Goal: Entertainment & Leisure: Browse casually

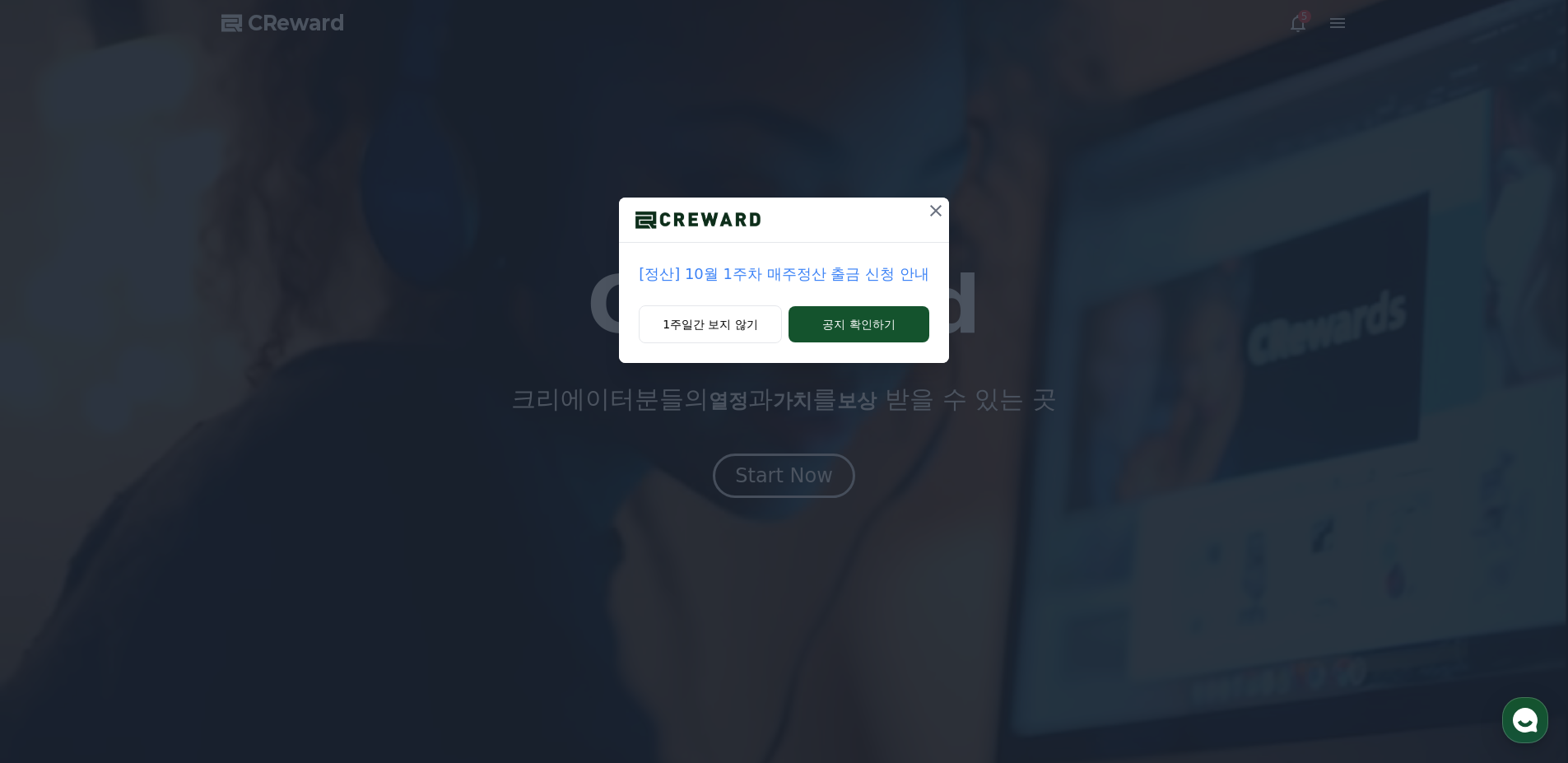
click at [929, 208] on icon at bounding box center [936, 210] width 19 height 19
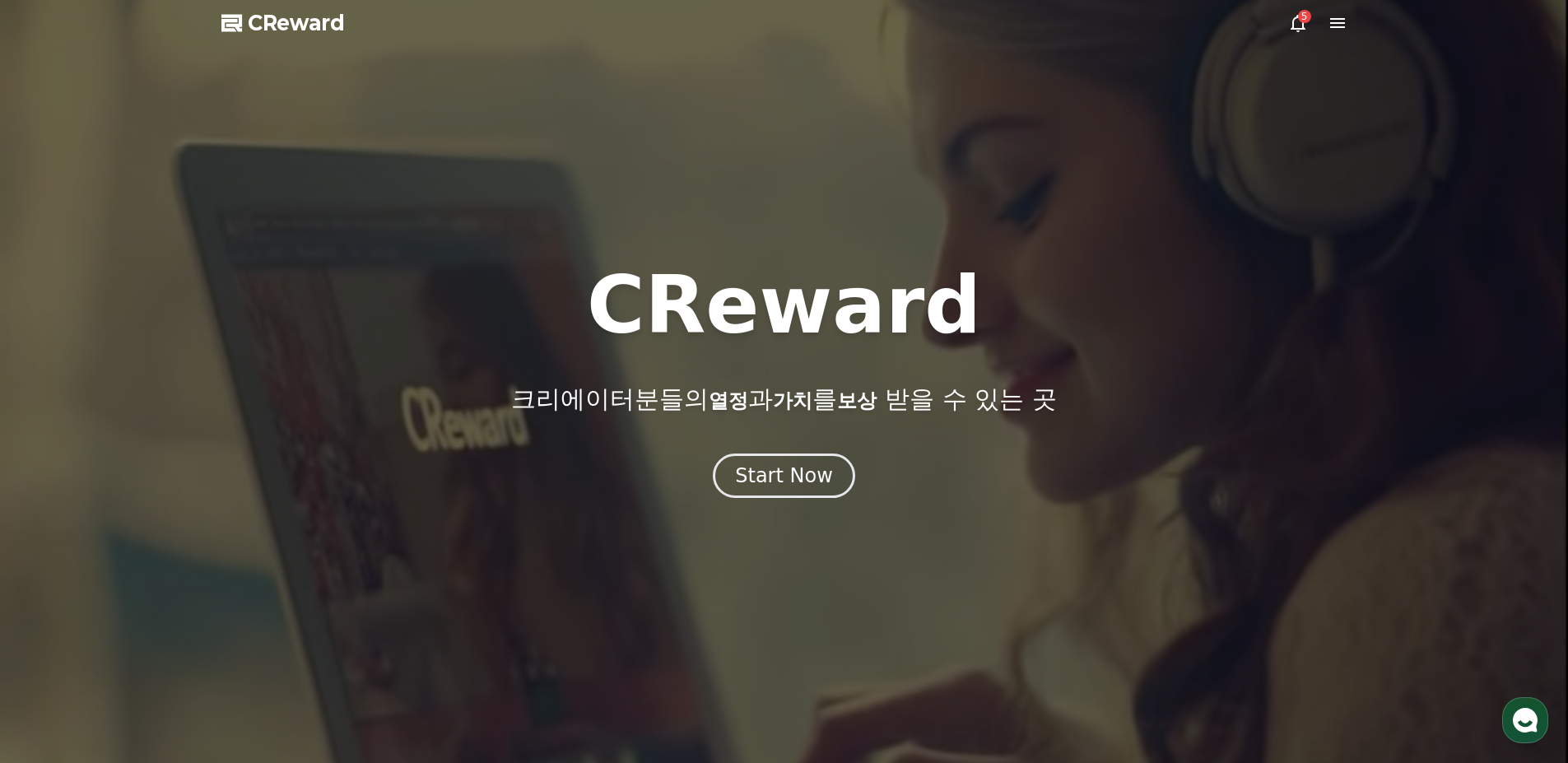
click at [1302, 21] on div "5" at bounding box center [1305, 17] width 14 height 14
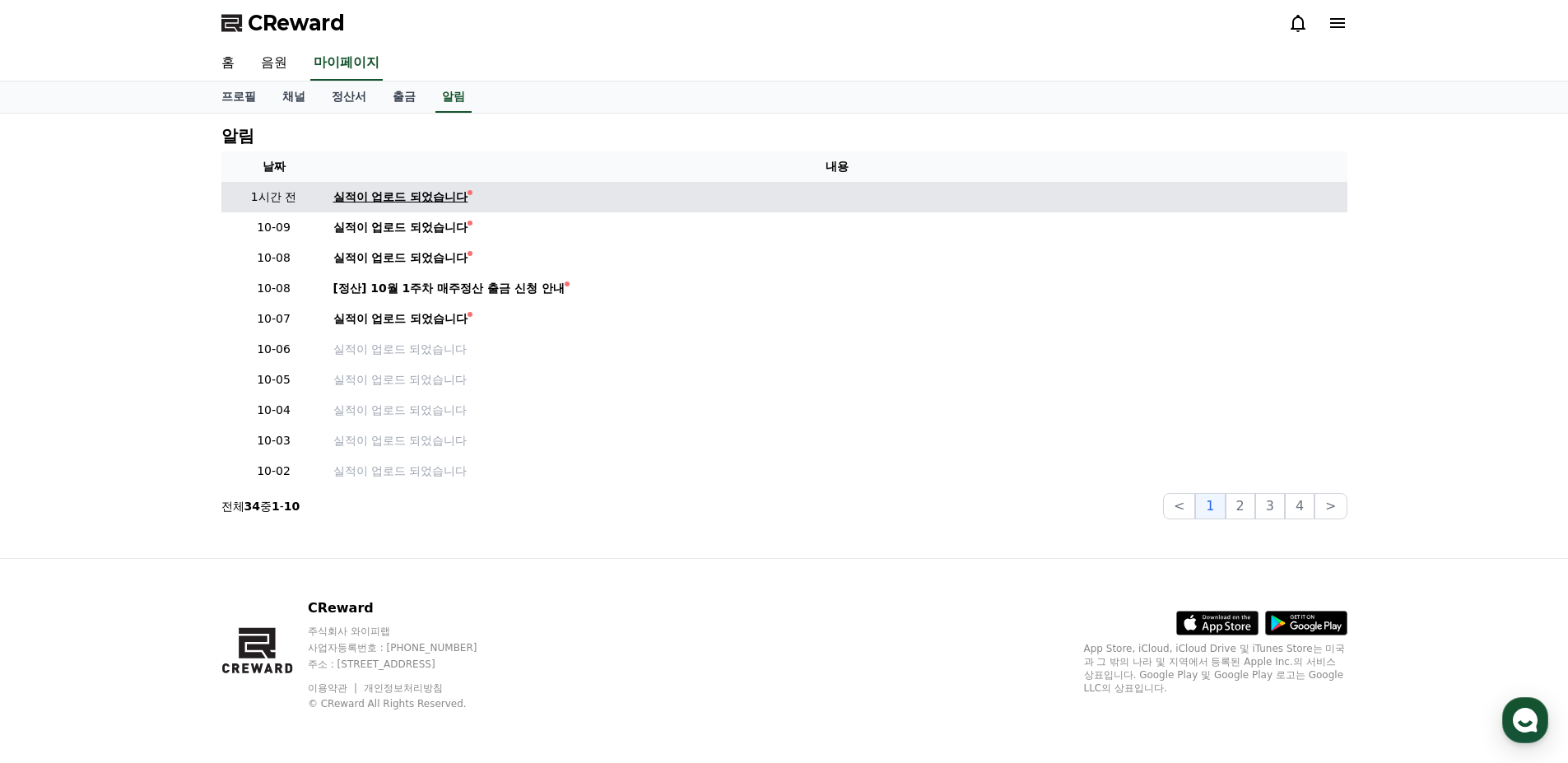
click at [379, 203] on div "실적이 업로드 되었습니다" at bounding box center [400, 197] width 135 height 17
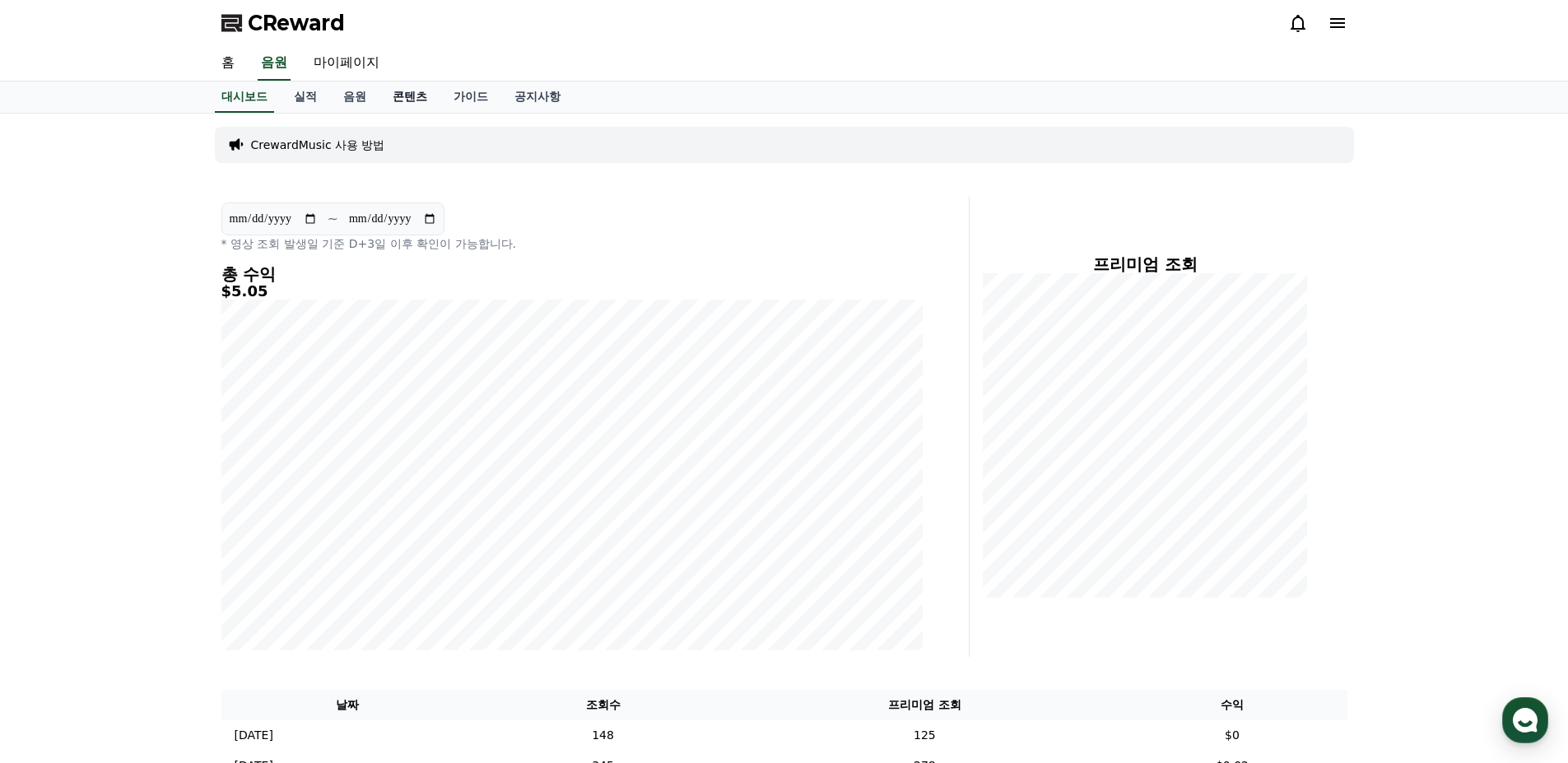
click at [404, 97] on link "콘텐츠" at bounding box center [410, 97] width 61 height 31
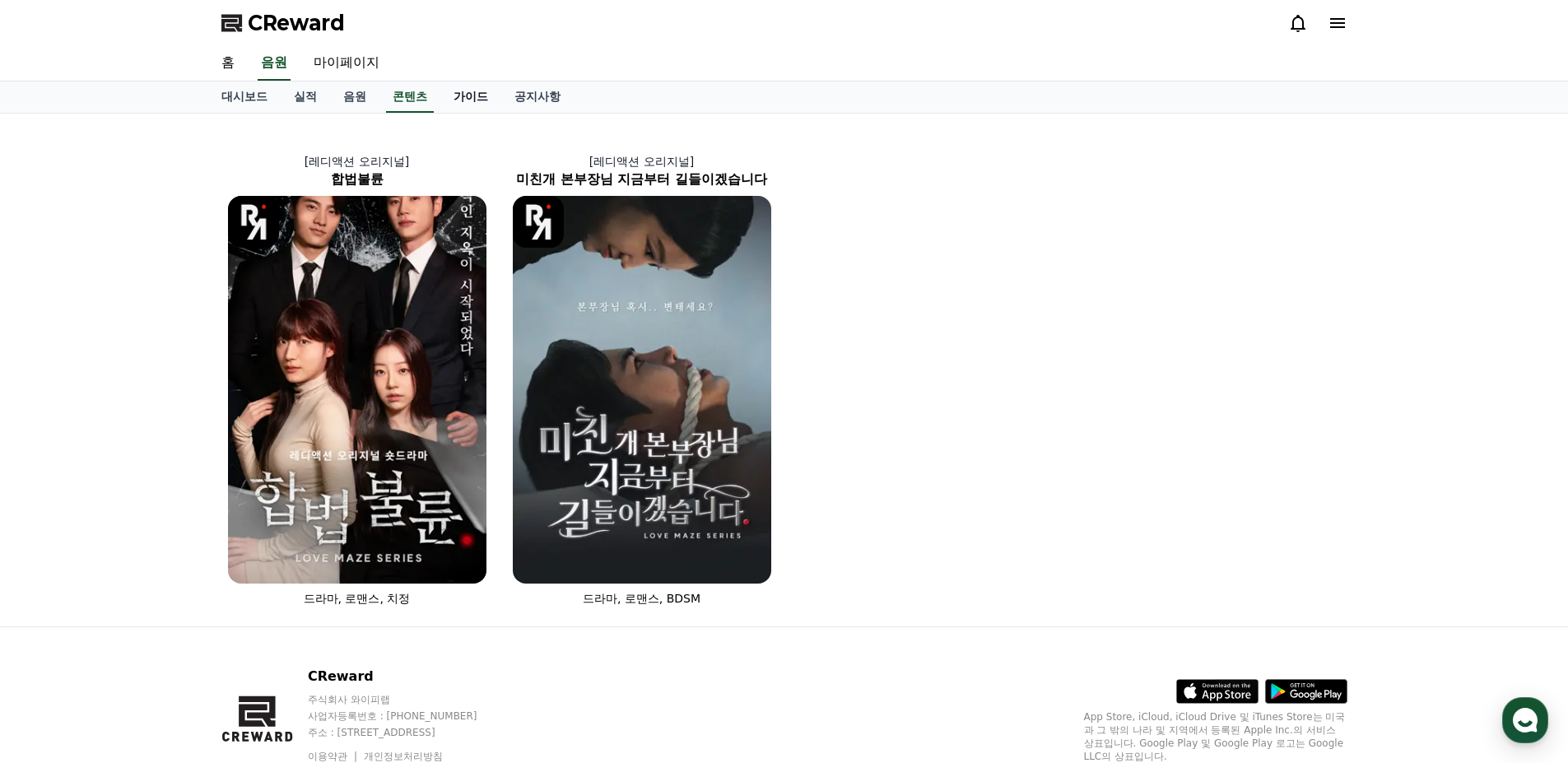
click at [456, 94] on link "가이드" at bounding box center [471, 97] width 61 height 31
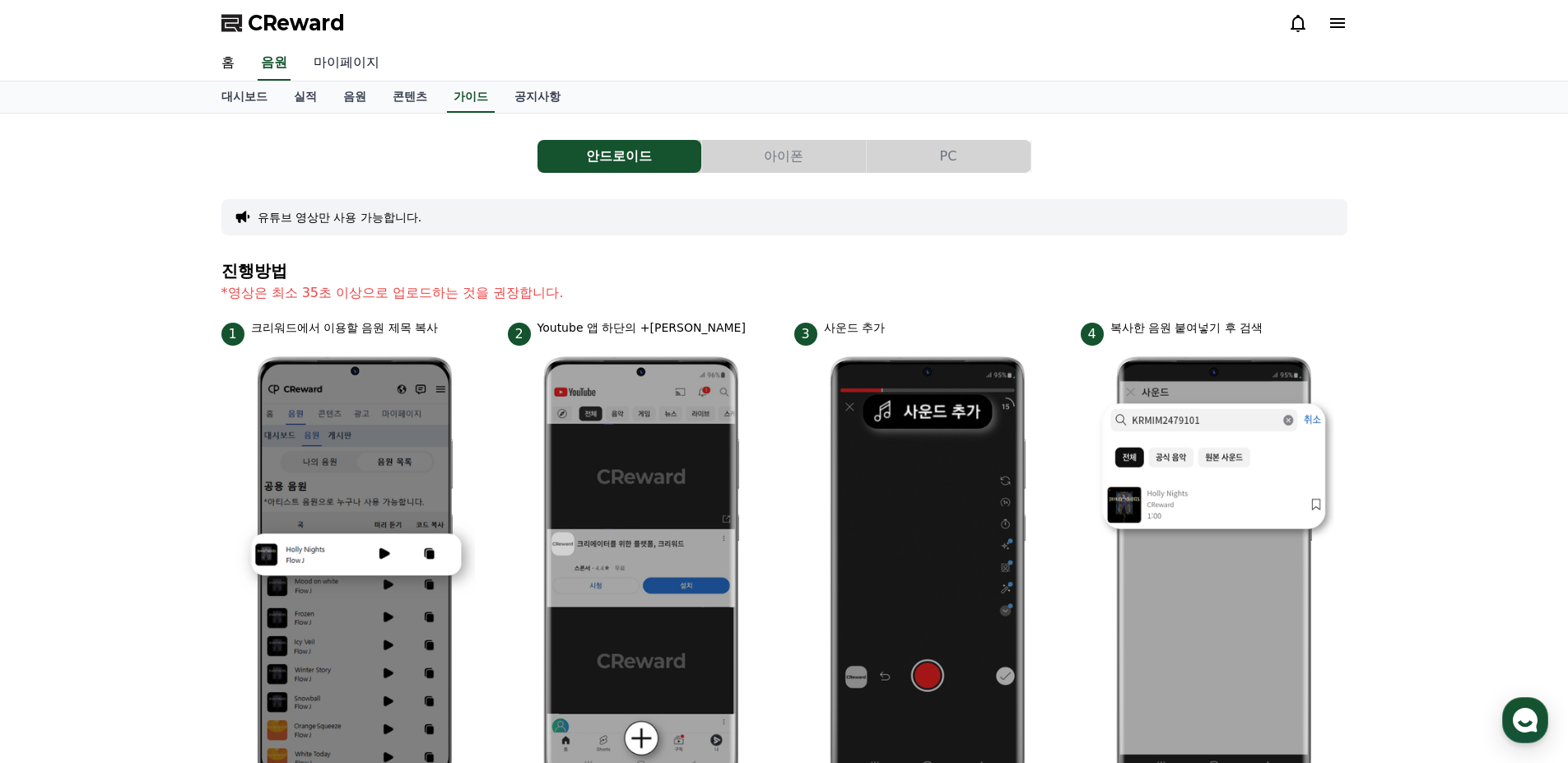
click at [329, 63] on link "마이페이지" at bounding box center [346, 63] width 92 height 35
select select "**********"
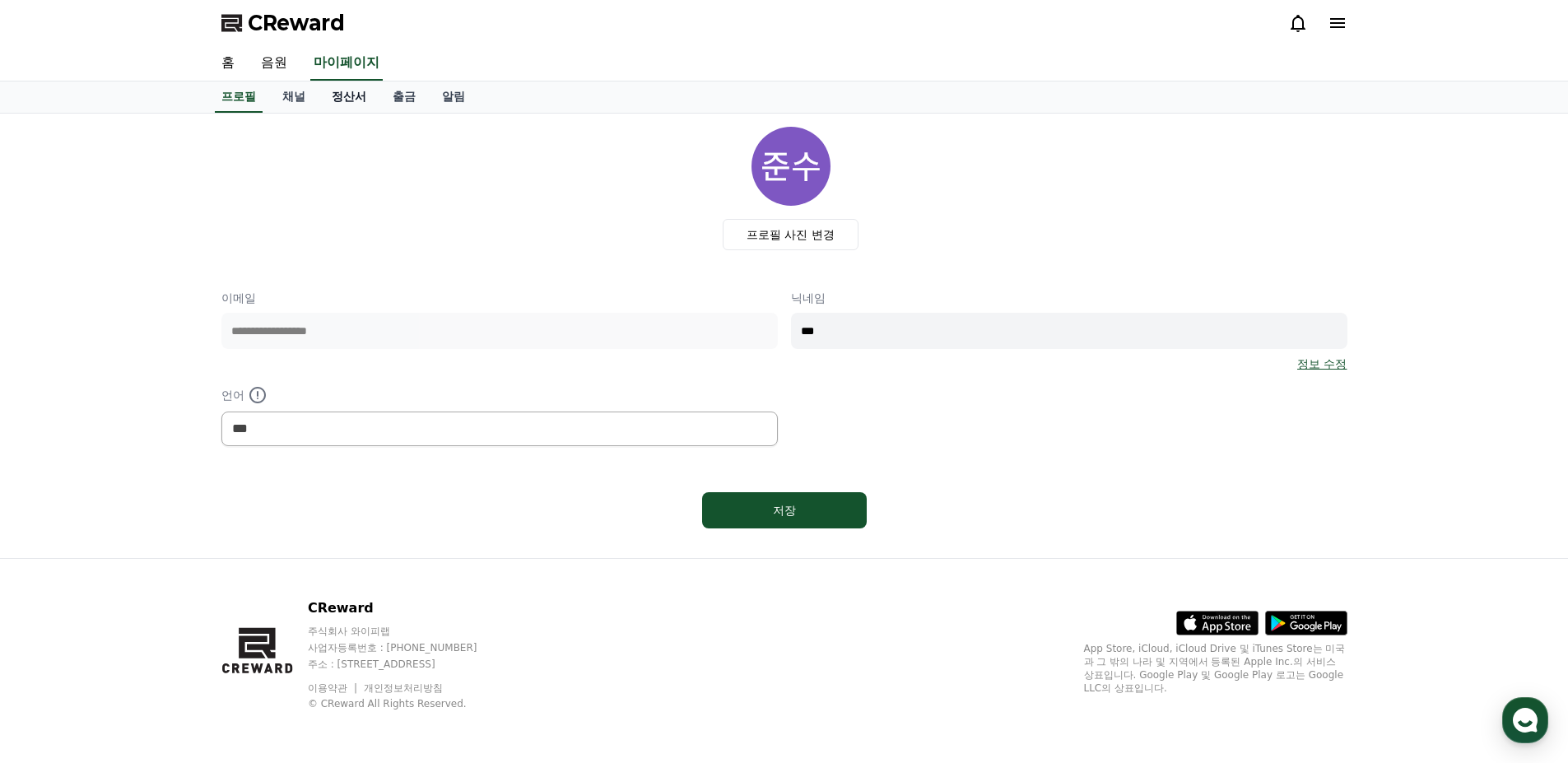
click at [350, 97] on link "정산서" at bounding box center [349, 97] width 61 height 31
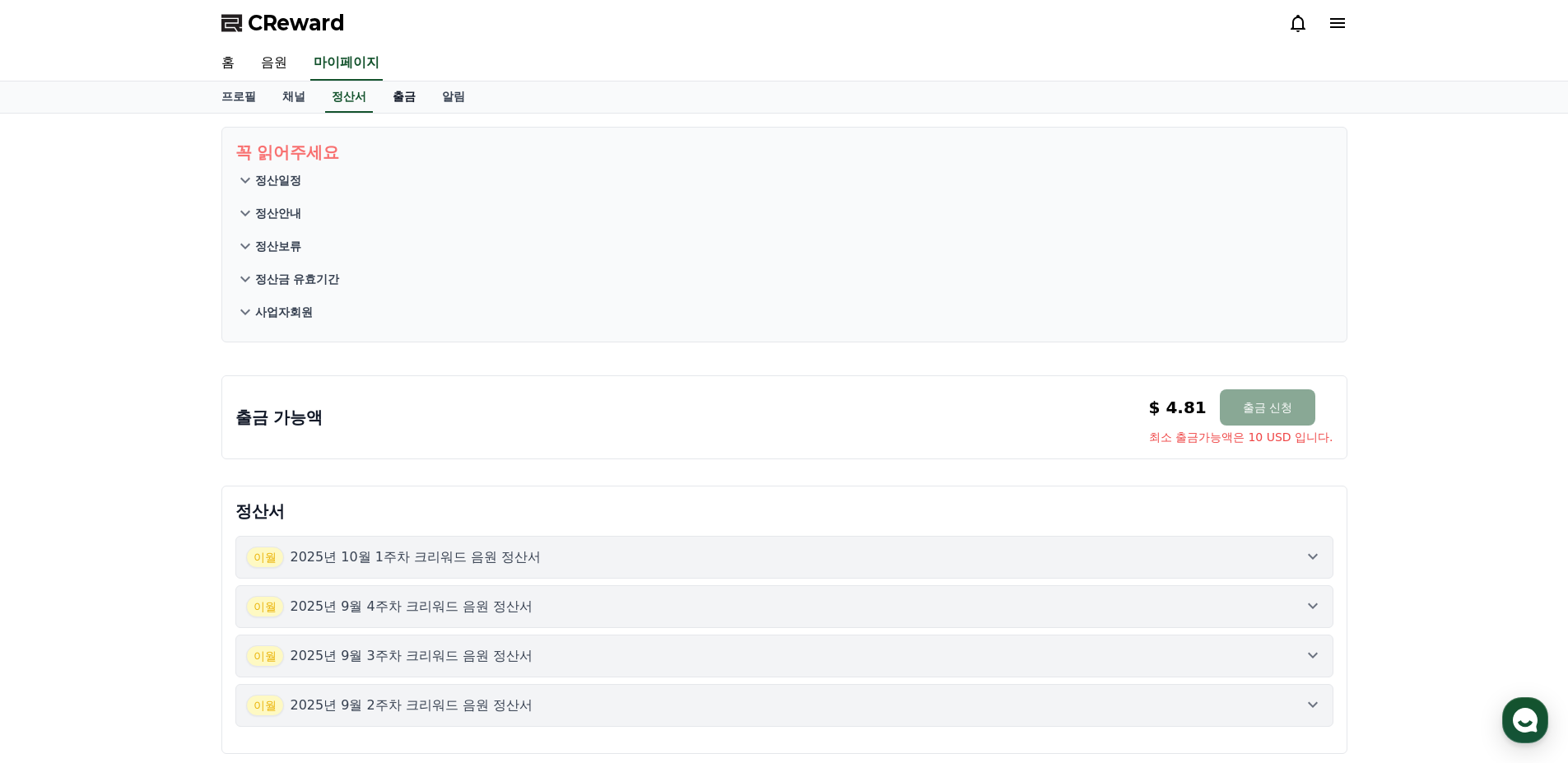
click at [414, 96] on link "출금" at bounding box center [404, 97] width 49 height 31
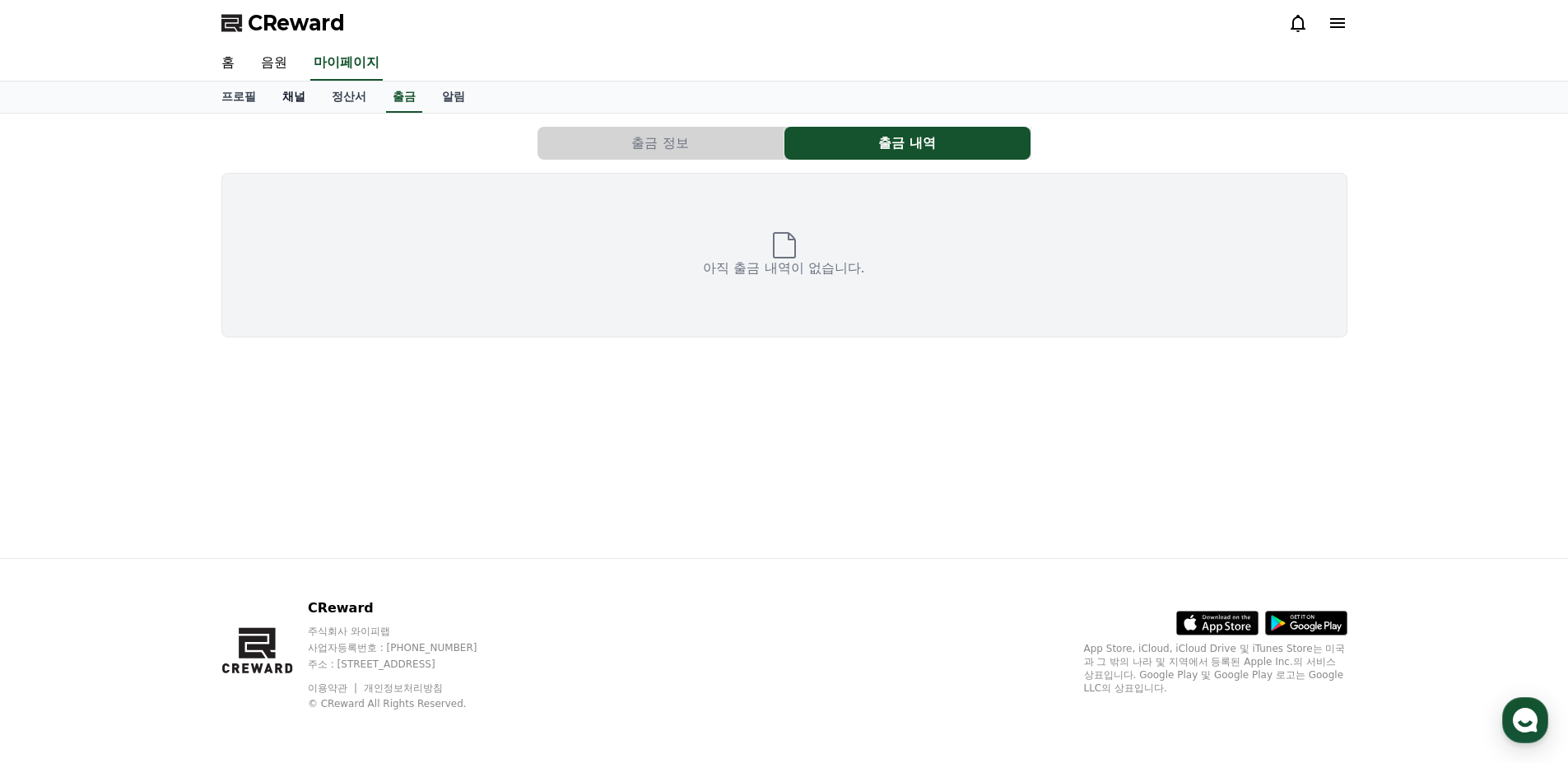
click at [291, 98] on link "채널" at bounding box center [294, 97] width 49 height 31
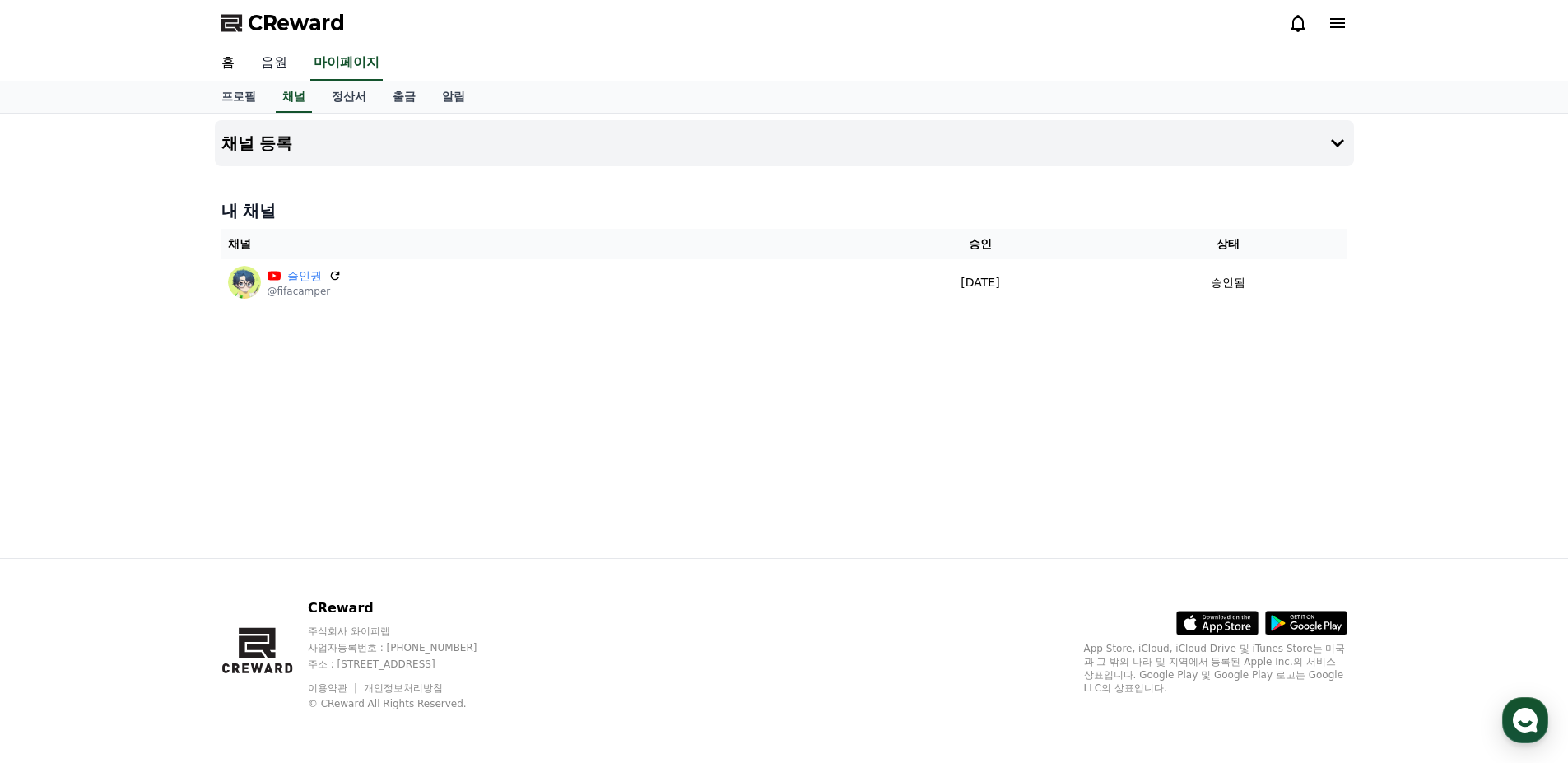
click at [278, 63] on link "음원" at bounding box center [274, 63] width 52 height 35
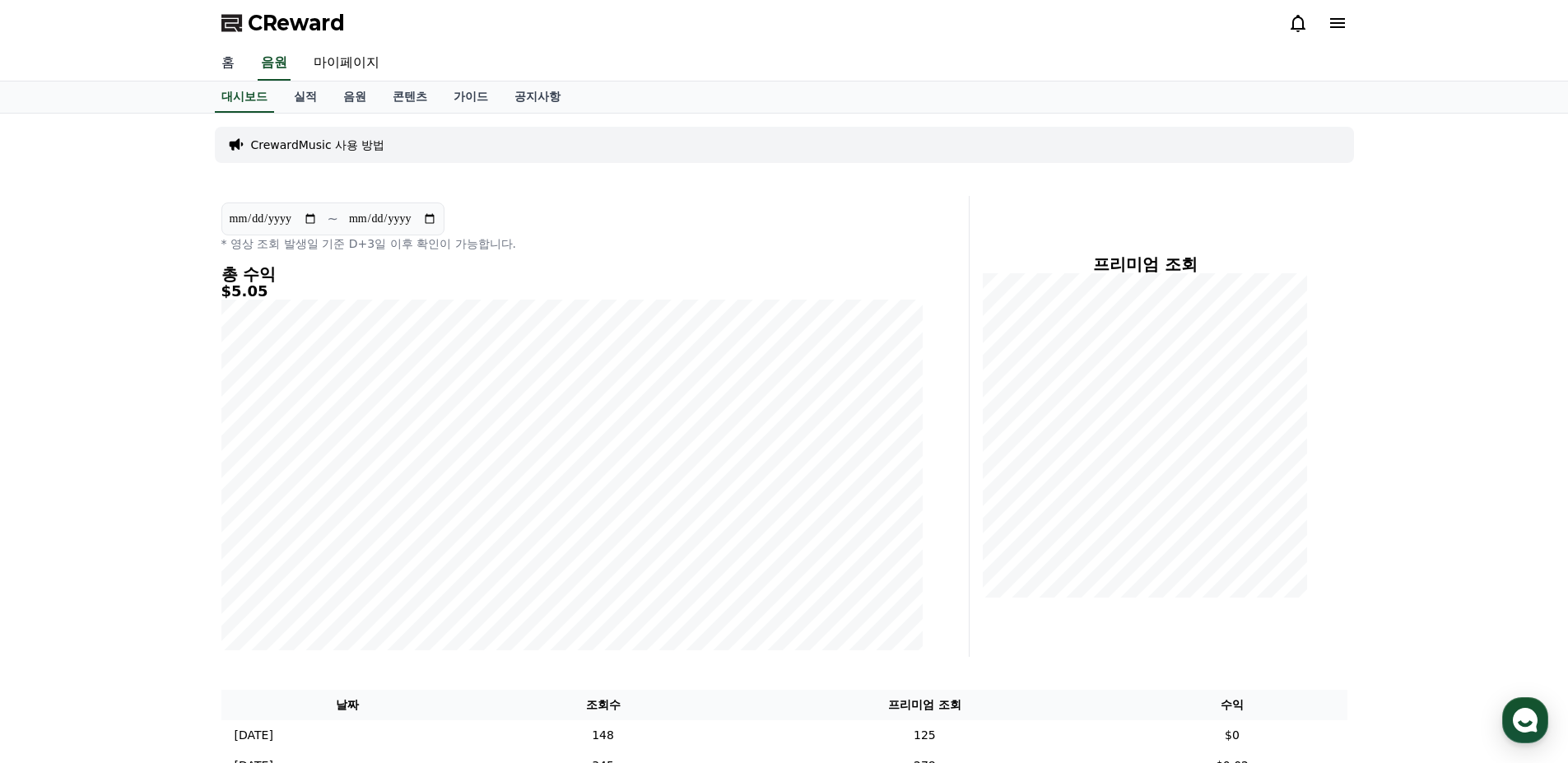
click at [238, 64] on link "홈" at bounding box center [228, 63] width 40 height 35
click at [351, 90] on link "음원" at bounding box center [355, 97] width 49 height 31
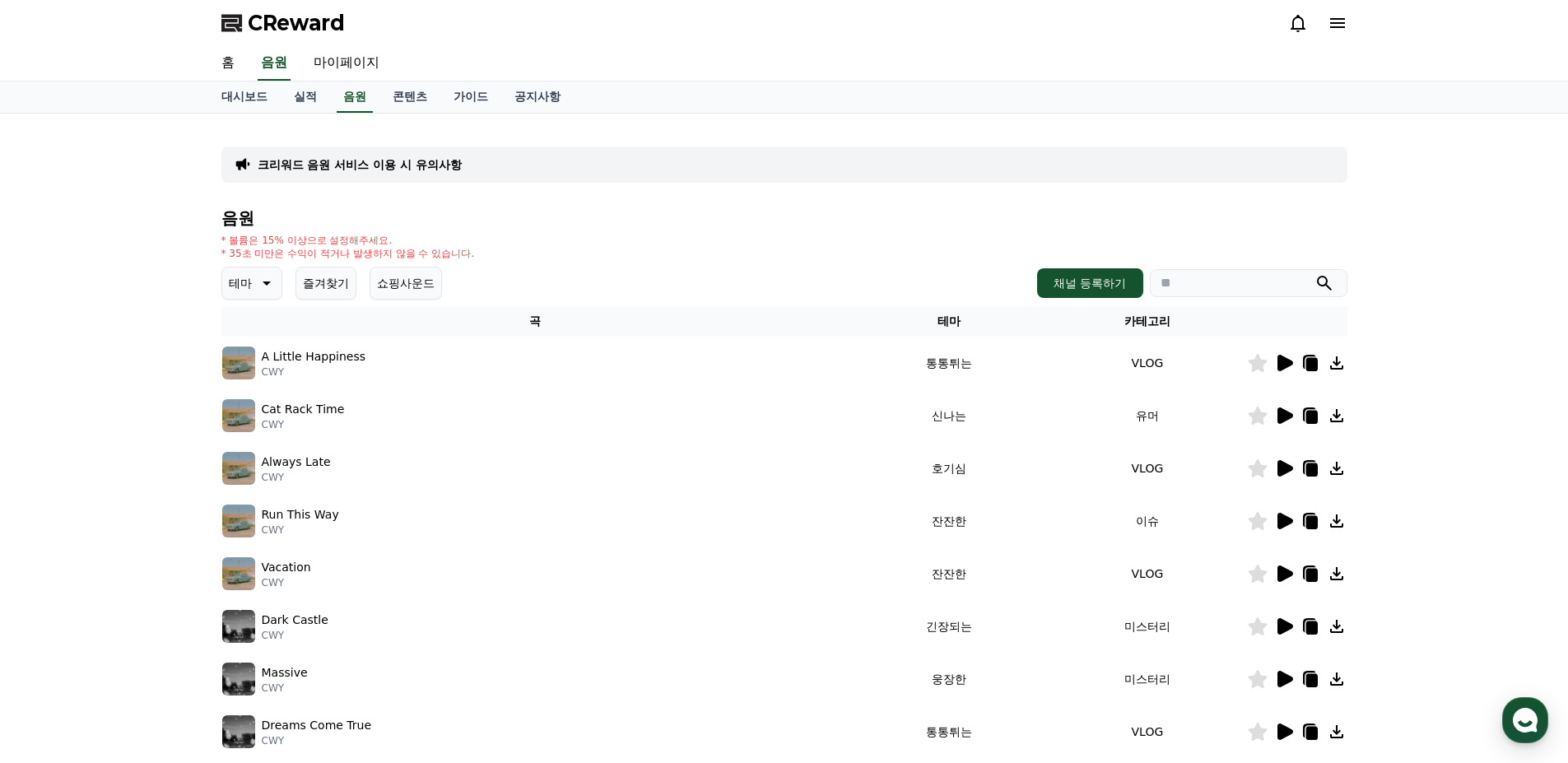
click at [244, 278] on p "테마" at bounding box center [240, 283] width 23 height 23
click at [257, 373] on button "통통튀는" at bounding box center [253, 376] width 59 height 36
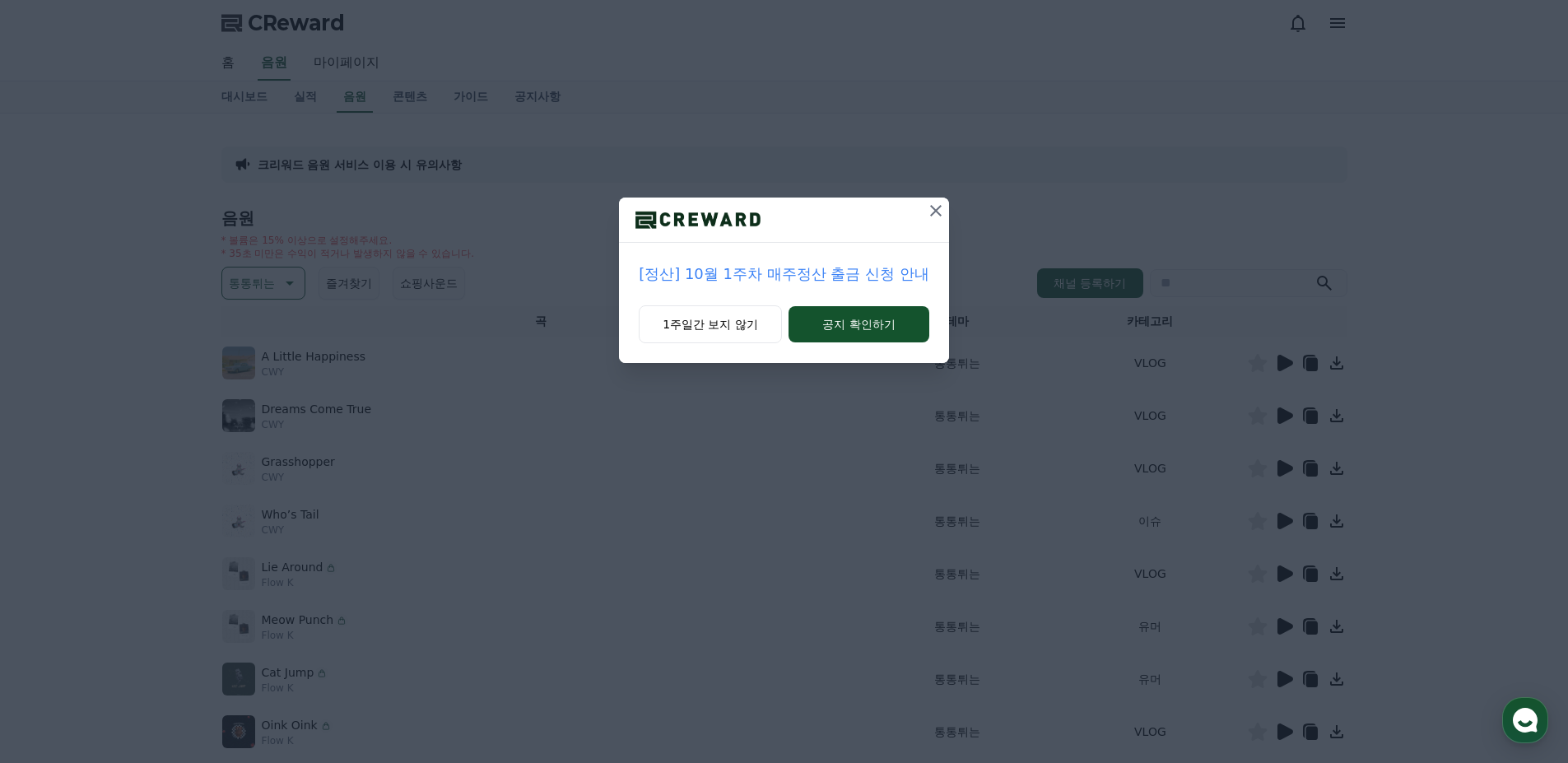
click at [931, 220] on icon at bounding box center [936, 210] width 19 height 19
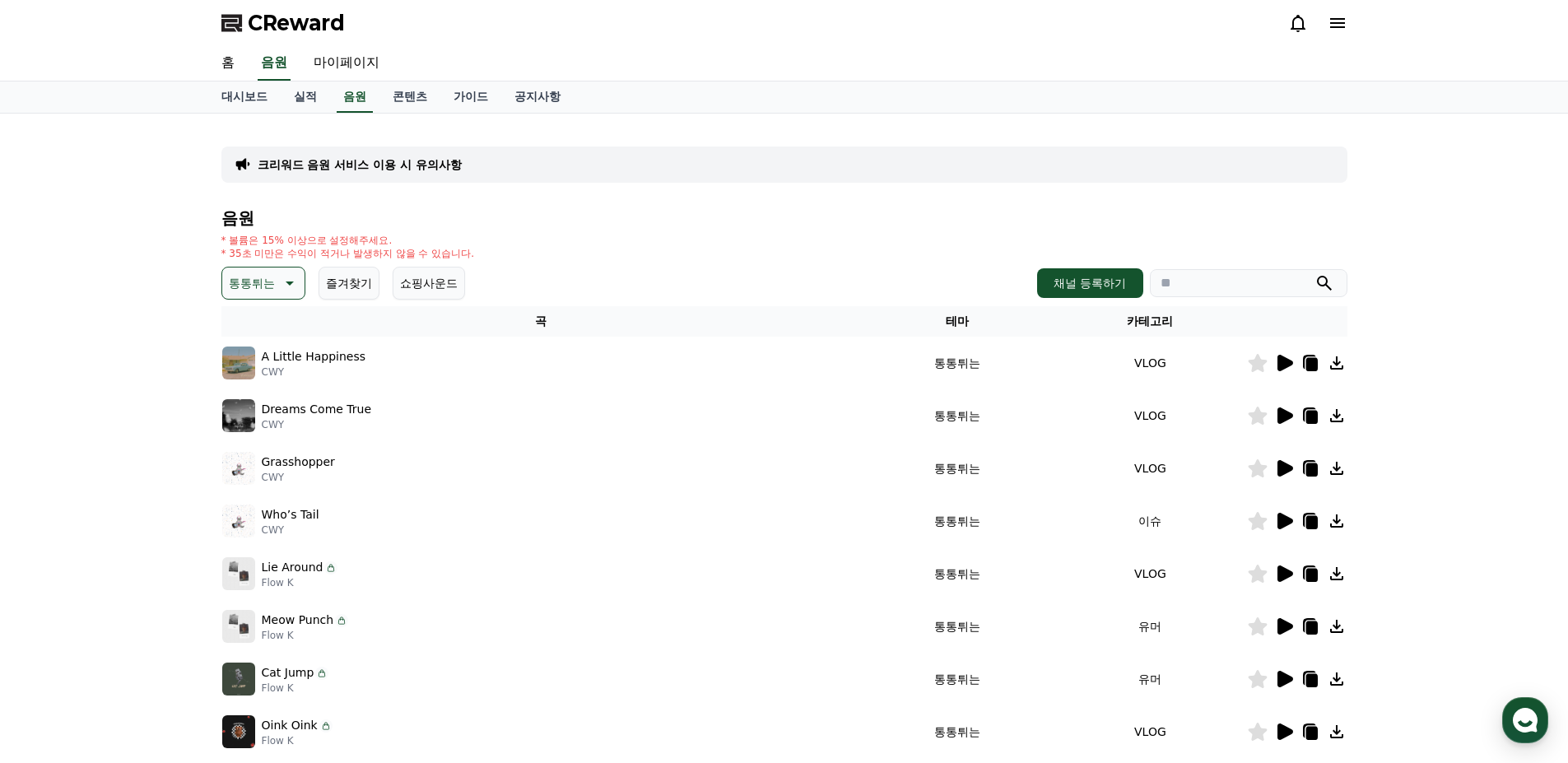
click at [1279, 415] on icon at bounding box center [1285, 415] width 15 height 16
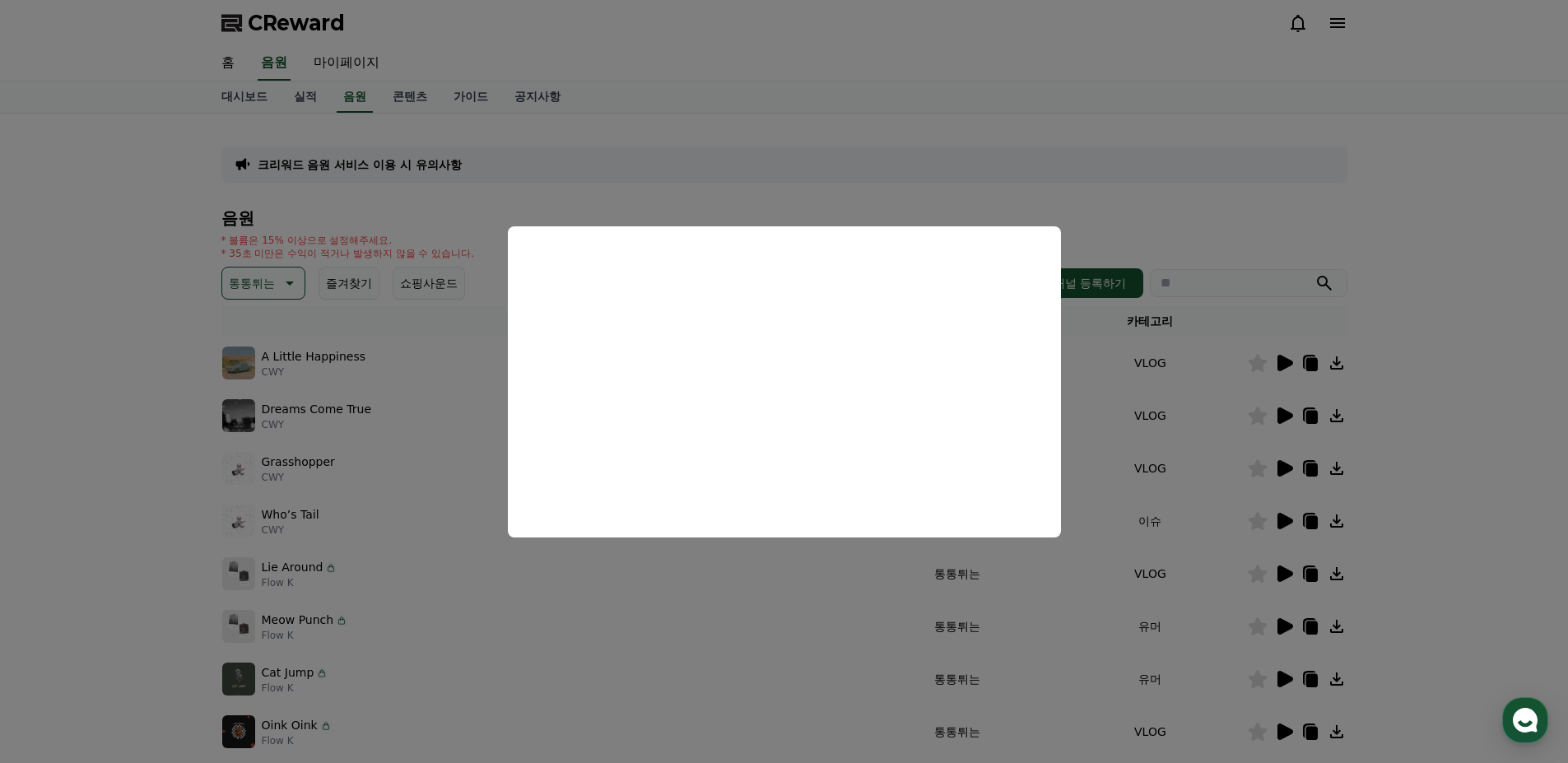
click at [382, 514] on button "close modal" at bounding box center [784, 381] width 1568 height 763
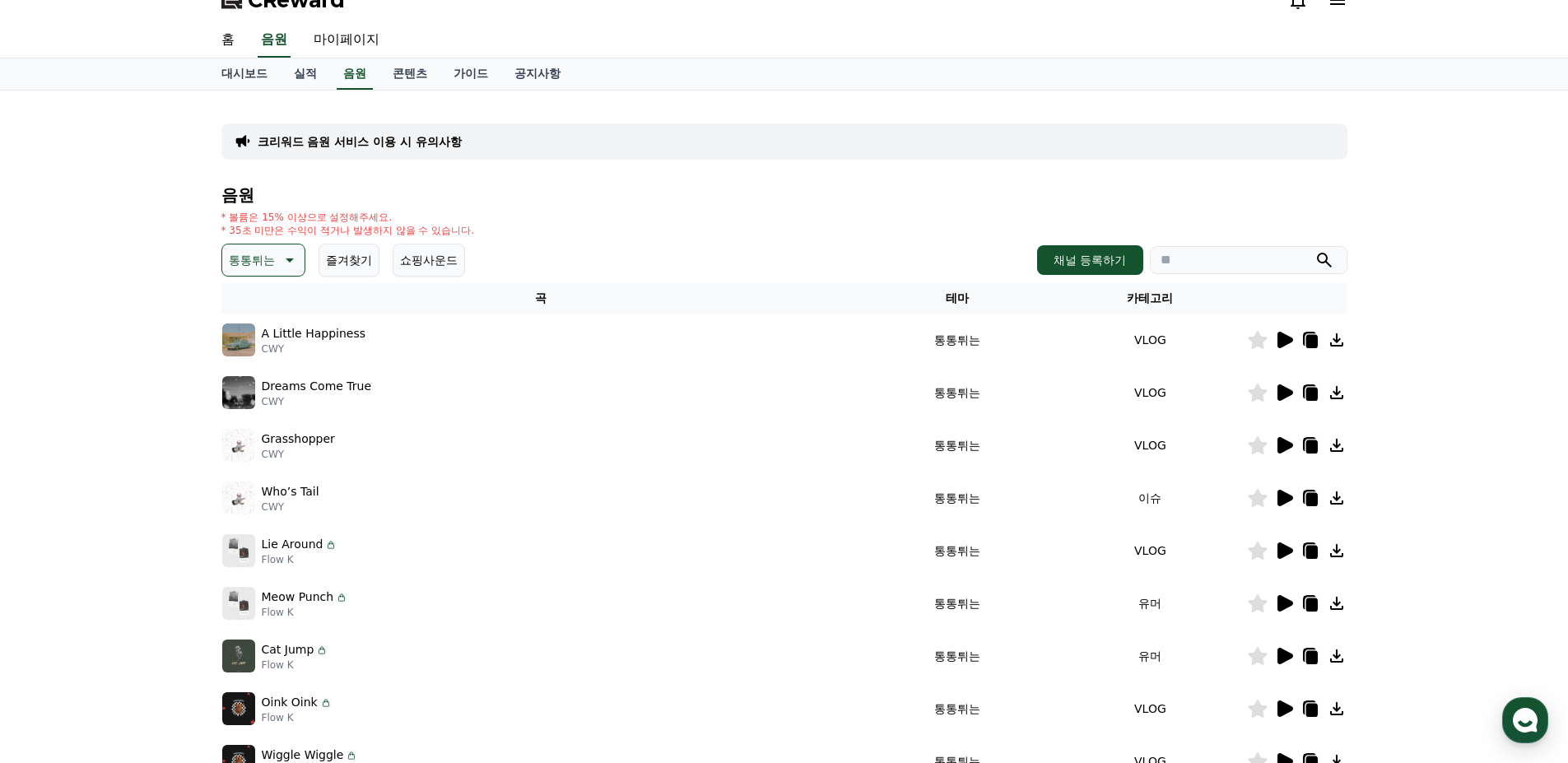
scroll to position [164, 0]
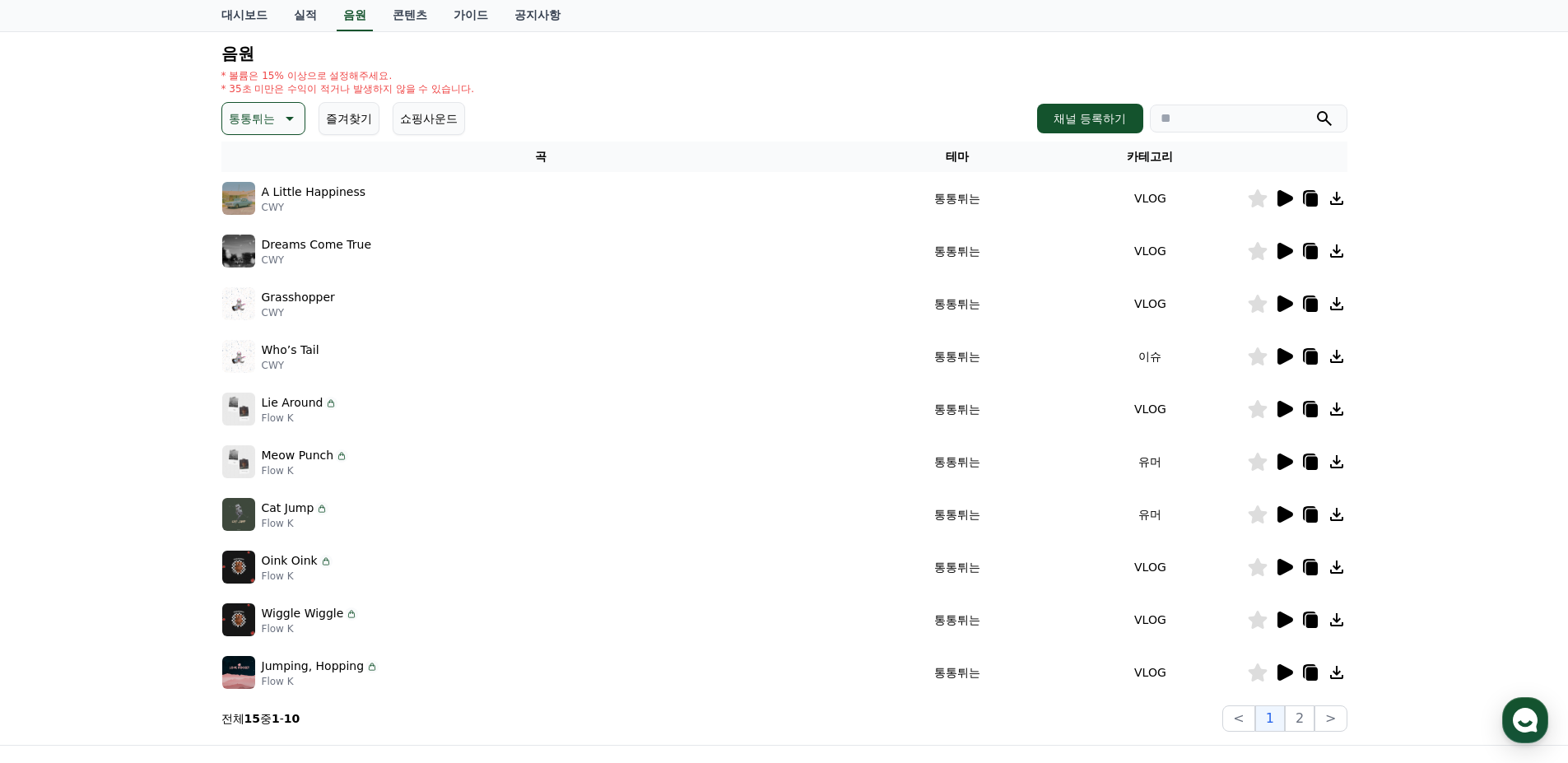
click at [1283, 300] on icon at bounding box center [1285, 303] width 15 height 16
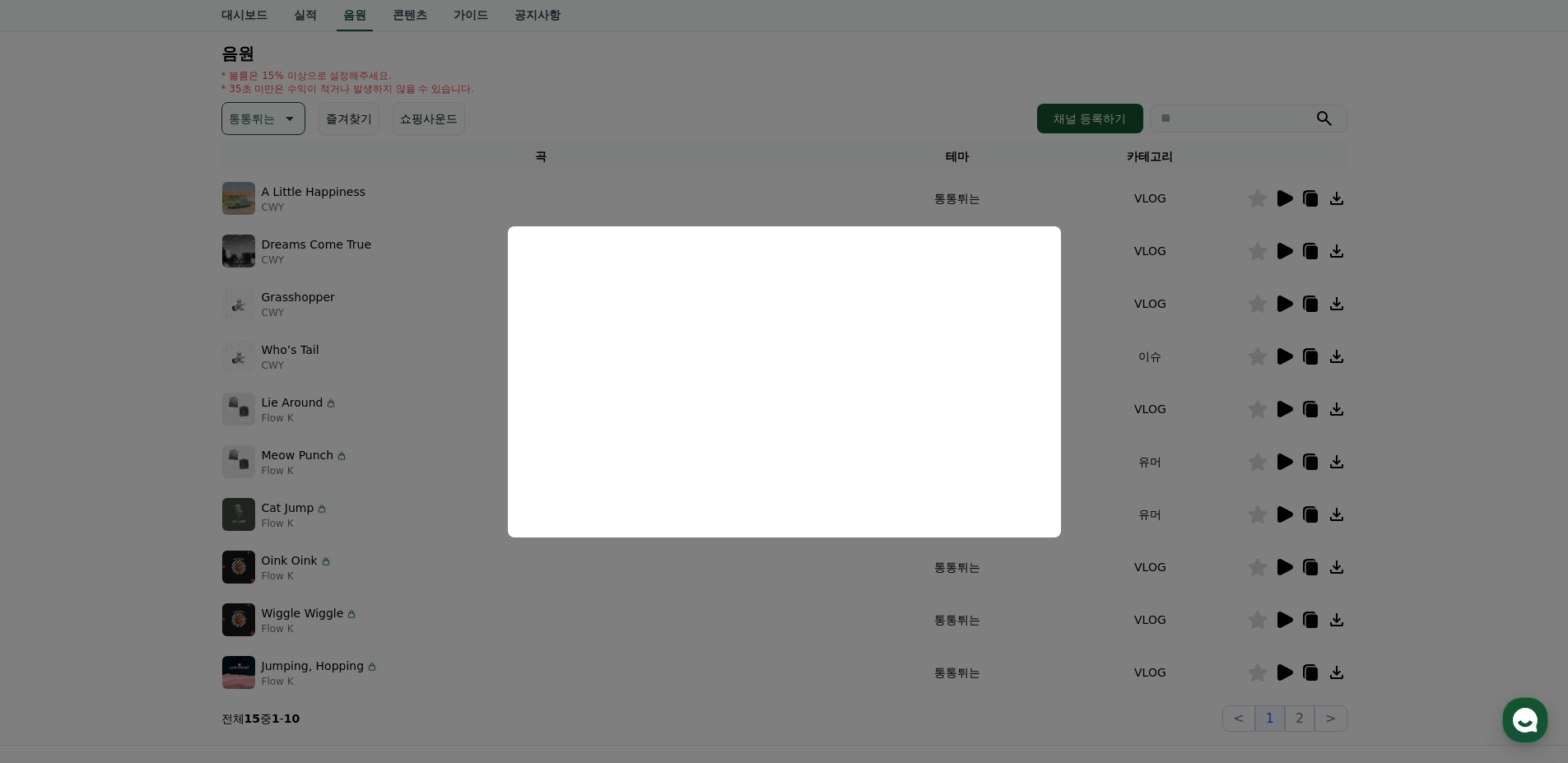
click at [385, 443] on button "close modal" at bounding box center [784, 381] width 1568 height 763
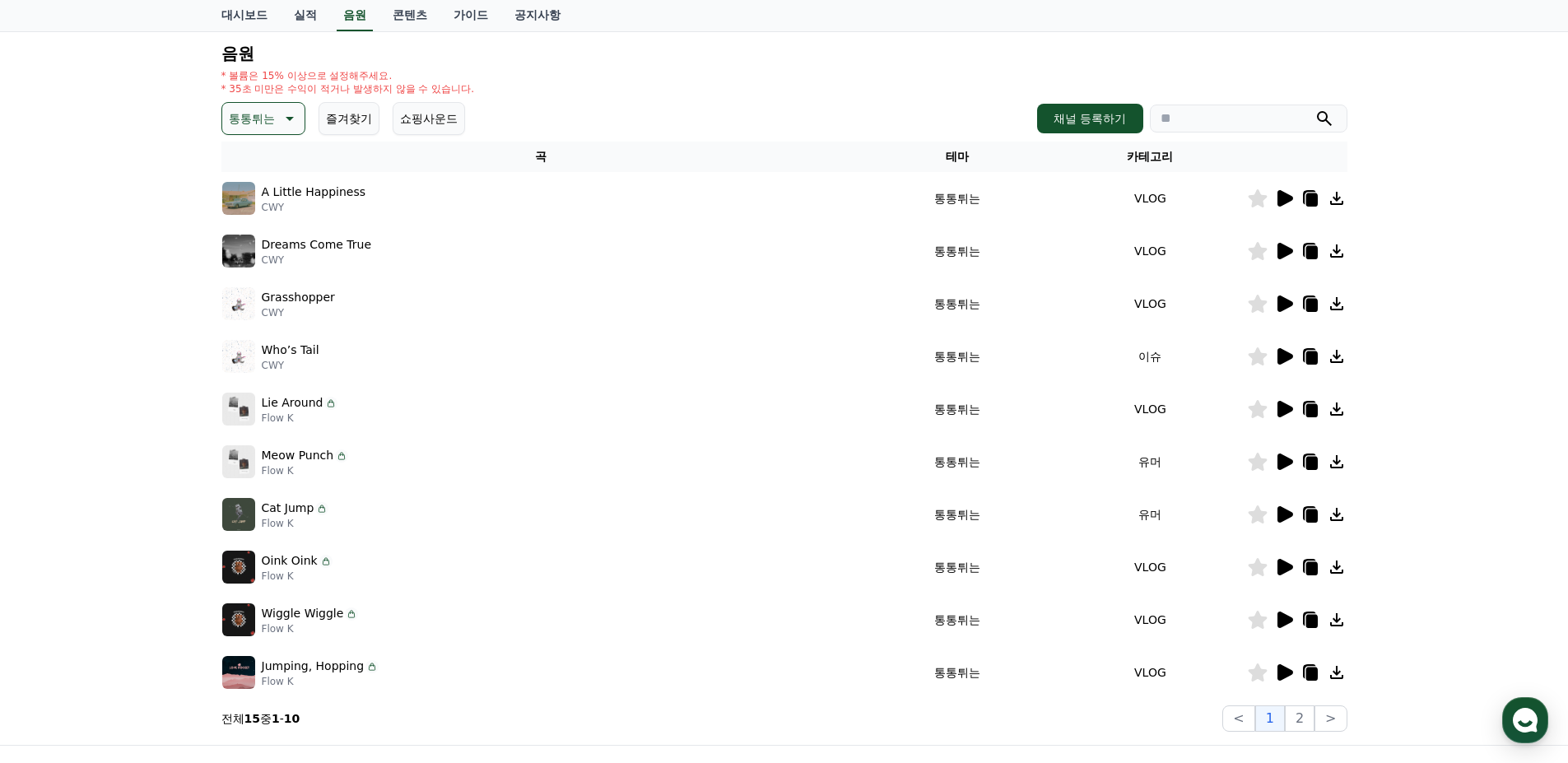
scroll to position [82, 0]
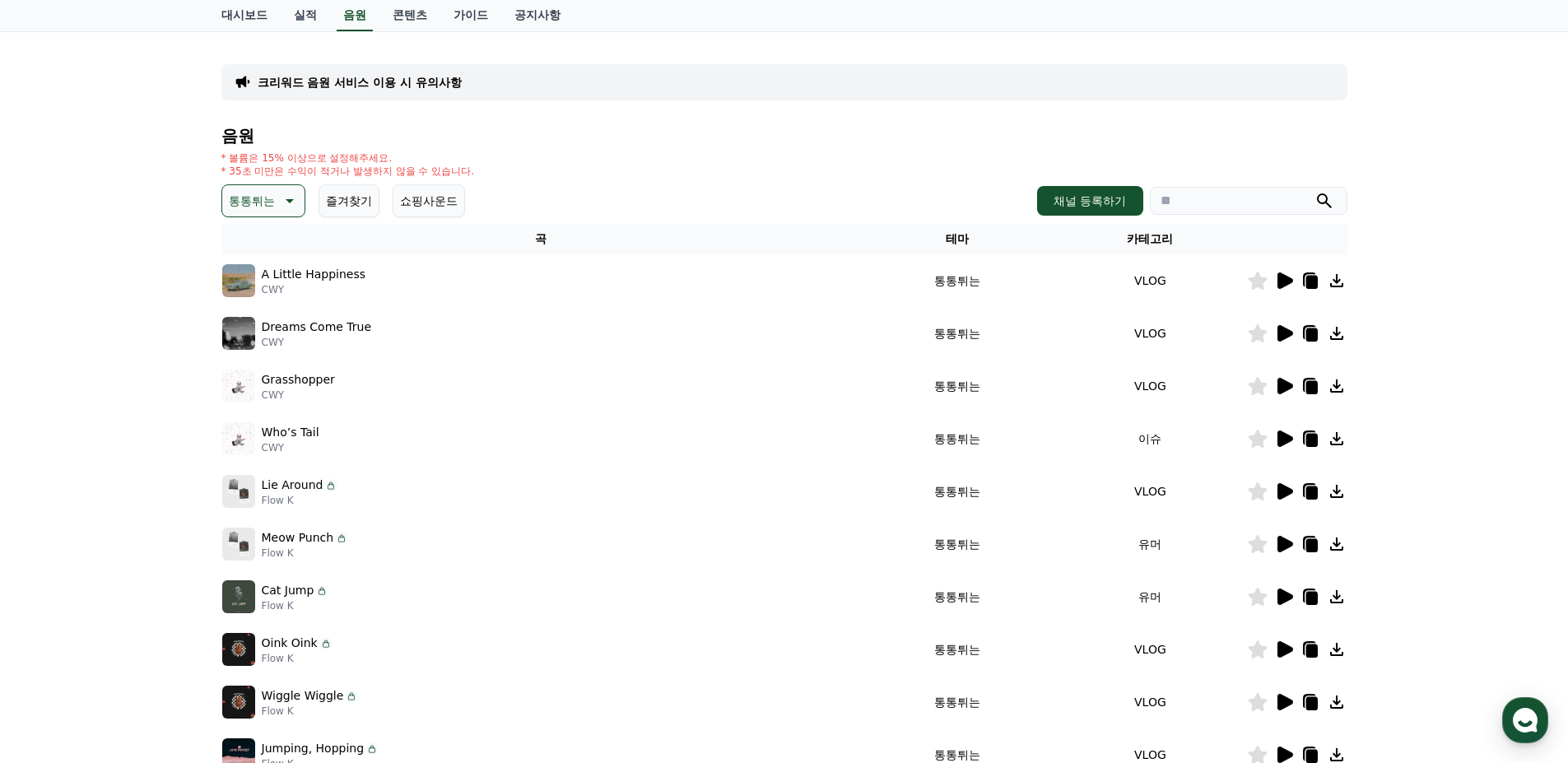
click at [267, 210] on p "통통튀는" at bounding box center [251, 201] width 46 height 23
click at [250, 335] on button "신나는" at bounding box center [247, 336] width 47 height 36
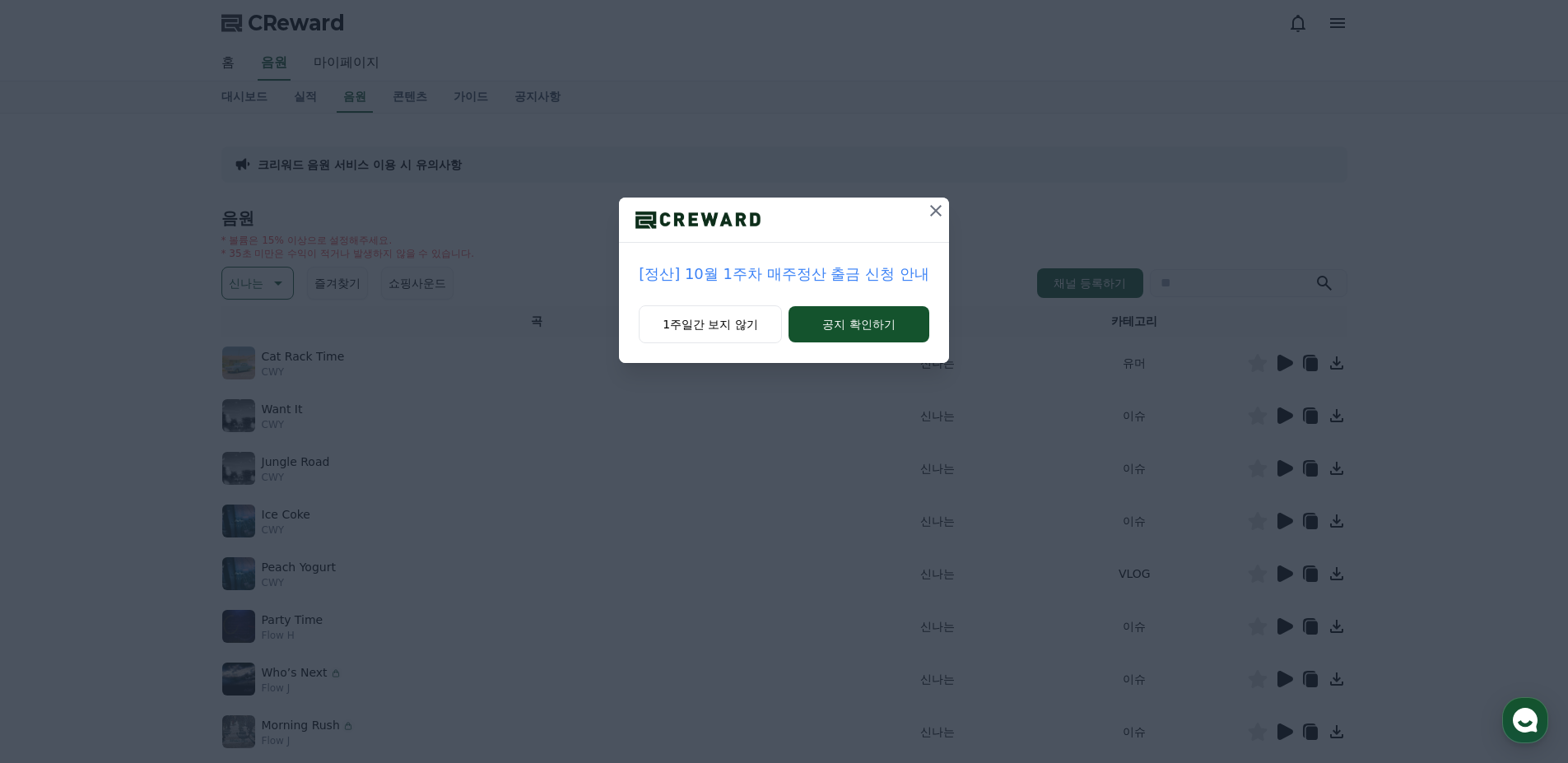
click at [930, 213] on icon at bounding box center [936, 210] width 19 height 19
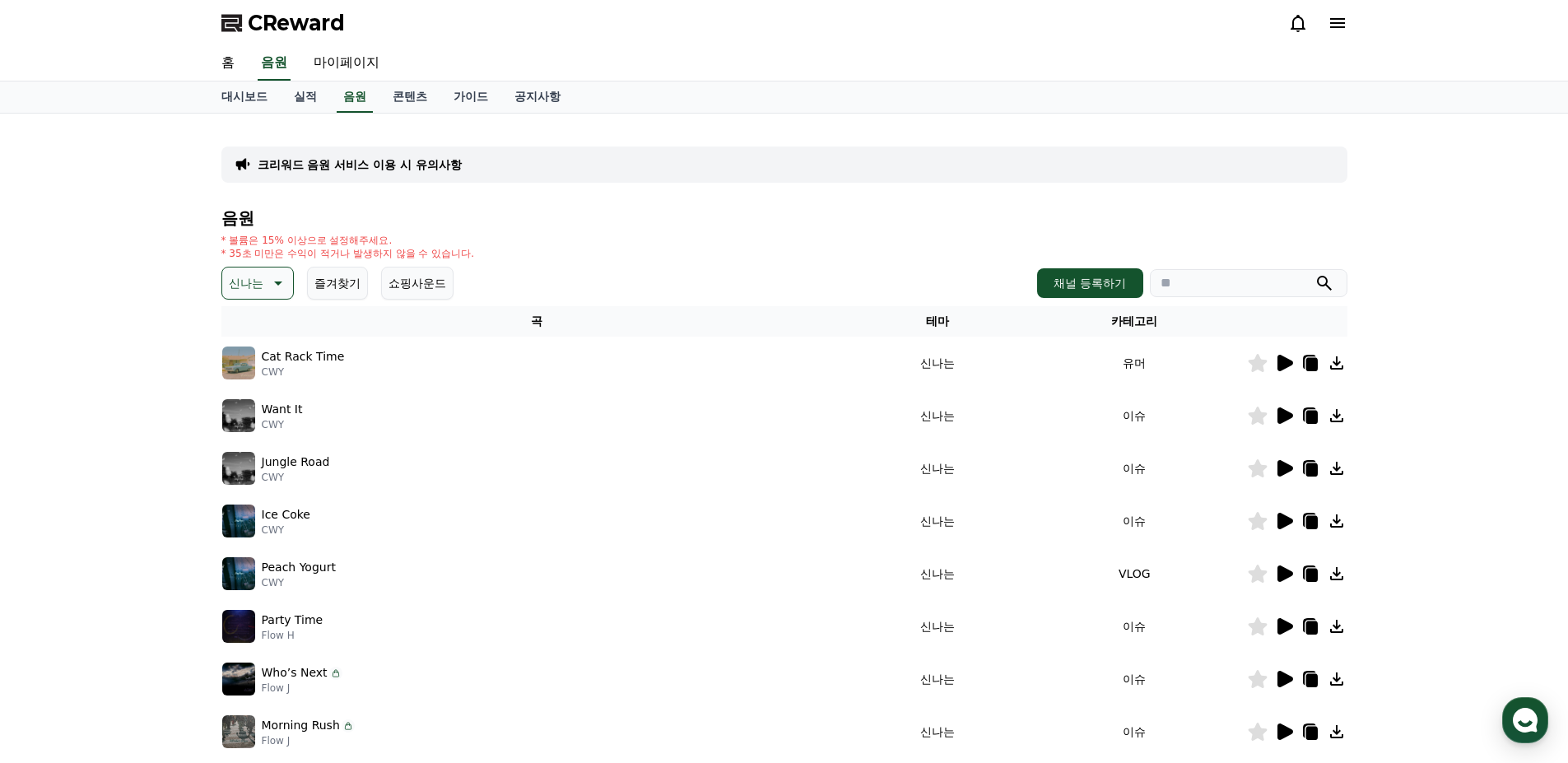
click at [1279, 358] on icon at bounding box center [1285, 362] width 15 height 16
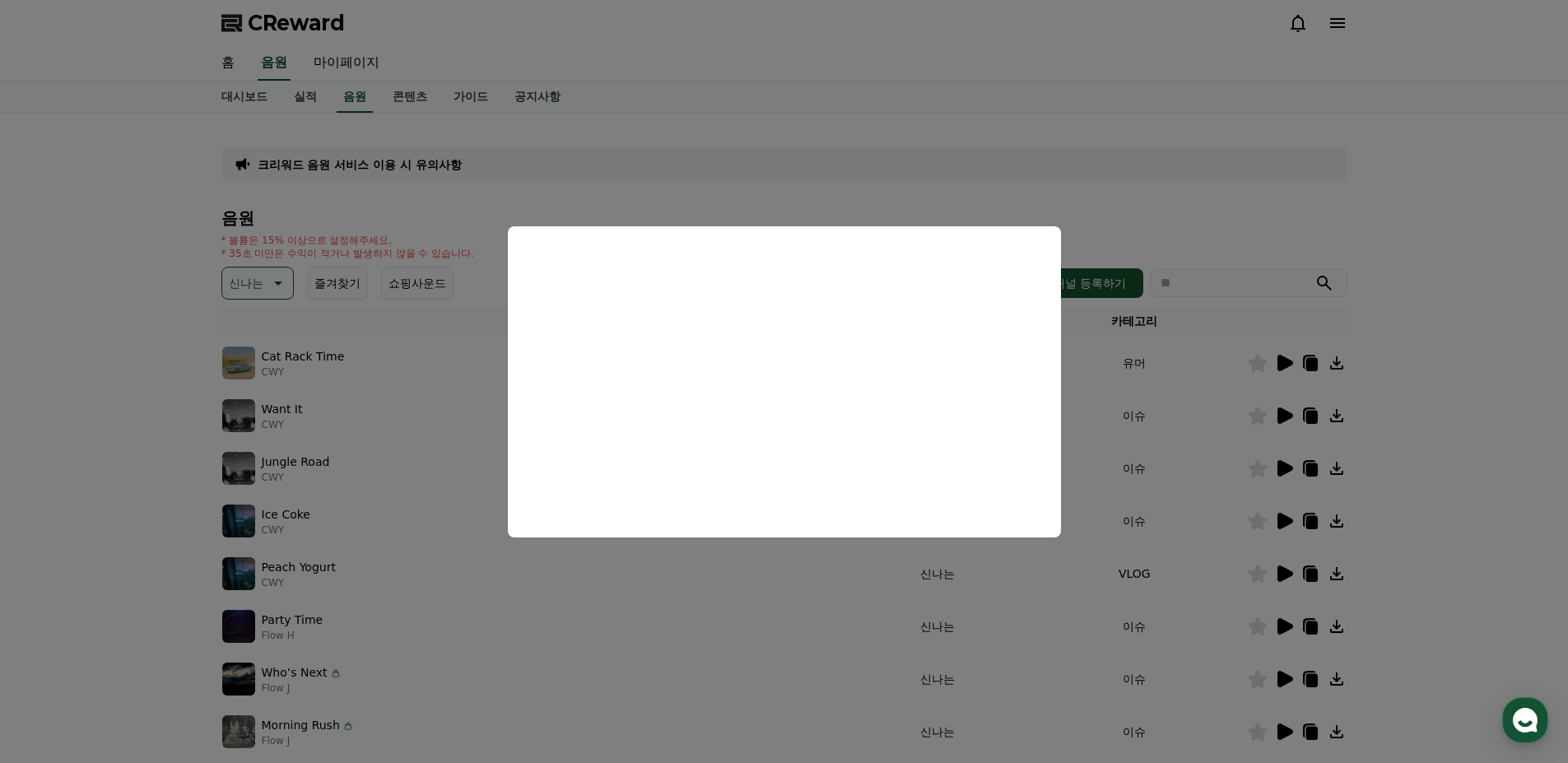
click at [410, 406] on button "close modal" at bounding box center [784, 381] width 1568 height 763
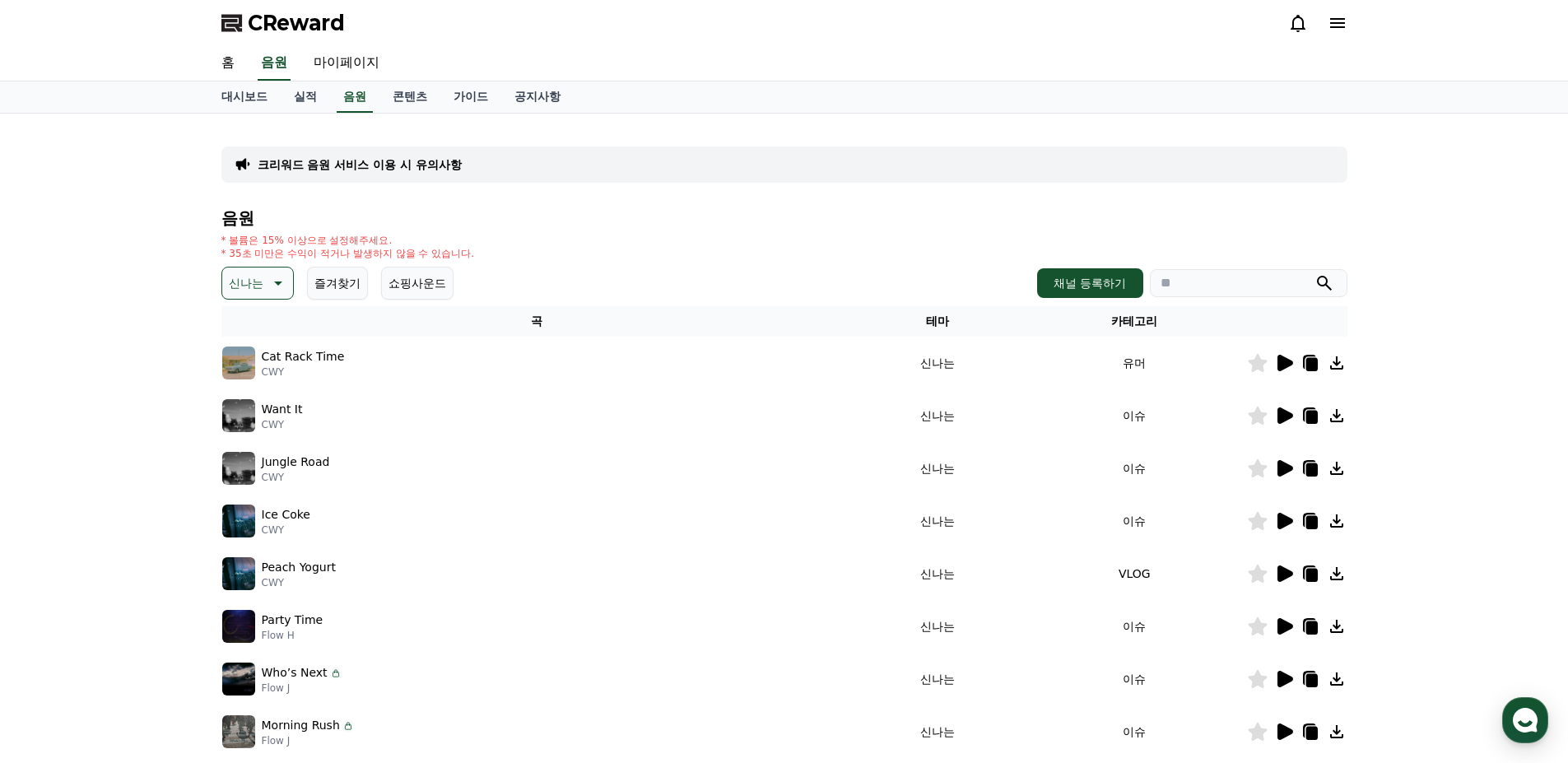
click at [258, 295] on button "신나는" at bounding box center [258, 283] width 73 height 33
click at [244, 460] on button "코믹한" at bounding box center [247, 462] width 47 height 36
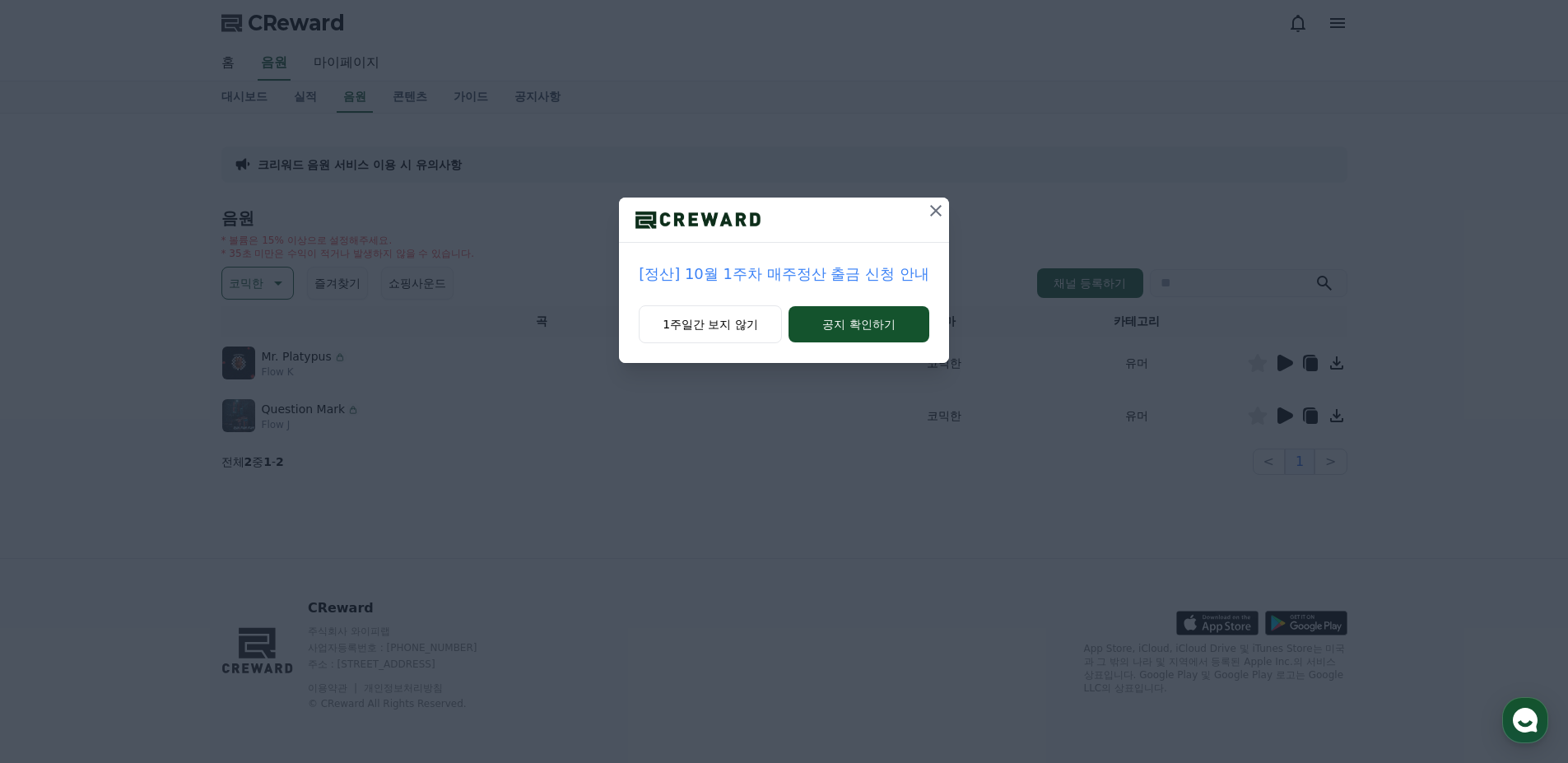
click at [934, 216] on icon at bounding box center [936, 210] width 19 height 19
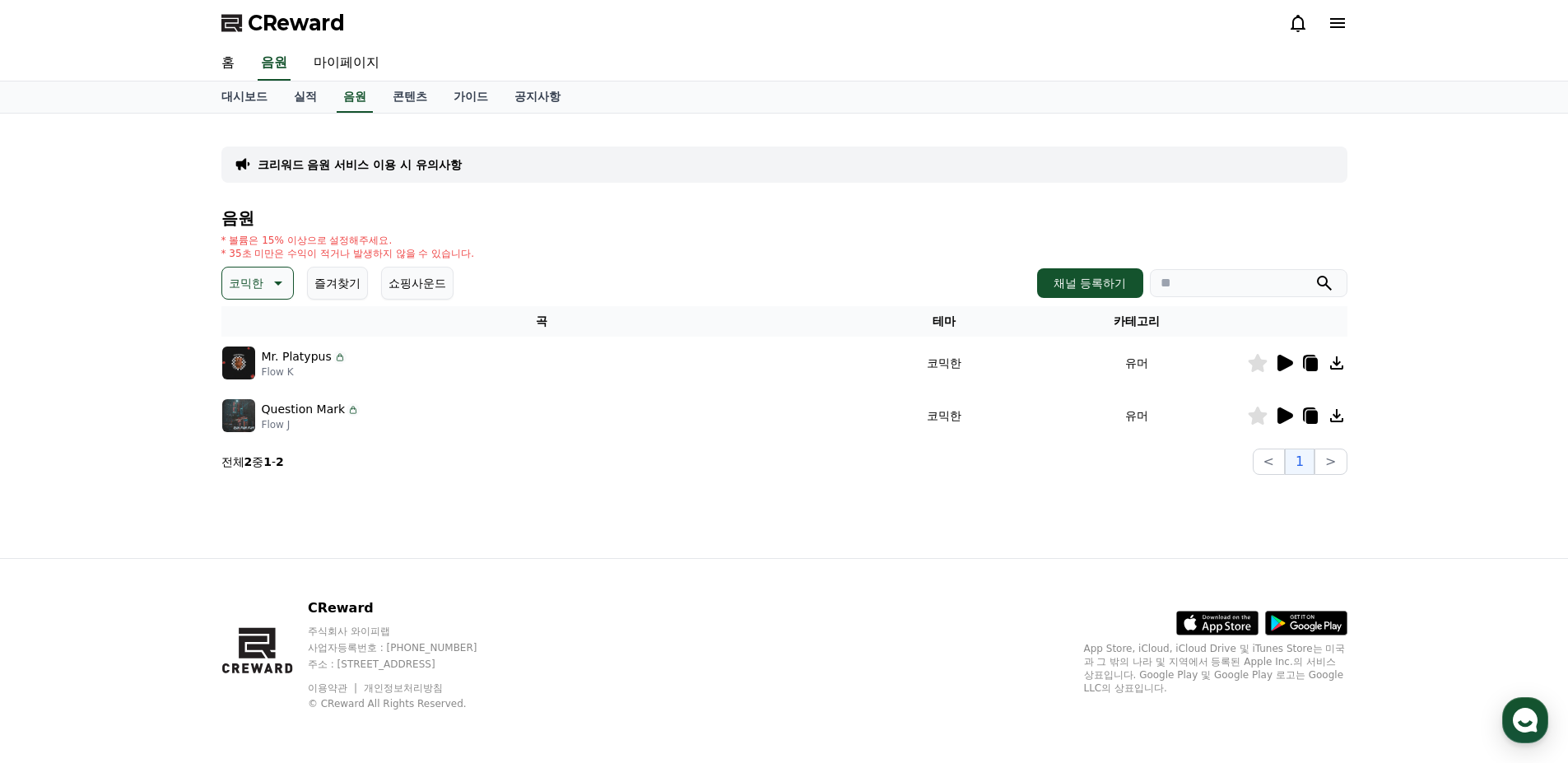
click at [1288, 354] on icon at bounding box center [1284, 362] width 19 height 19
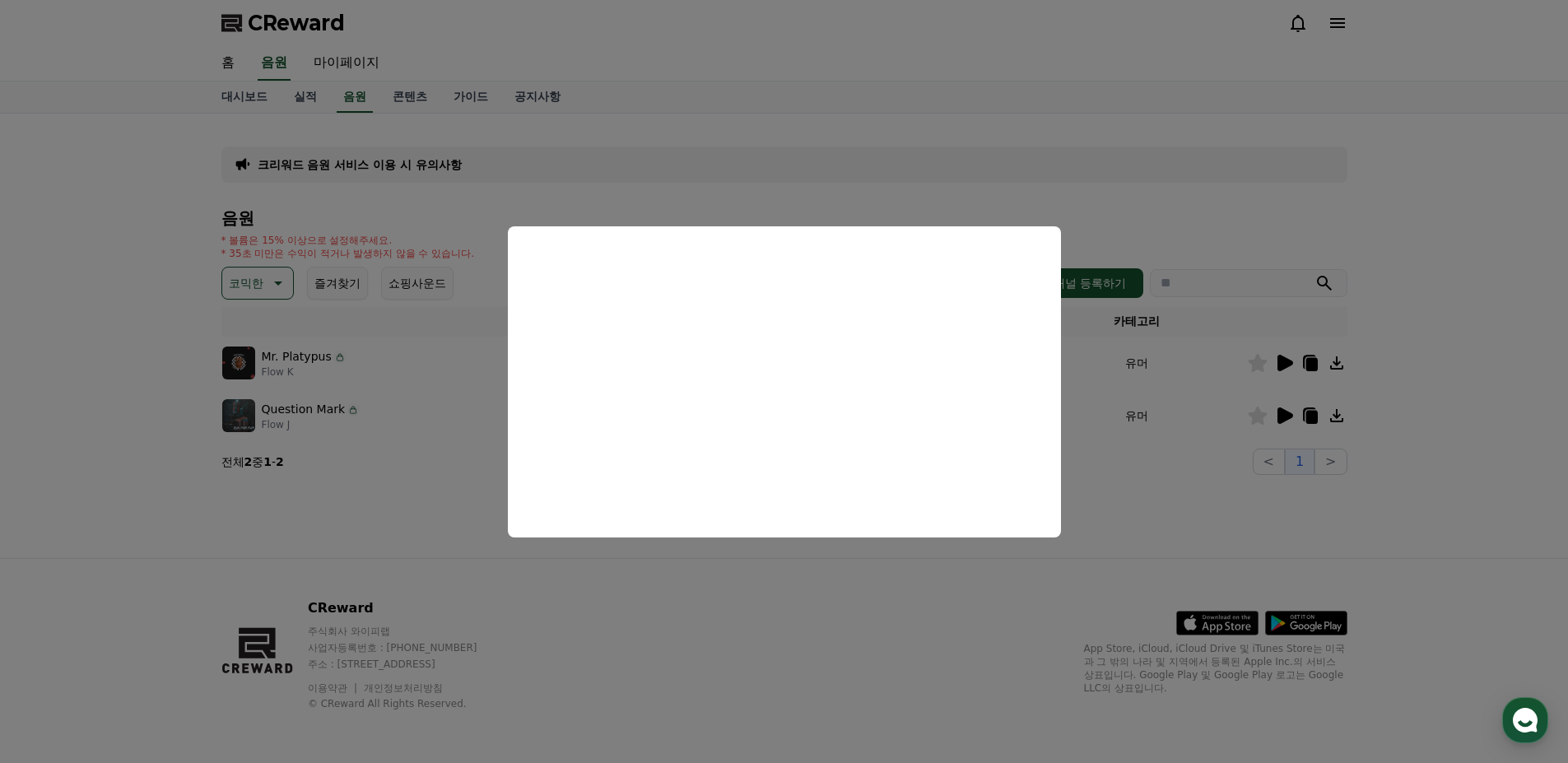
click at [374, 497] on button "close modal" at bounding box center [784, 381] width 1568 height 763
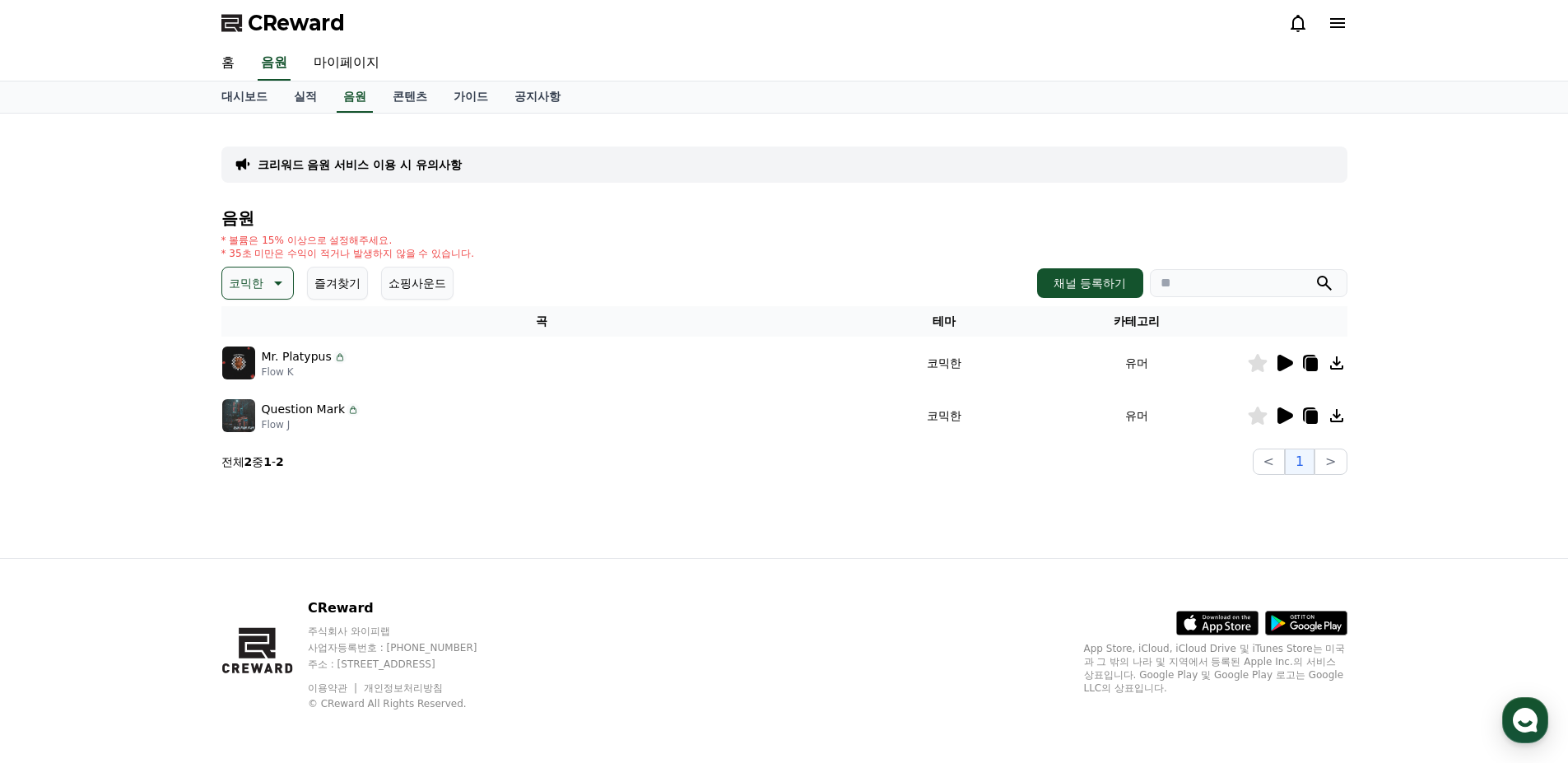
click at [243, 288] on p "코믹한" at bounding box center [246, 283] width 35 height 23
click at [257, 411] on button "웅장한" at bounding box center [247, 402] width 47 height 36
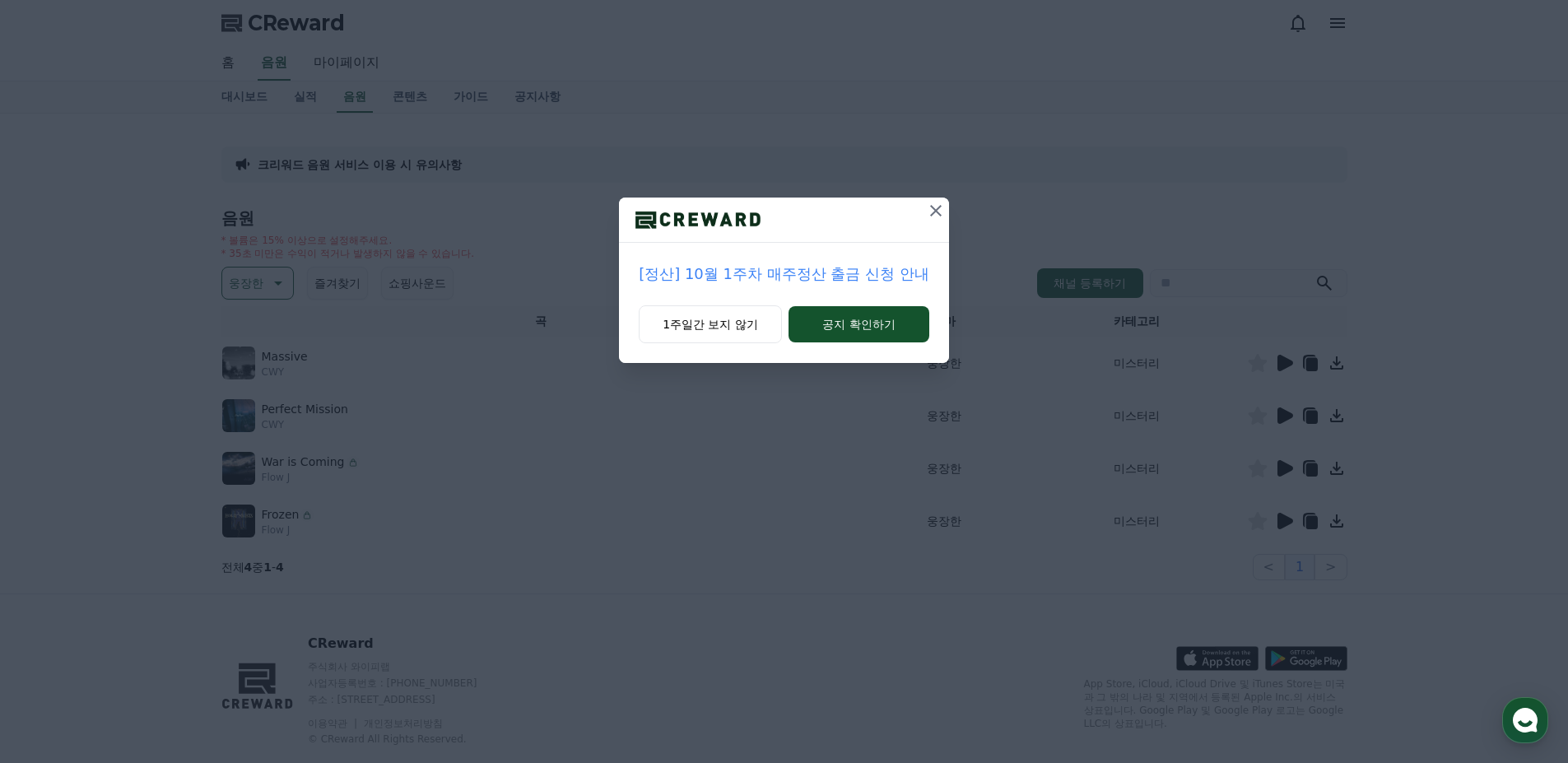
click at [930, 211] on icon at bounding box center [936, 210] width 19 height 19
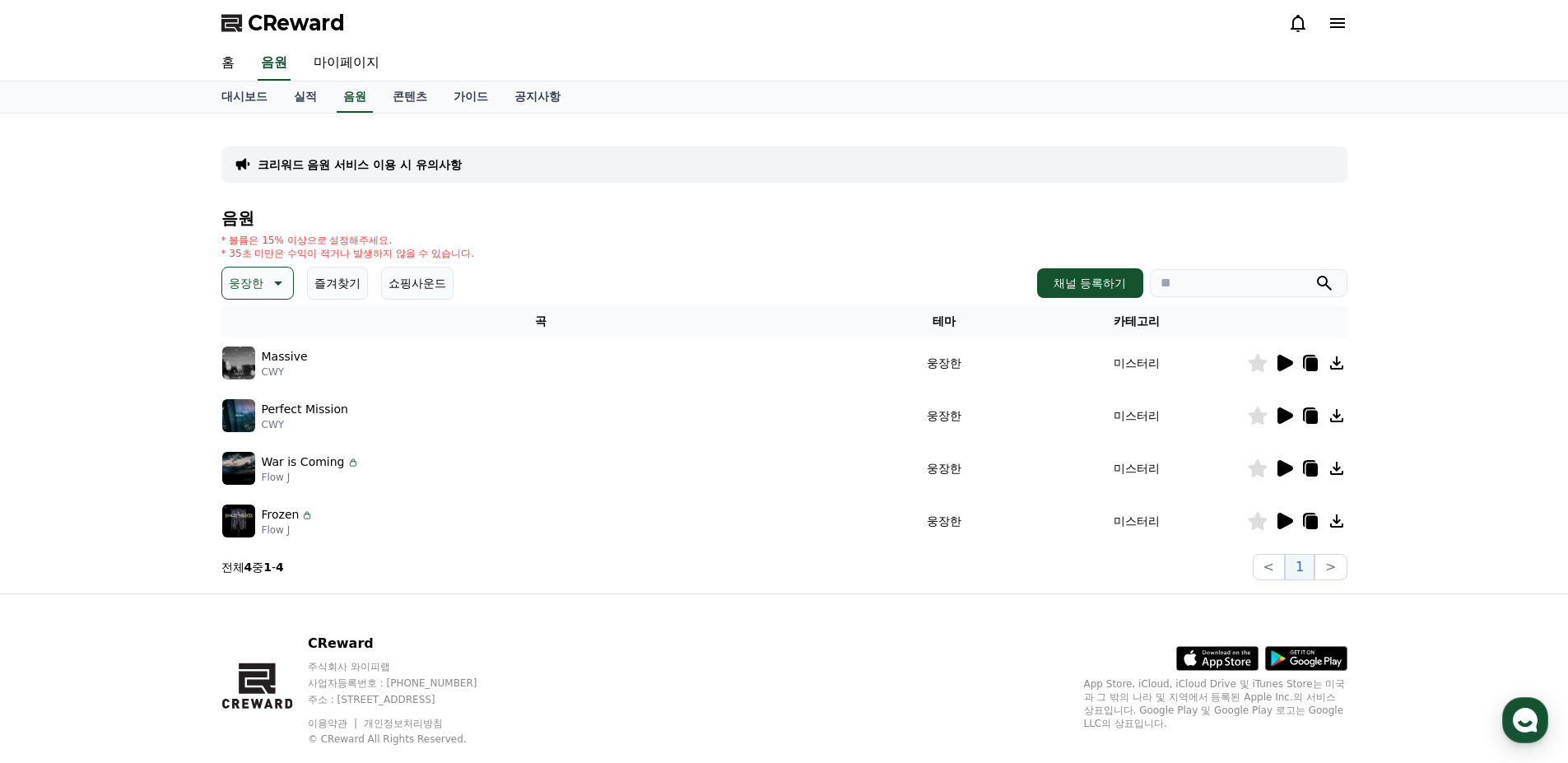
click at [251, 290] on p "웅장한" at bounding box center [246, 283] width 35 height 23
click at [251, 368] on button "환상적인" at bounding box center [253, 369] width 59 height 36
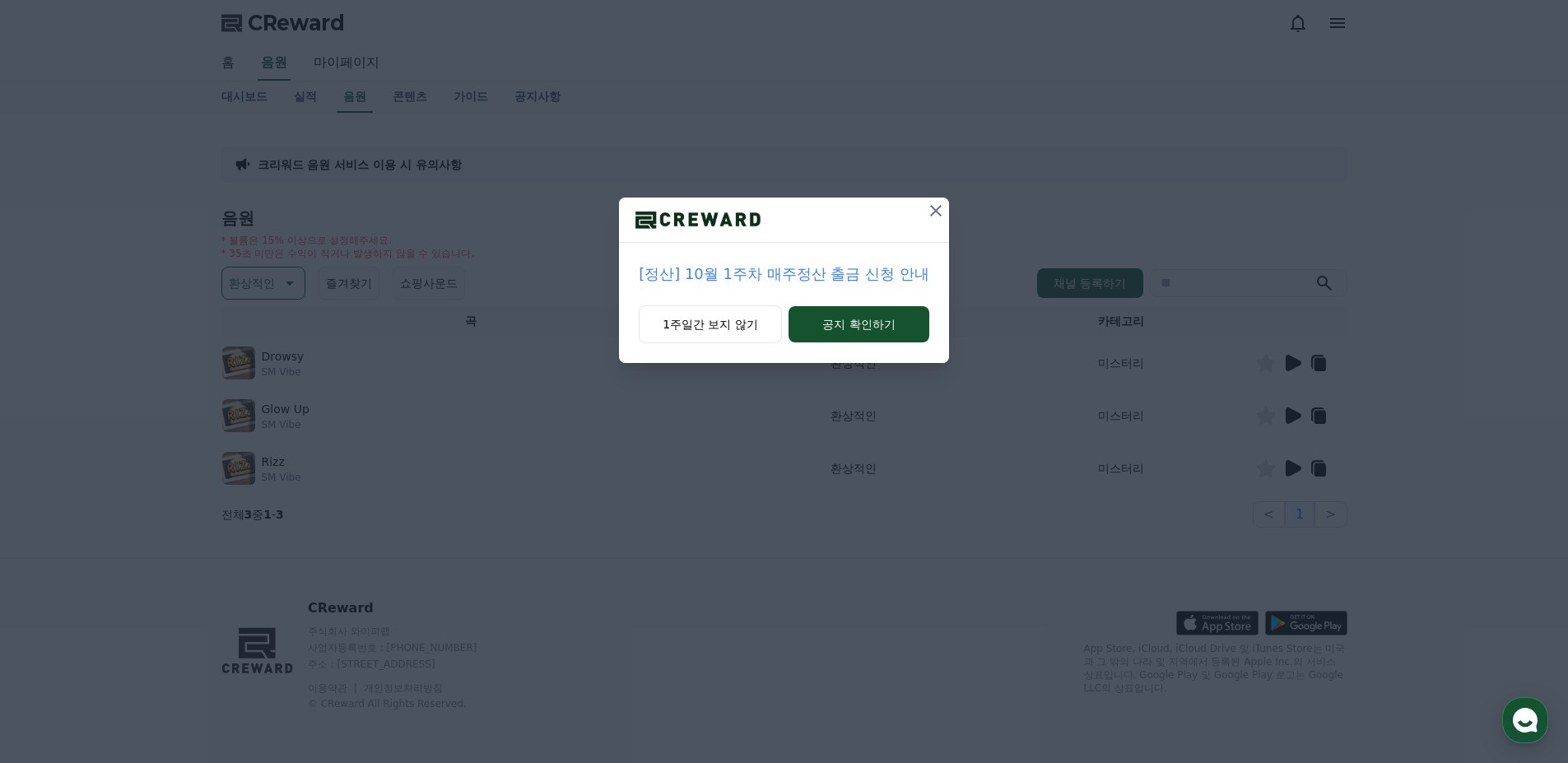
click at [934, 207] on icon at bounding box center [936, 210] width 19 height 19
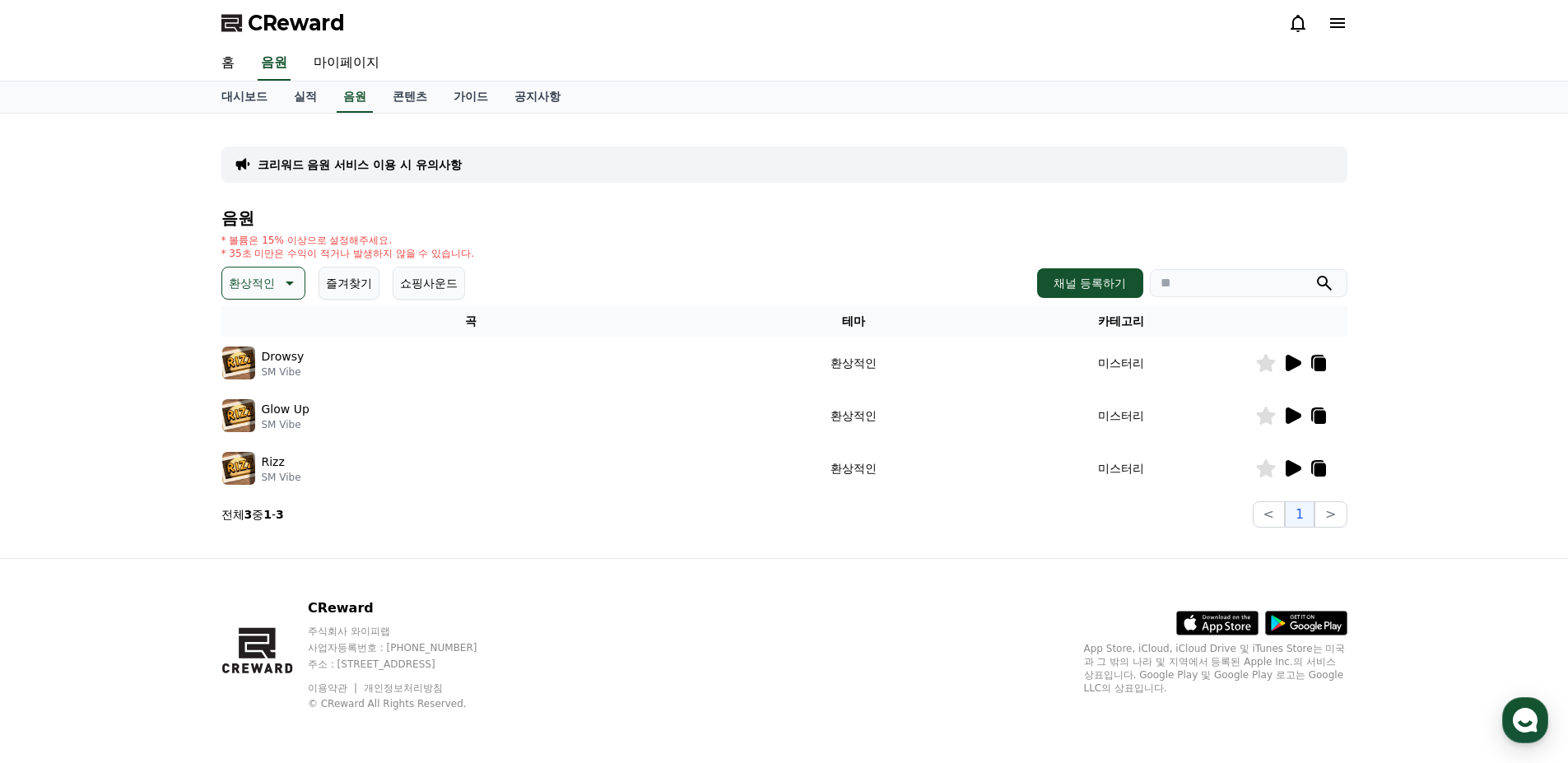
click at [1289, 361] on icon at bounding box center [1293, 362] width 15 height 16
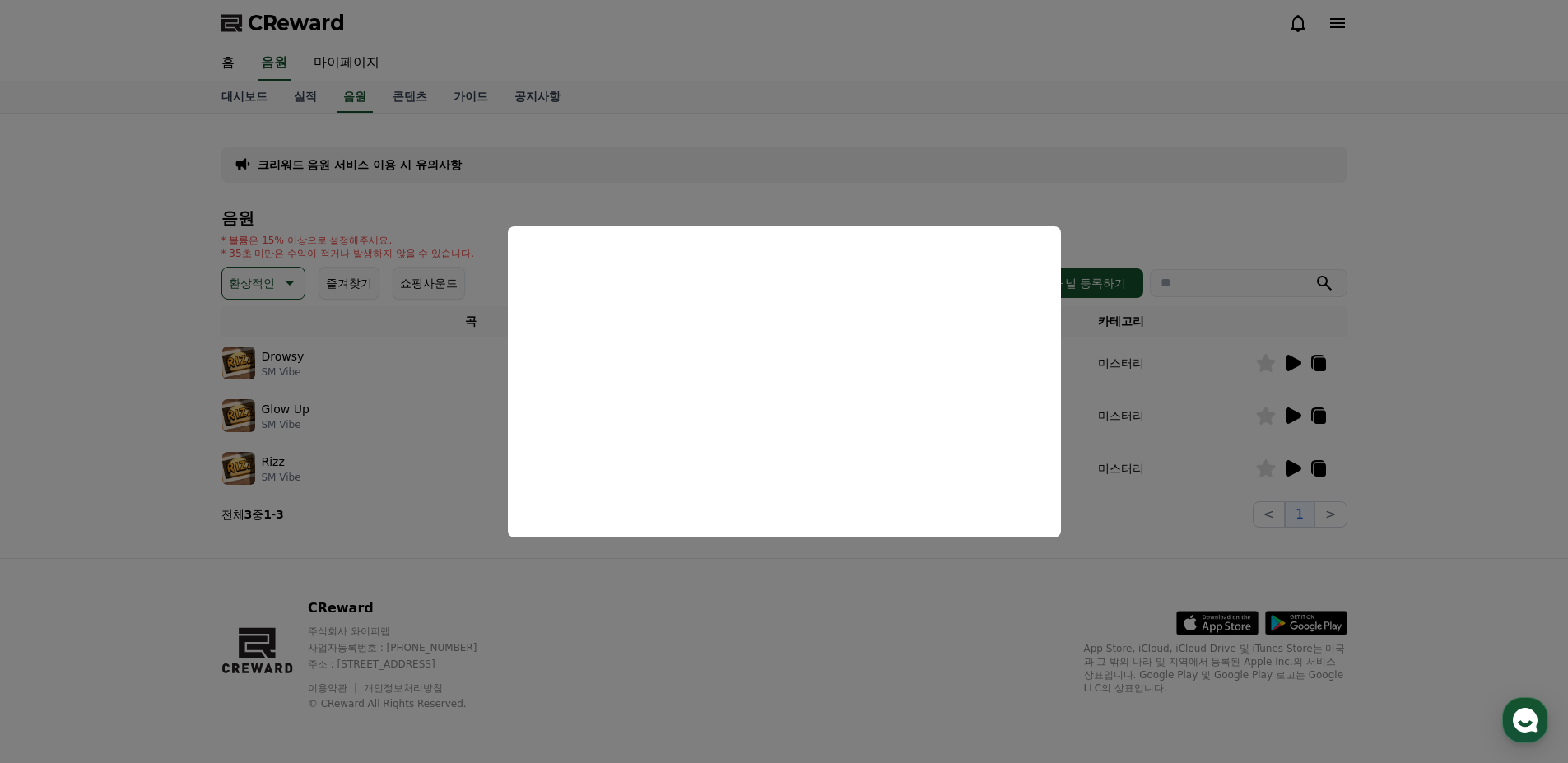
drag, startPoint x: 783, startPoint y: 611, endPoint x: 813, endPoint y: 601, distance: 31.6
click at [787, 608] on button "close modal" at bounding box center [784, 381] width 1568 height 763
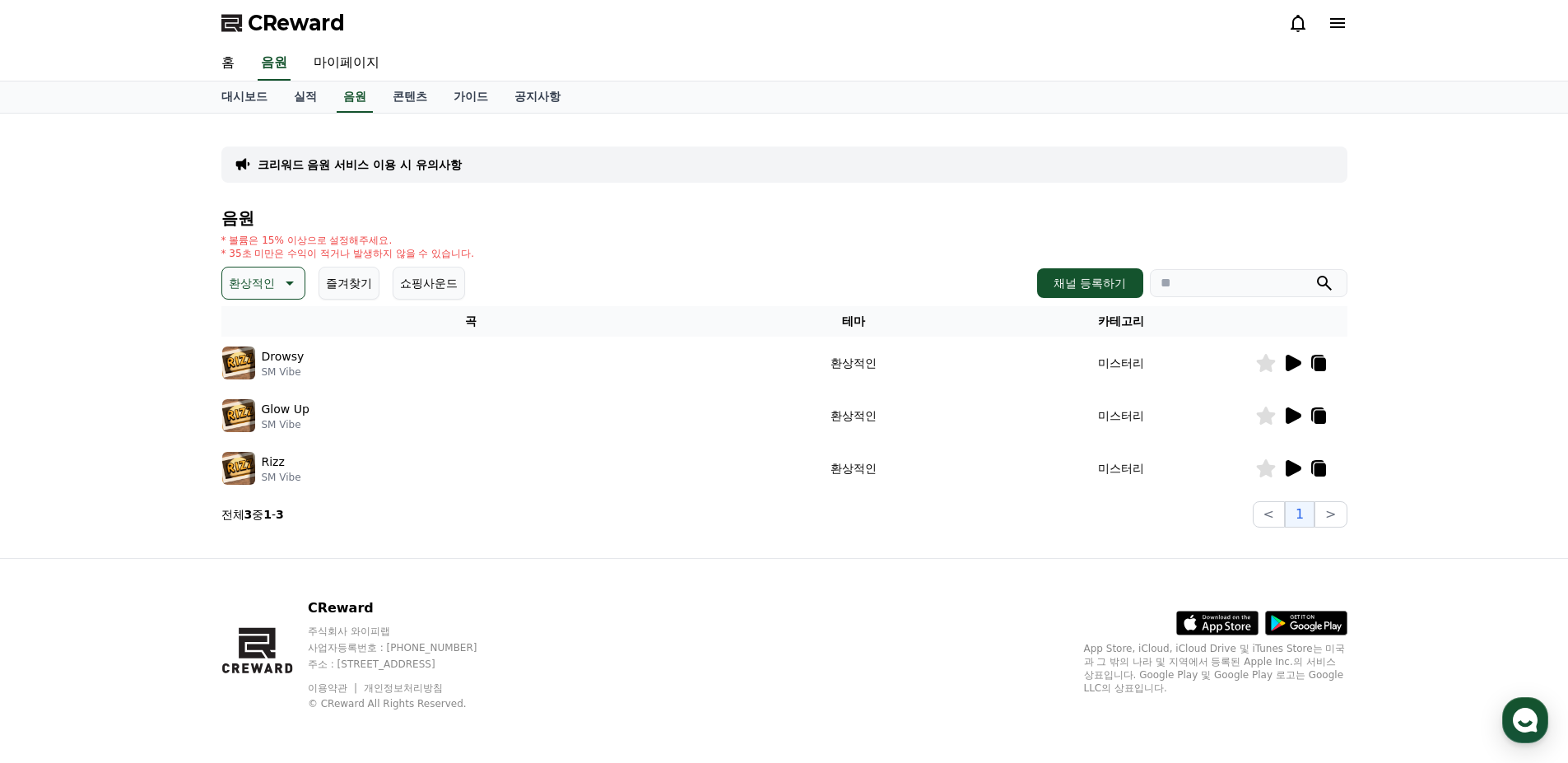
click at [1292, 423] on icon at bounding box center [1292, 415] width 19 height 19
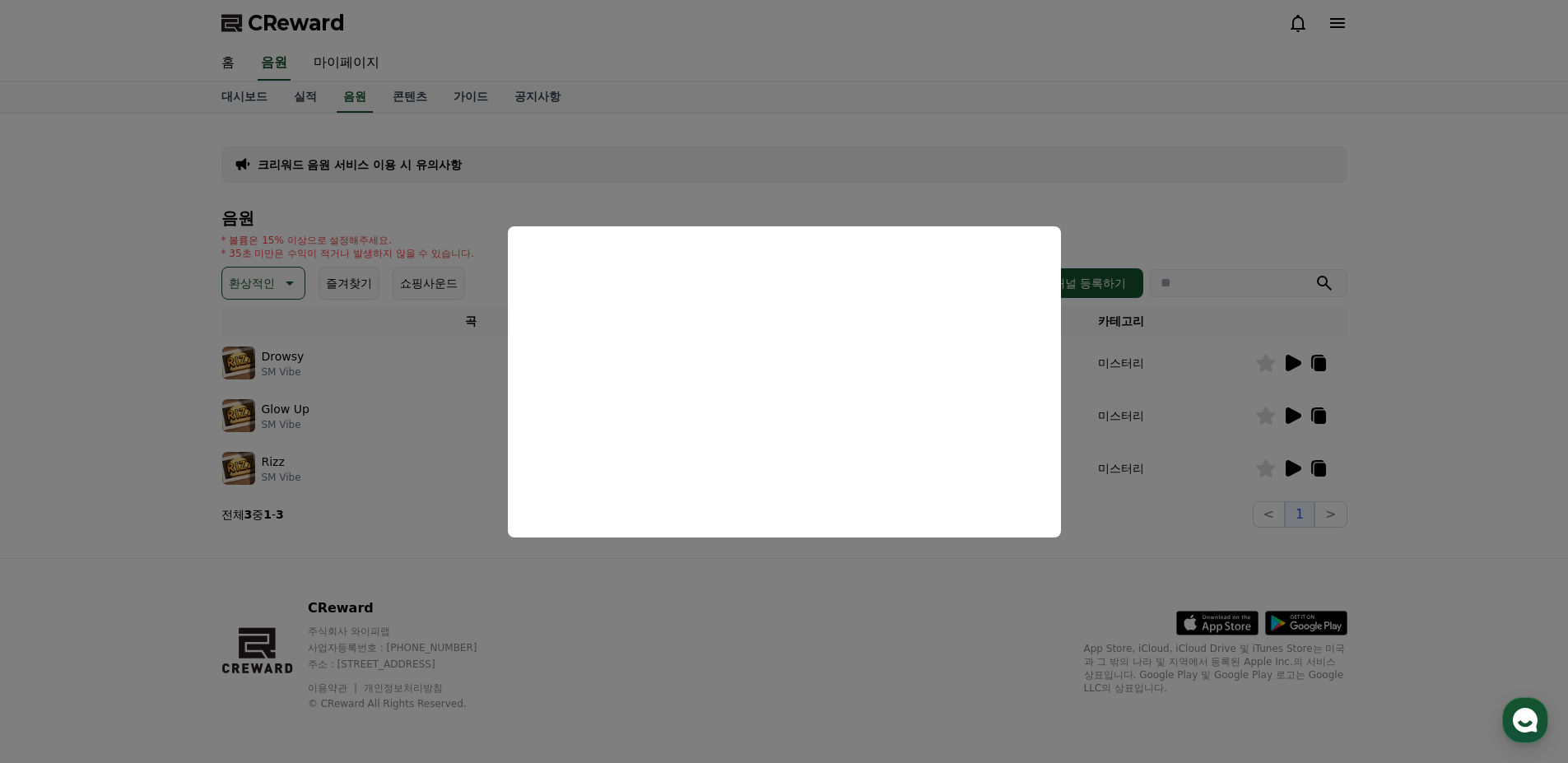
click at [749, 616] on button "close modal" at bounding box center [784, 381] width 1568 height 763
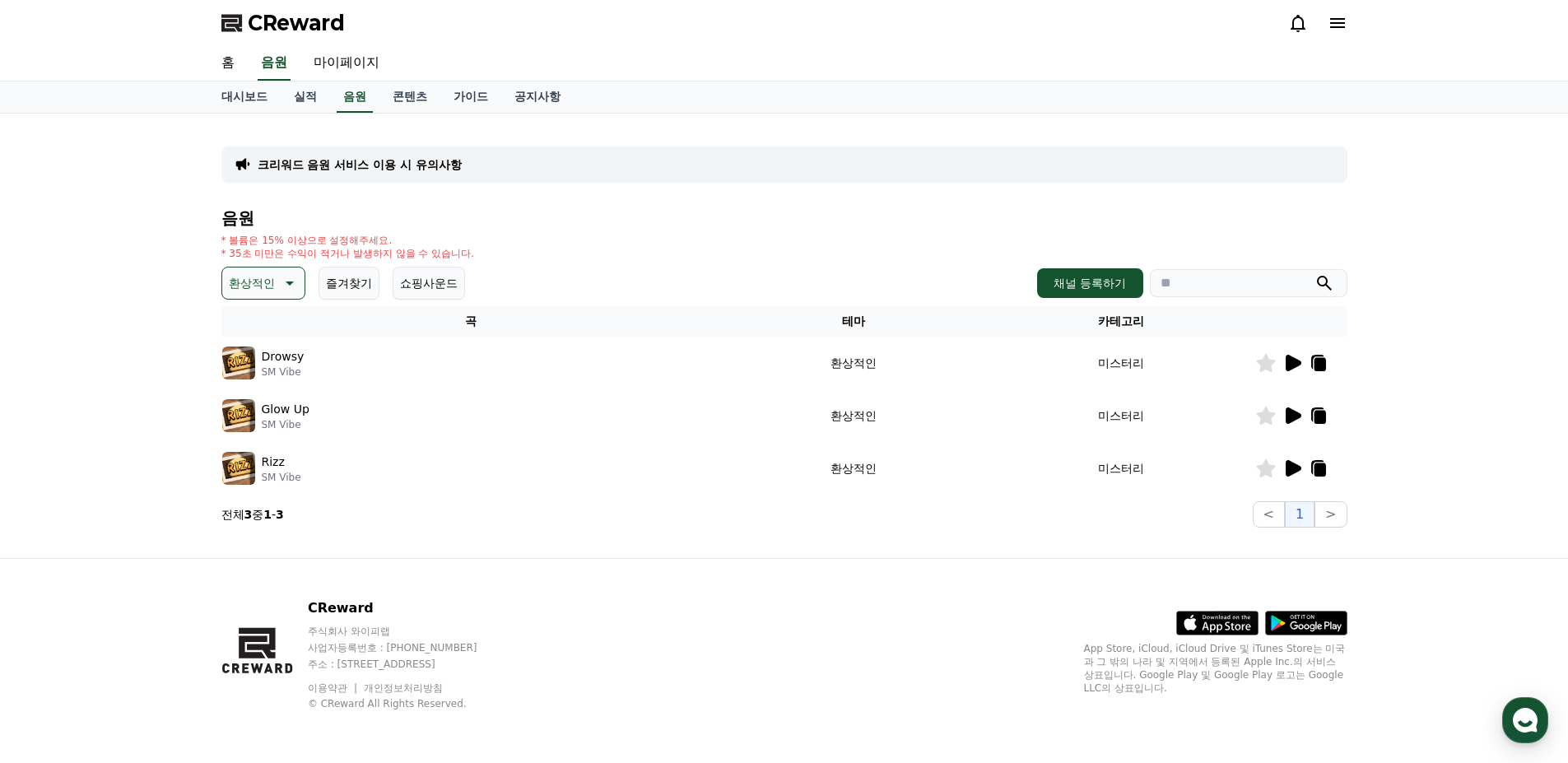
click at [287, 293] on button "환상적인" at bounding box center [263, 283] width 84 height 33
click at [262, 329] on div "전체 환상적인 호기심 어두운 밝은 통통튀는 신나는 반전 웅장한 드라마틱 즐거움 분위기있는 EDM 그루브 슬픈 잔잔한 귀여운 감동적인 긴장되는 …" at bounding box center [262, 733] width 79 height 849
click at [239, 324] on button "전체" at bounding box center [241, 327] width 36 height 36
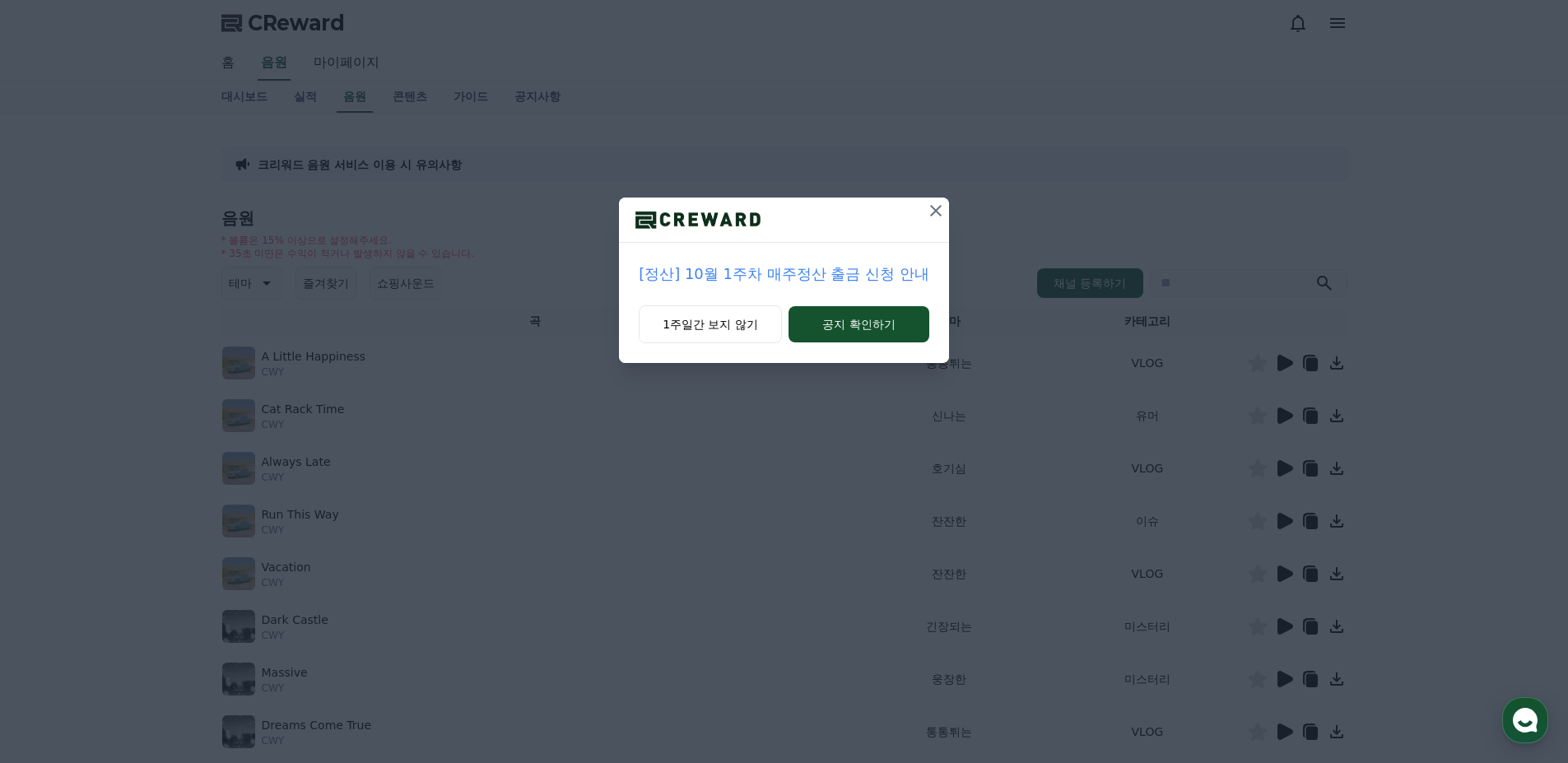
click at [940, 211] on icon at bounding box center [936, 210] width 19 height 19
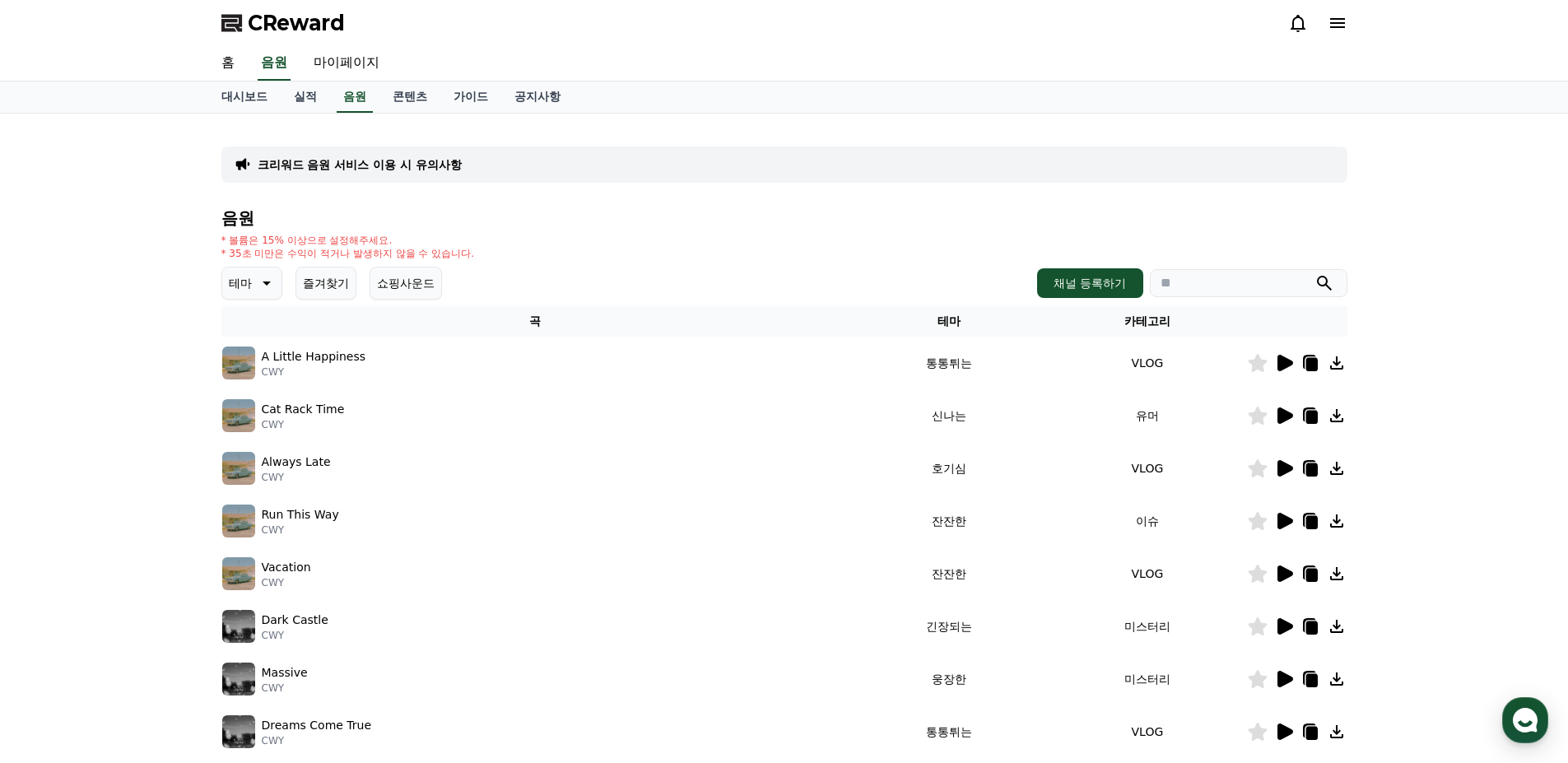
click at [406, 282] on button "쇼핑사운드" at bounding box center [406, 283] width 73 height 33
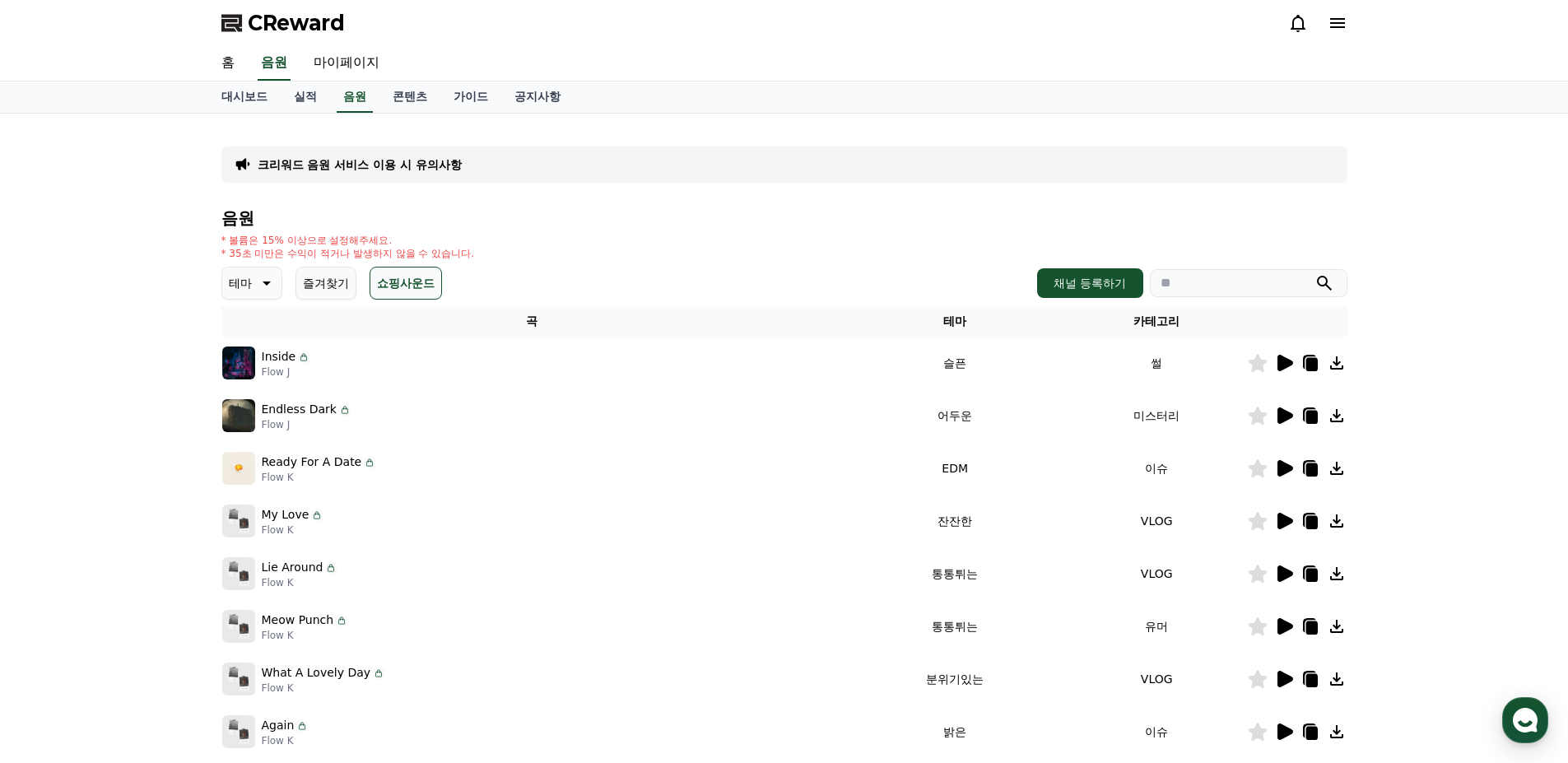
click at [1278, 362] on icon at bounding box center [1285, 362] width 15 height 16
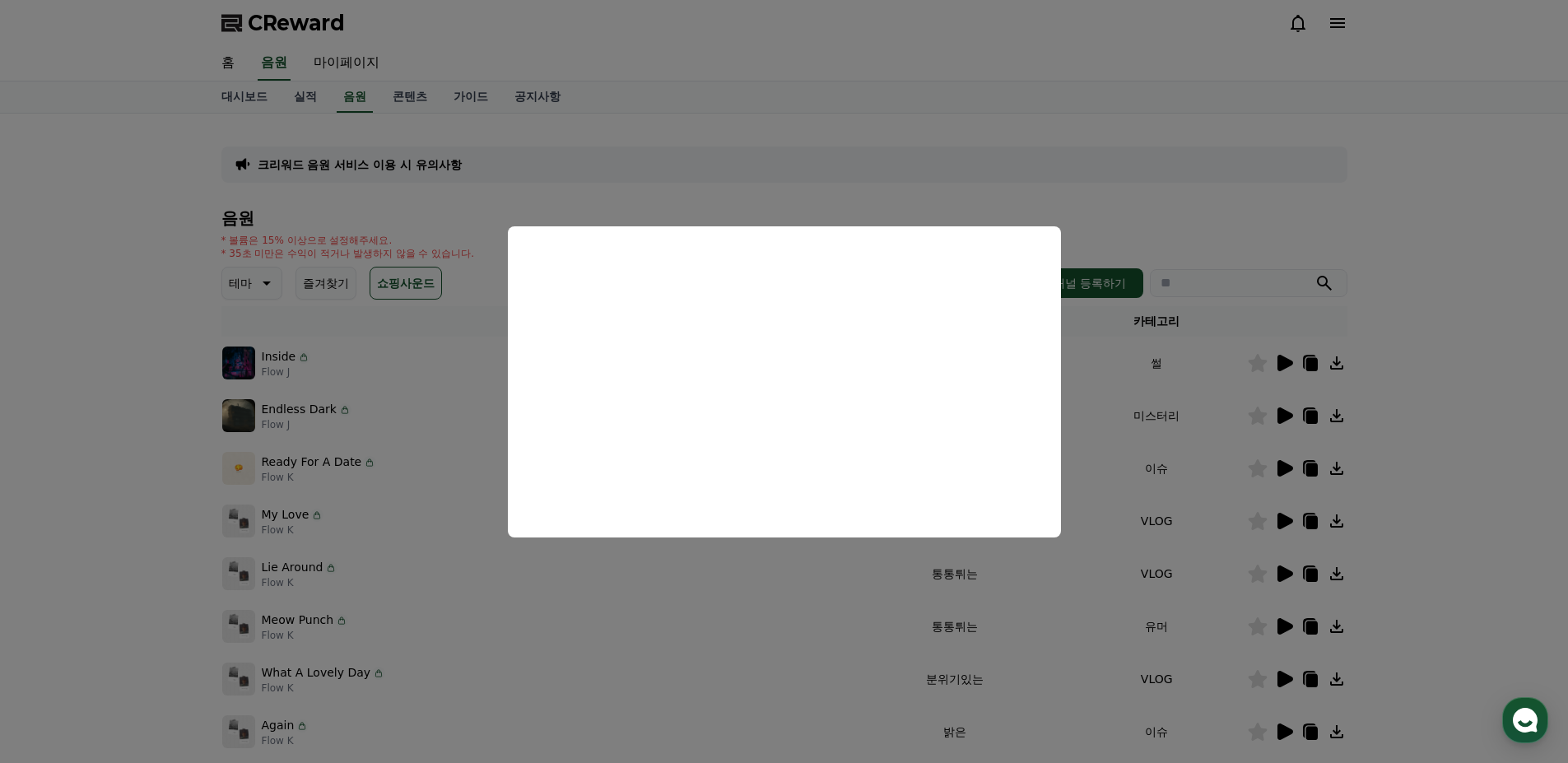
click at [1284, 412] on button "close modal" at bounding box center [784, 381] width 1568 height 763
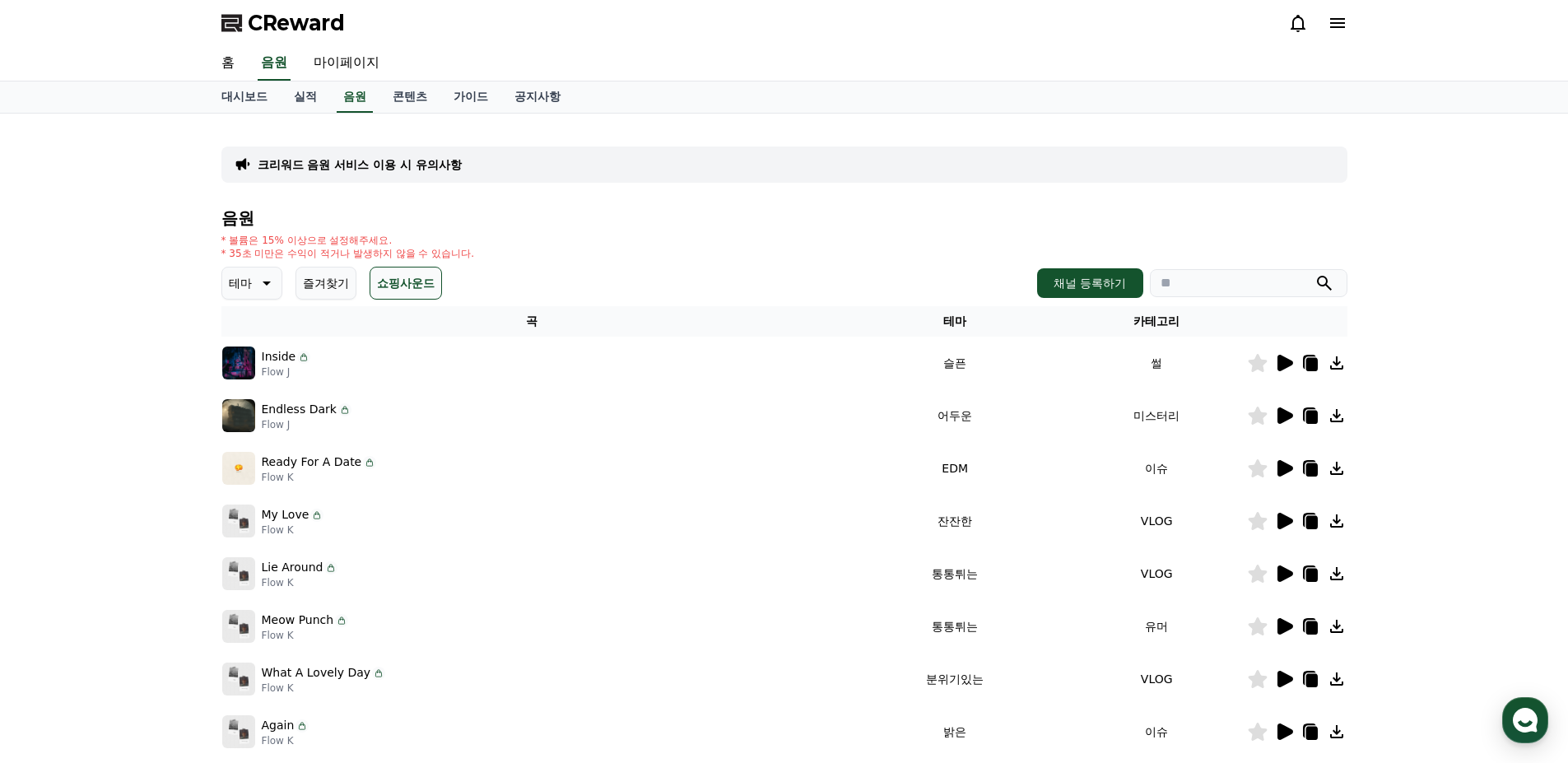
click at [1278, 415] on icon at bounding box center [1285, 415] width 15 height 16
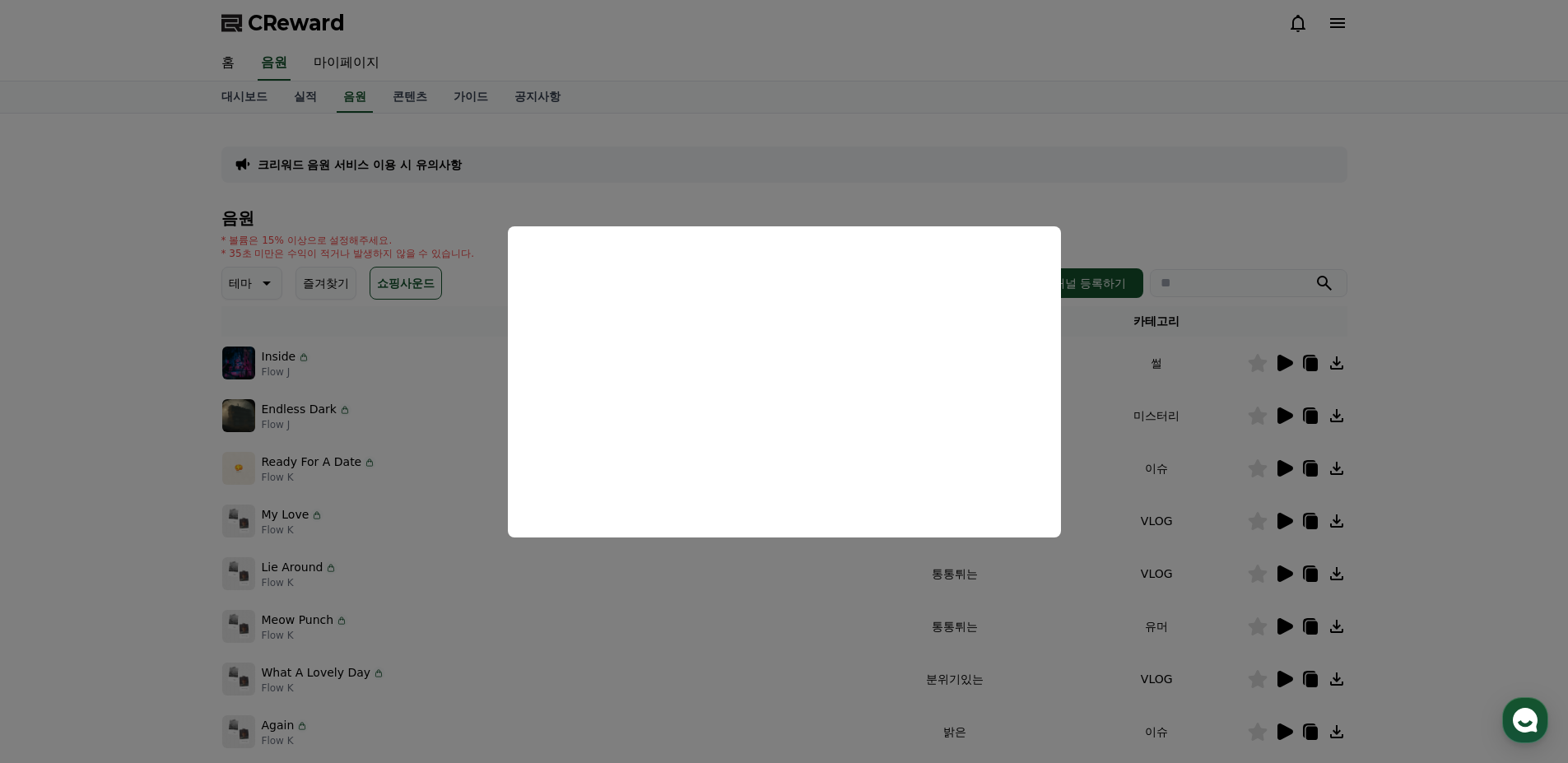
click at [803, 604] on button "close modal" at bounding box center [784, 381] width 1568 height 763
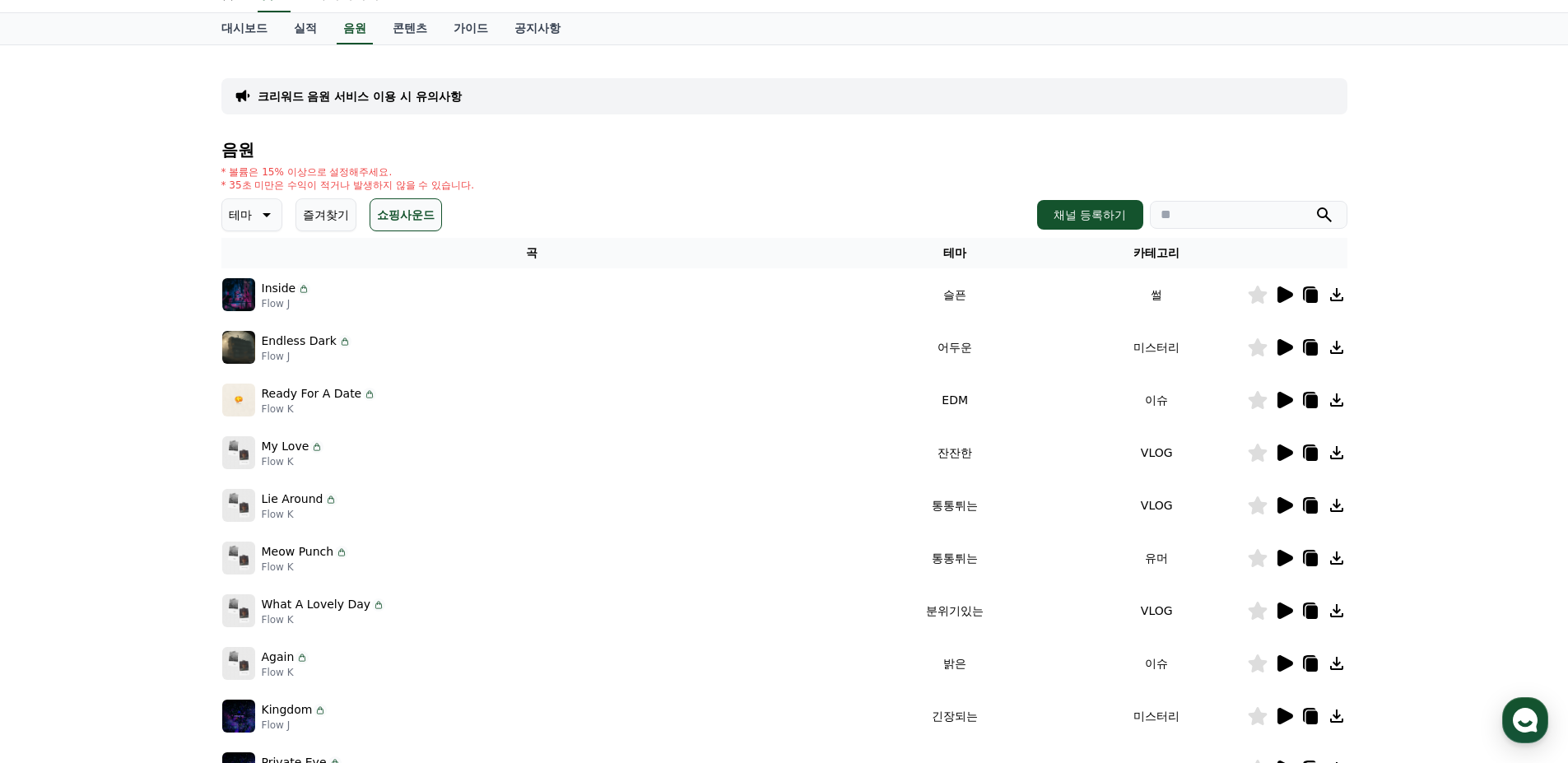
scroll to position [82, 0]
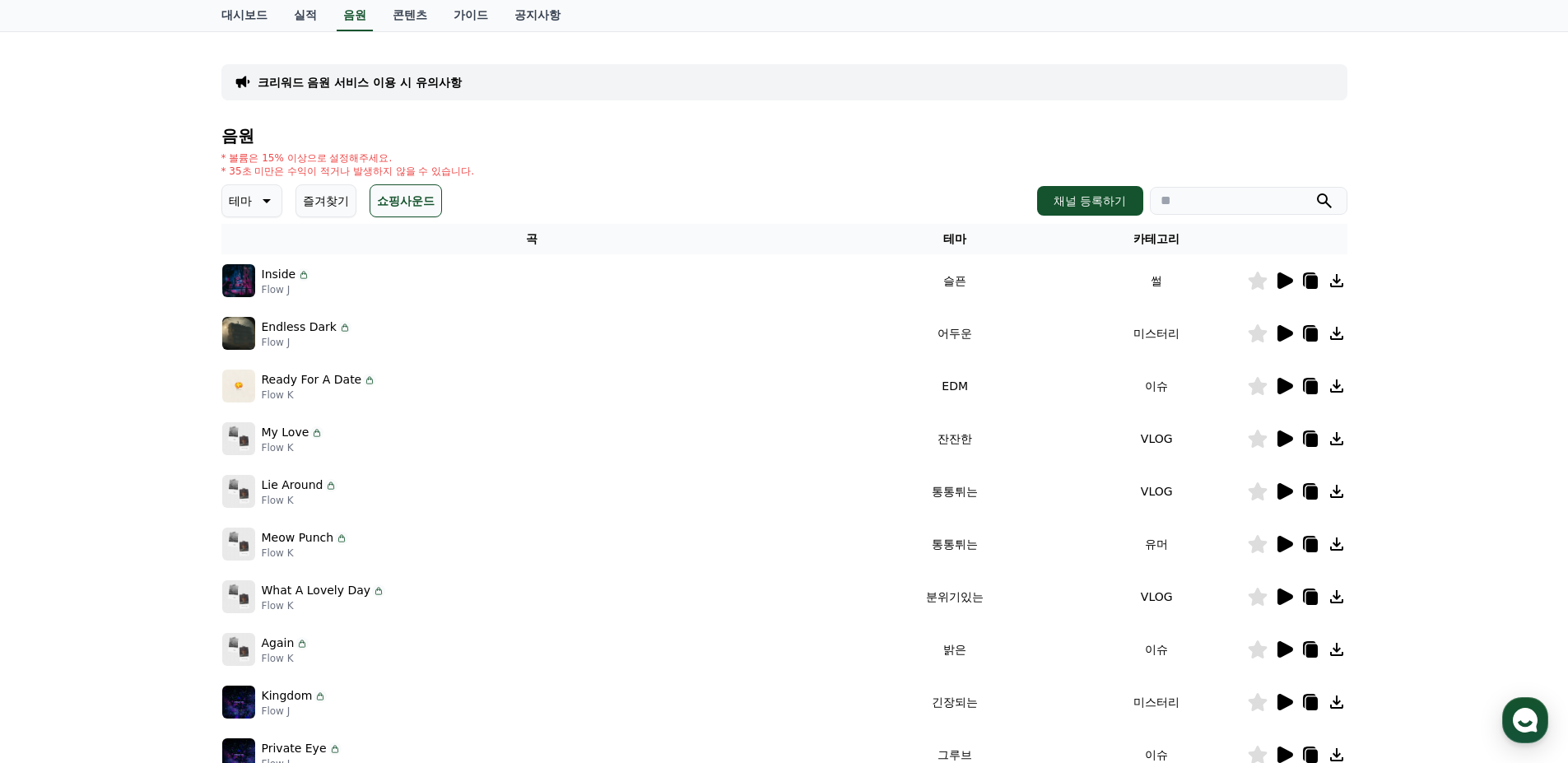
click at [1283, 389] on icon at bounding box center [1285, 385] width 15 height 16
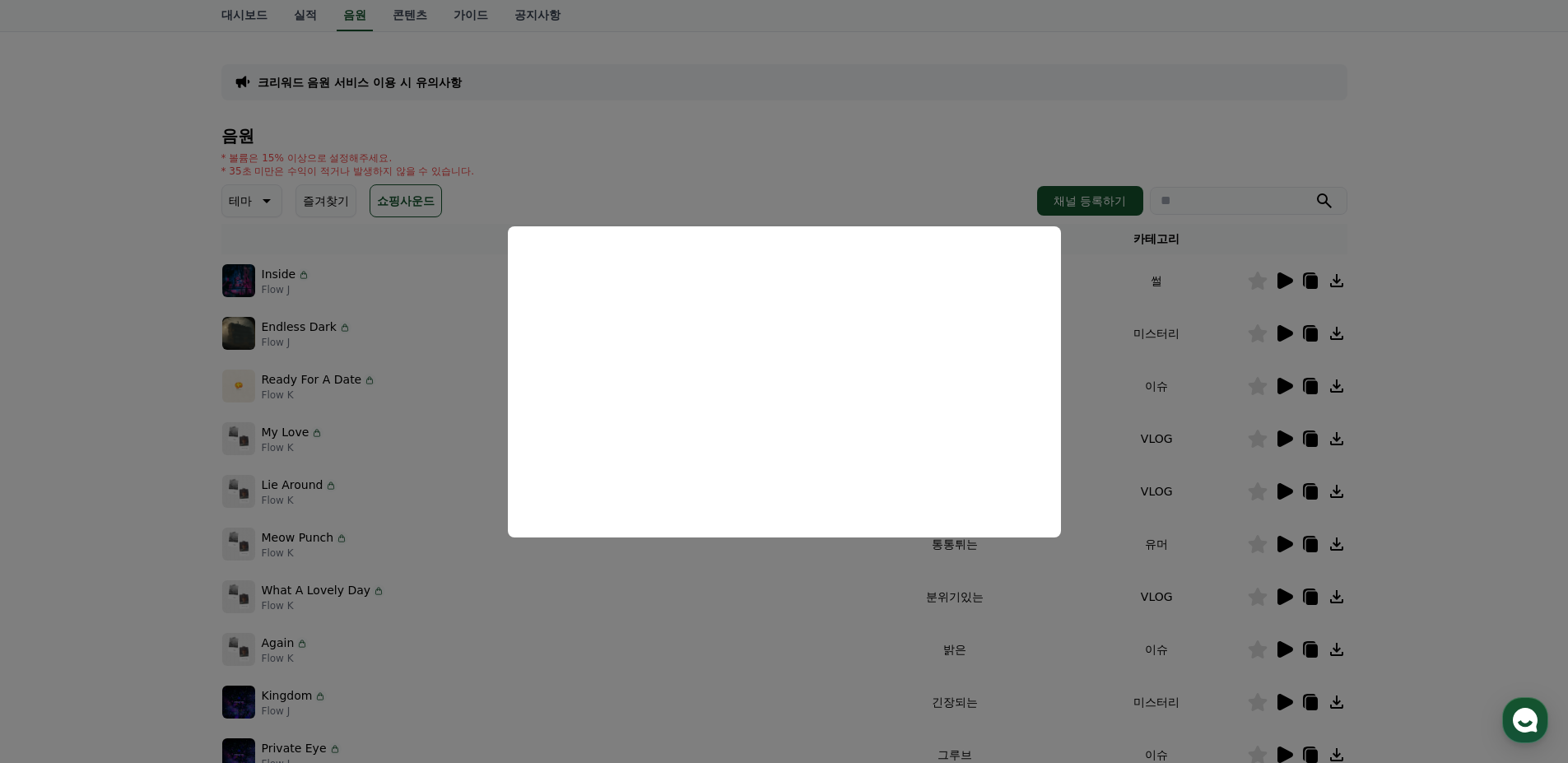
click at [1167, 421] on button "close modal" at bounding box center [784, 381] width 1568 height 763
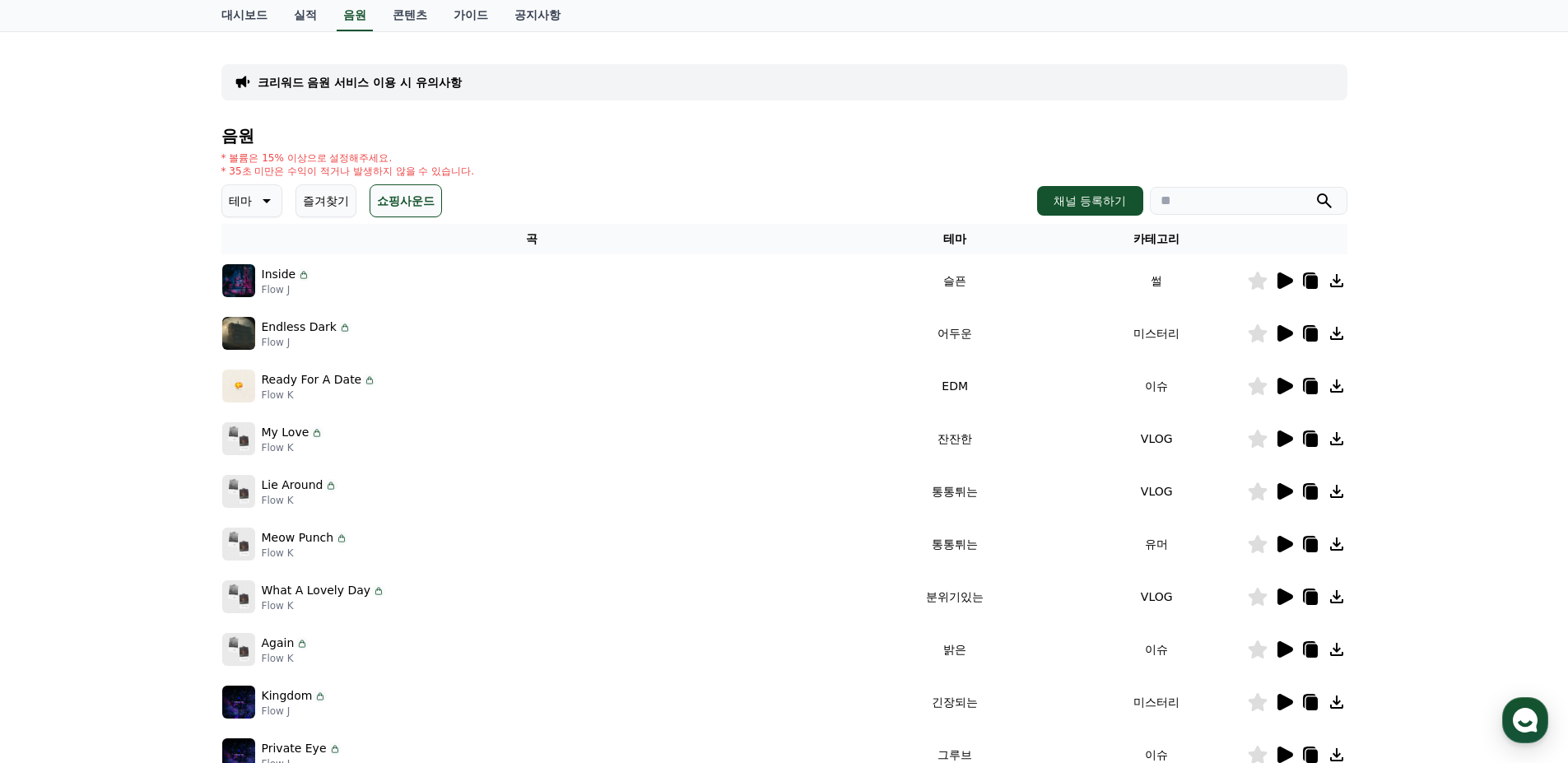
click at [1290, 434] on icon at bounding box center [1284, 438] width 19 height 19
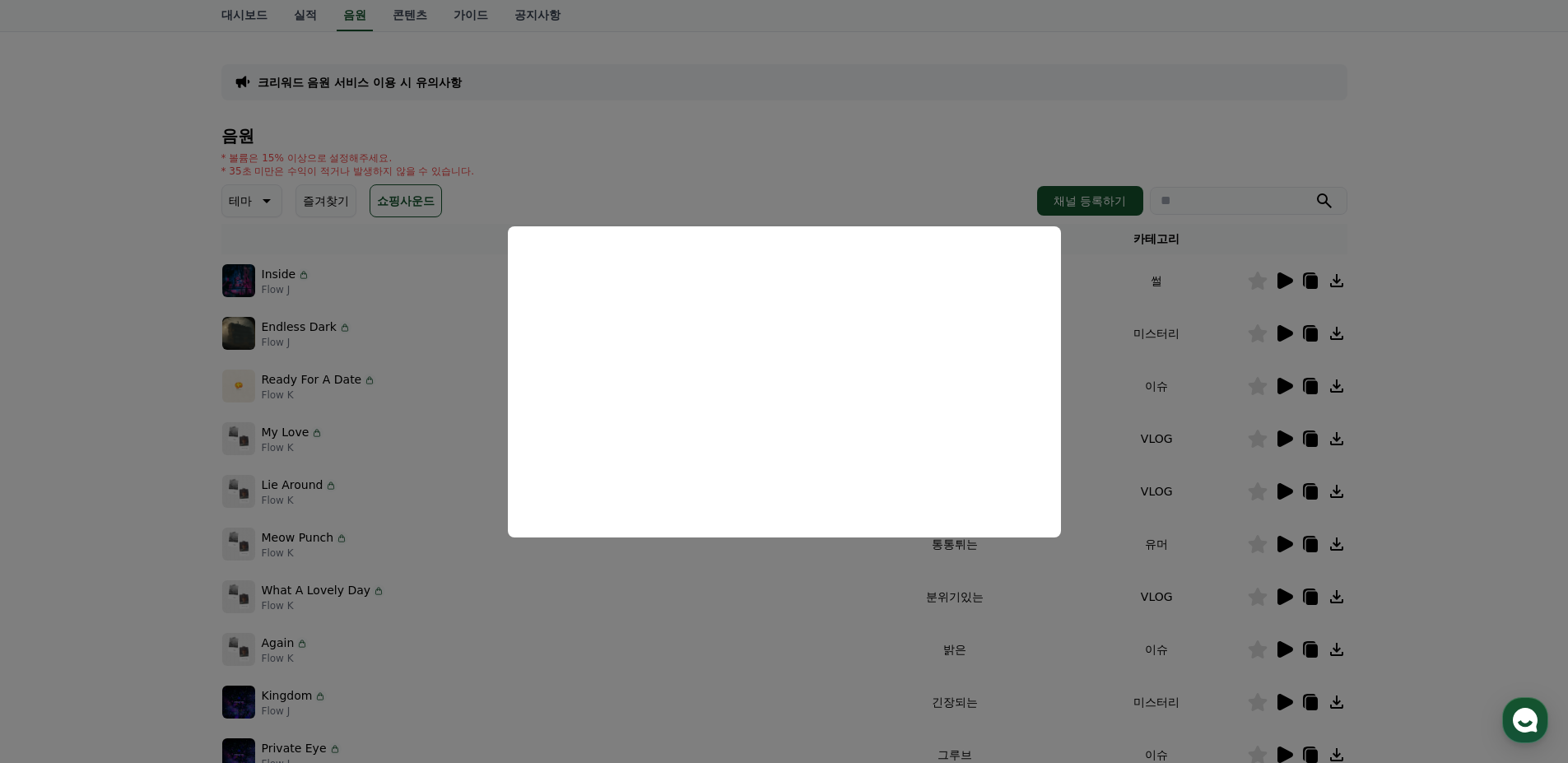
click at [765, 609] on button "close modal" at bounding box center [784, 381] width 1568 height 763
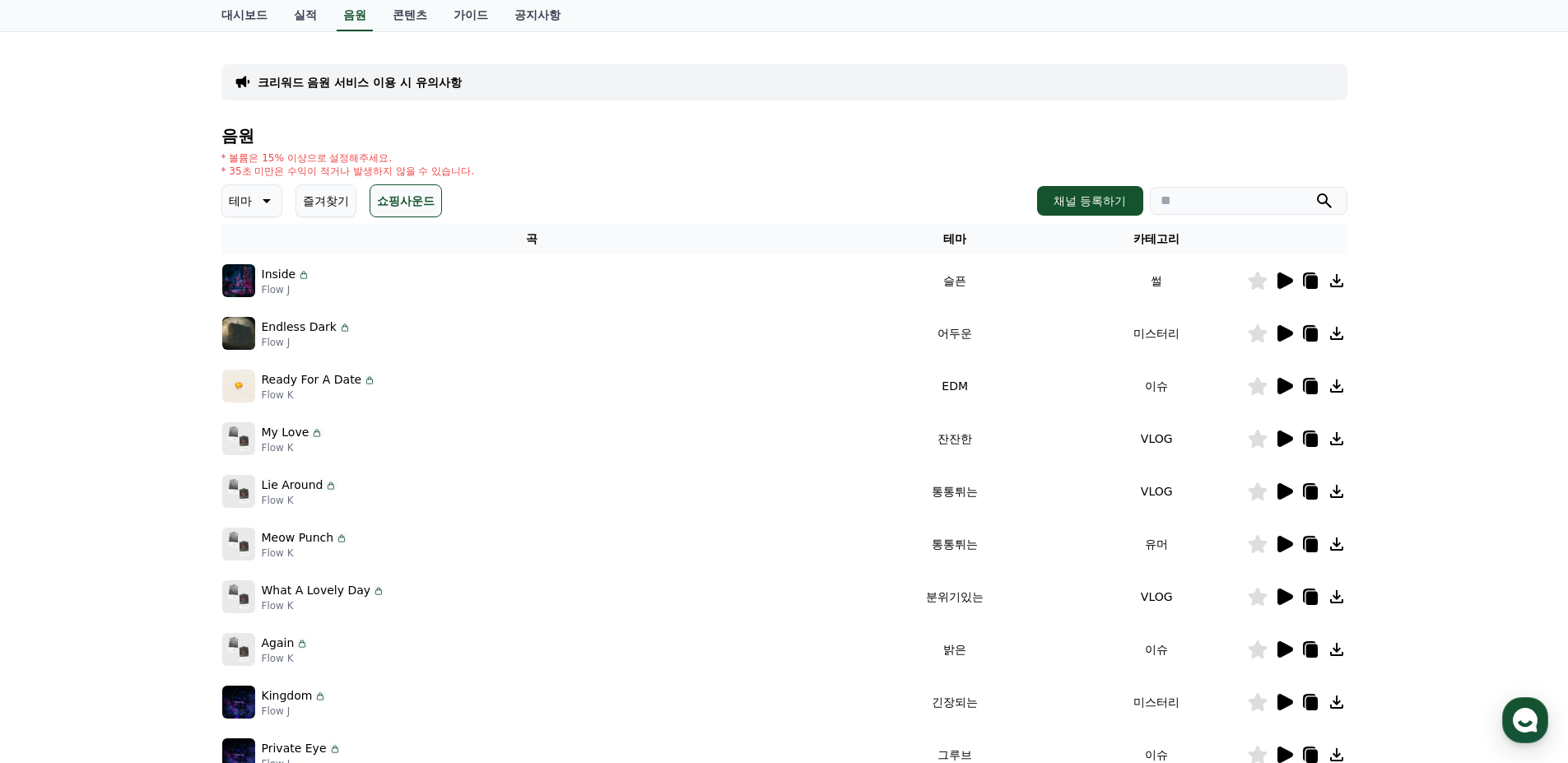
click at [1282, 494] on icon at bounding box center [1285, 491] width 15 height 16
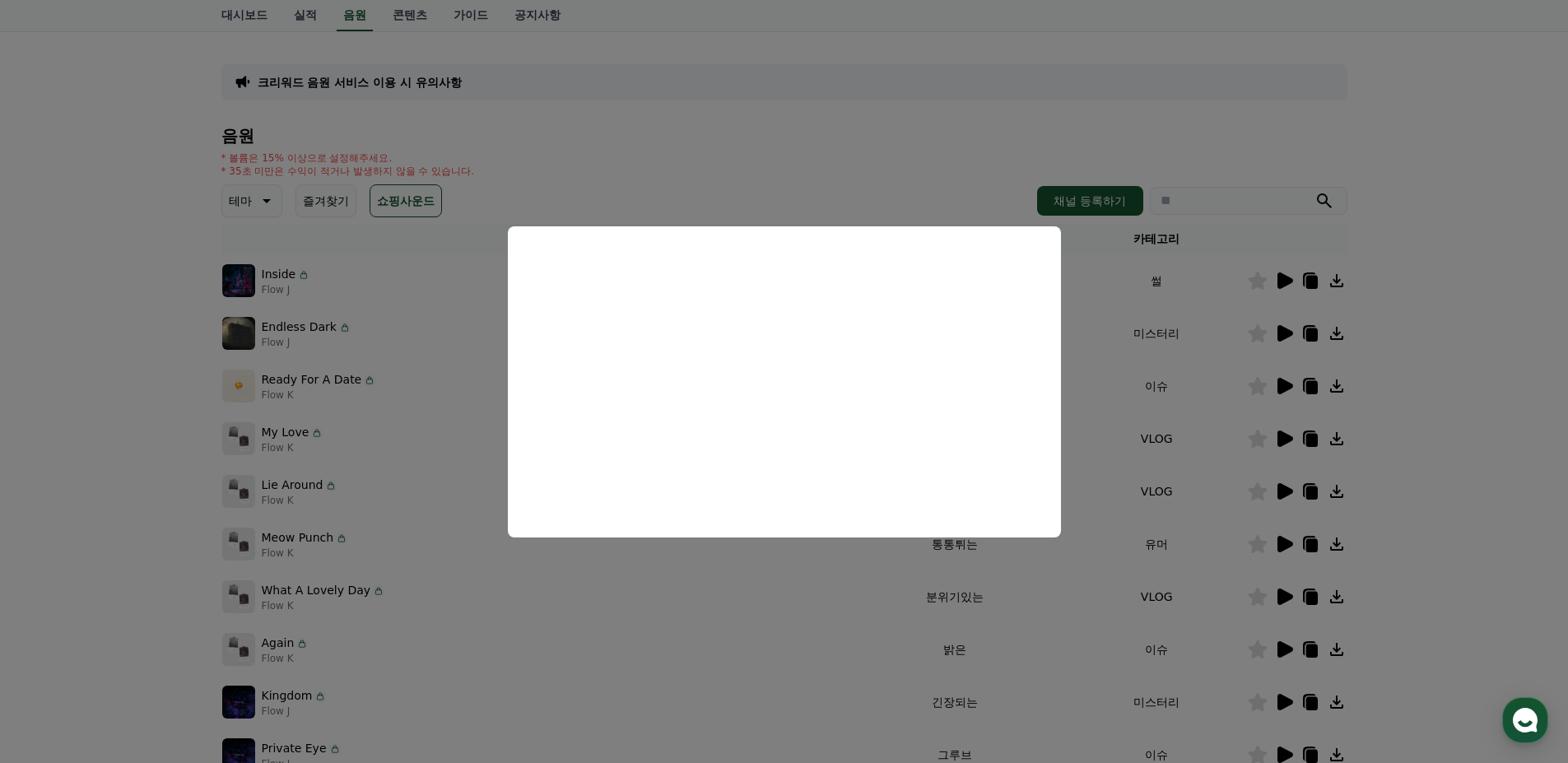
click at [832, 604] on button "close modal" at bounding box center [784, 381] width 1568 height 763
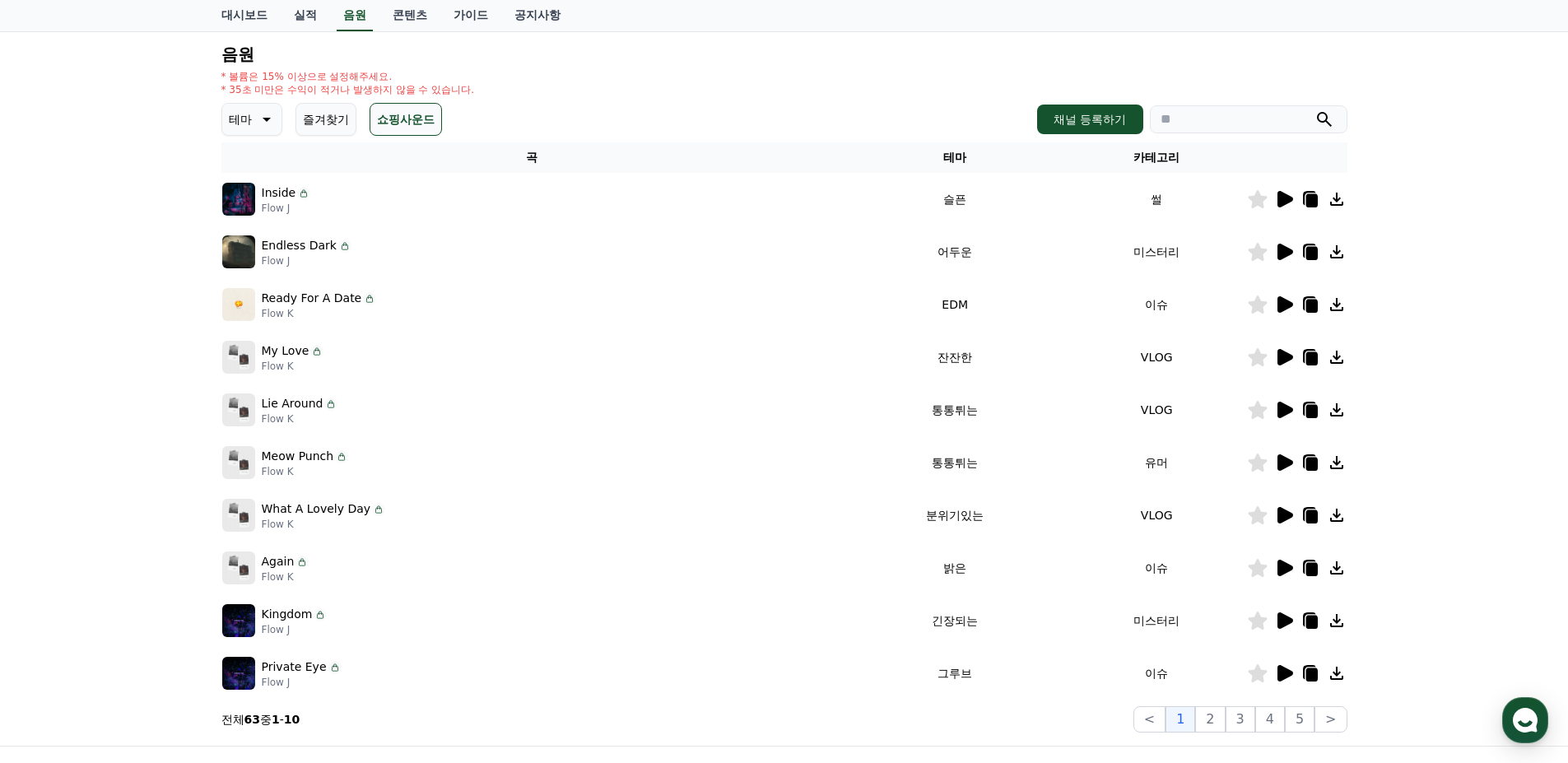
scroll to position [164, 0]
click at [1286, 567] on icon at bounding box center [1285, 567] width 15 height 16
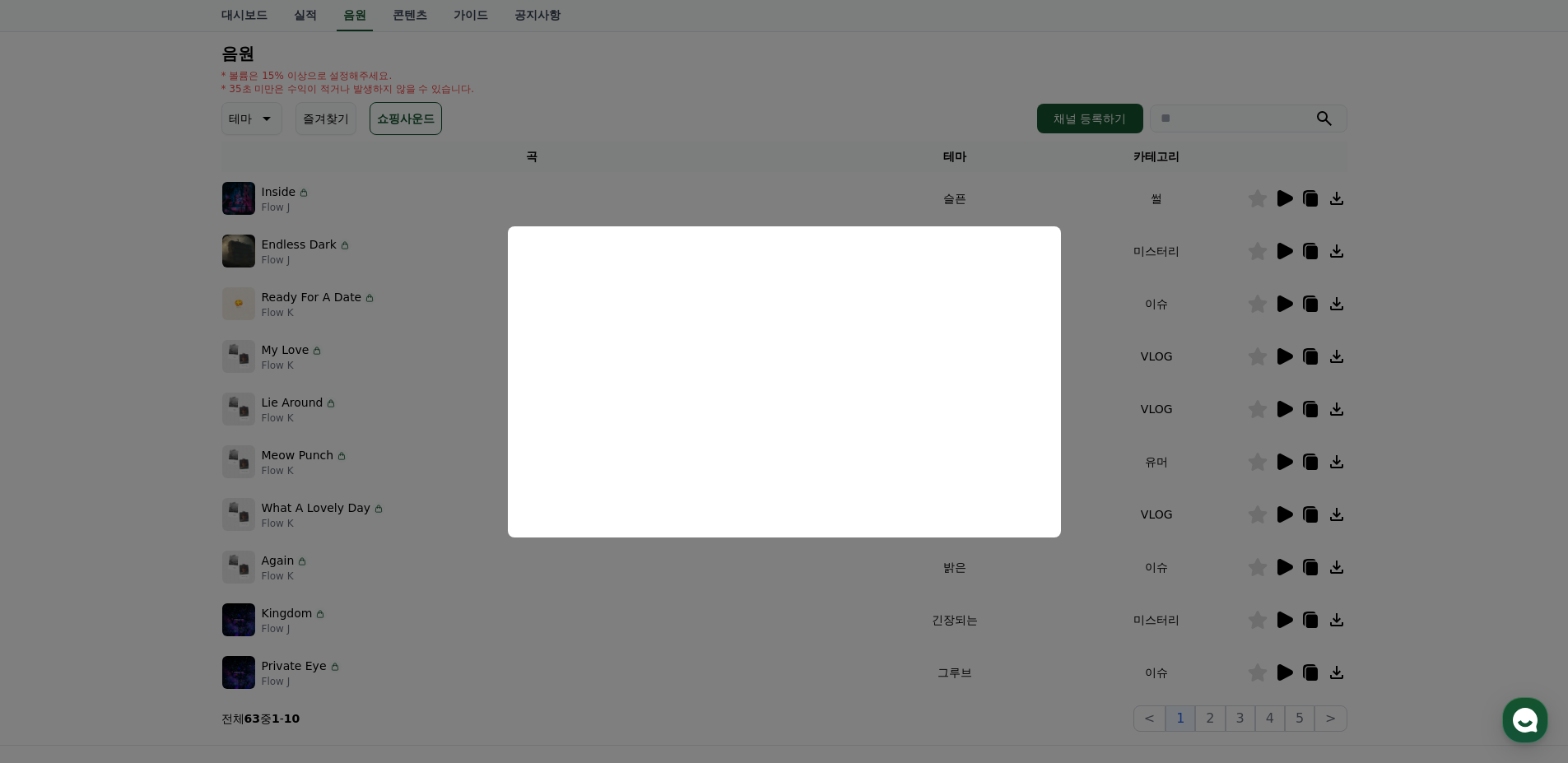
click at [1124, 613] on button "close modal" at bounding box center [784, 381] width 1568 height 763
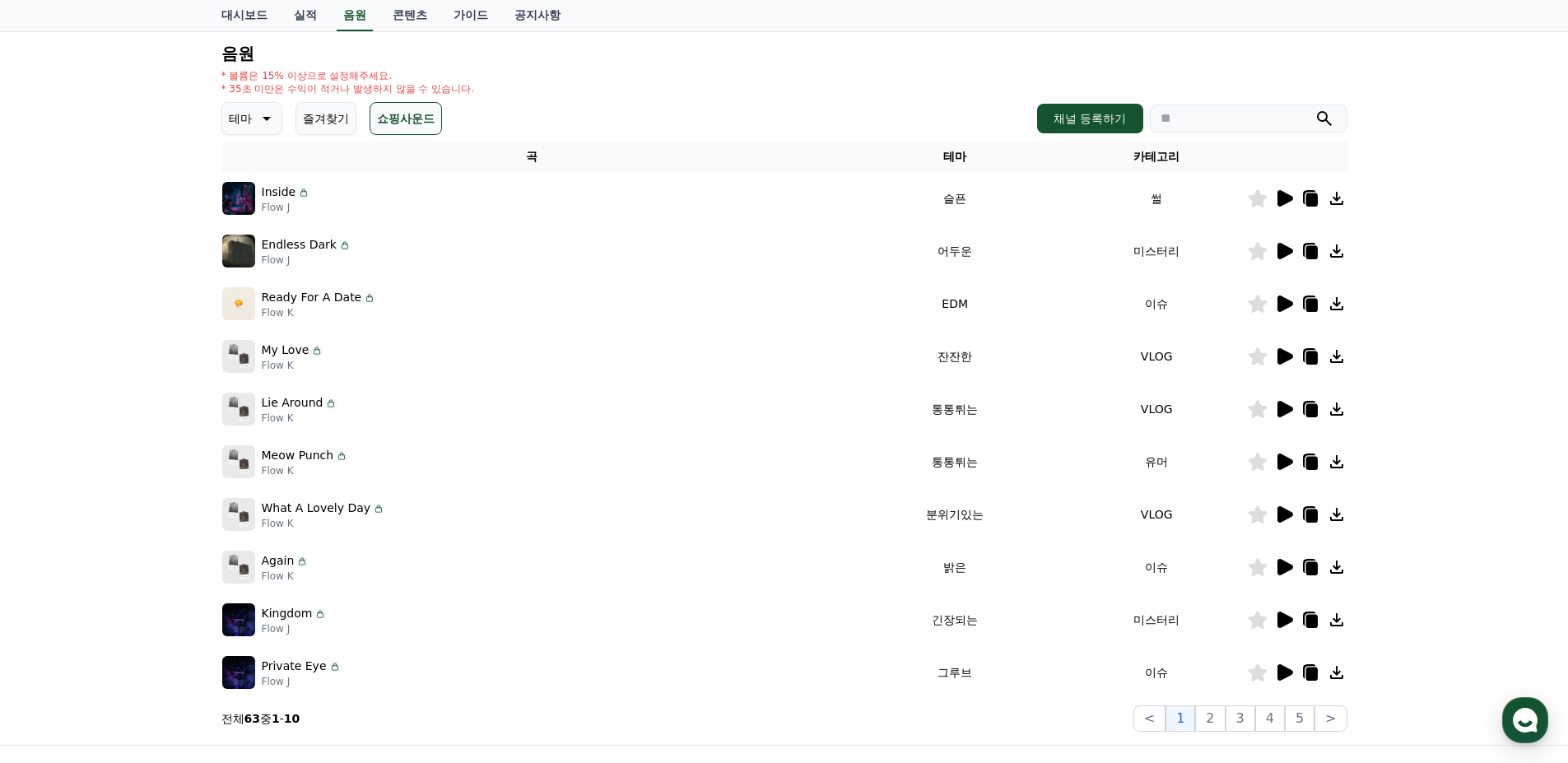
click at [1289, 672] on icon at bounding box center [1285, 672] width 15 height 16
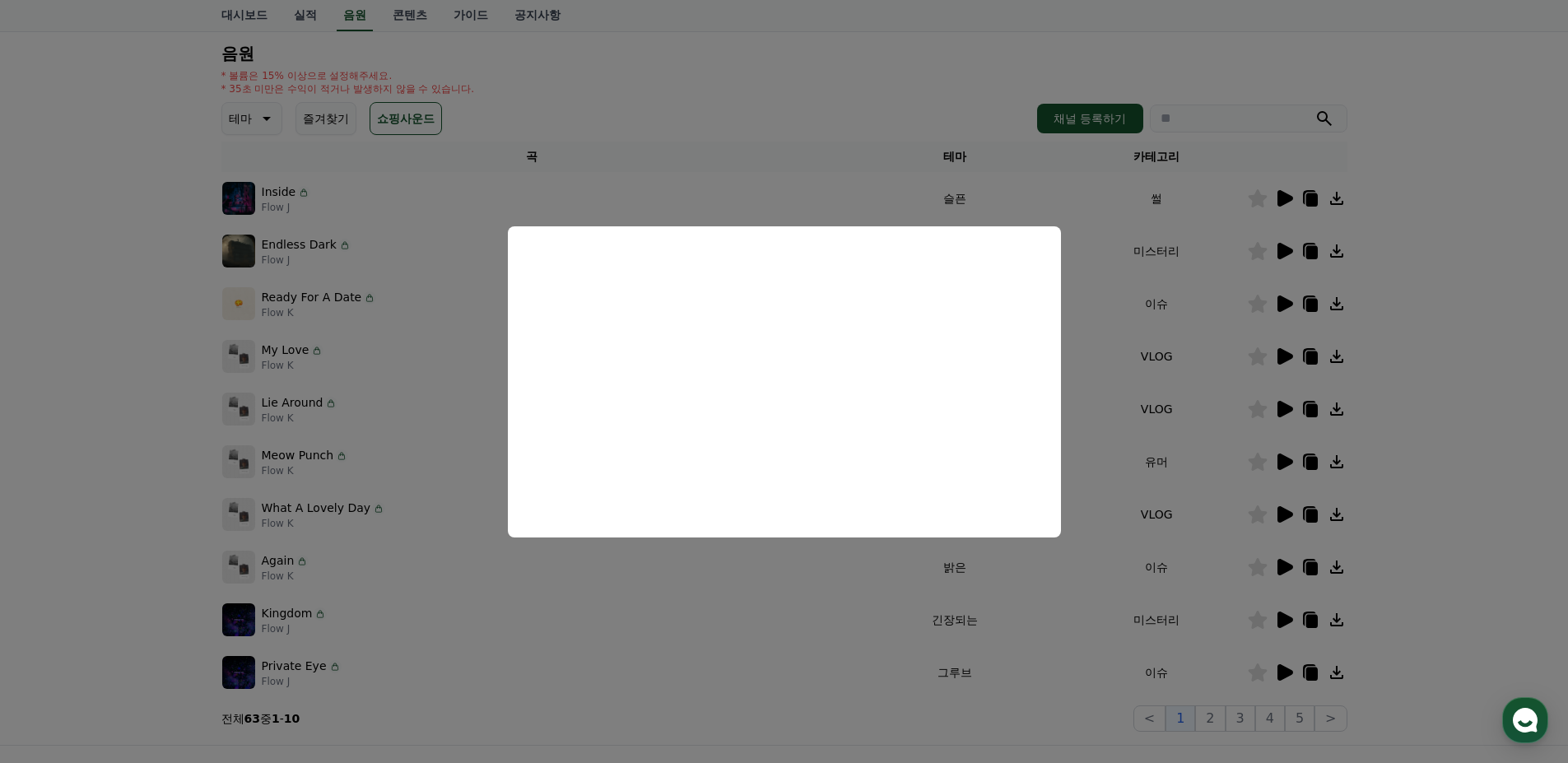
click at [831, 628] on button "close modal" at bounding box center [784, 381] width 1568 height 763
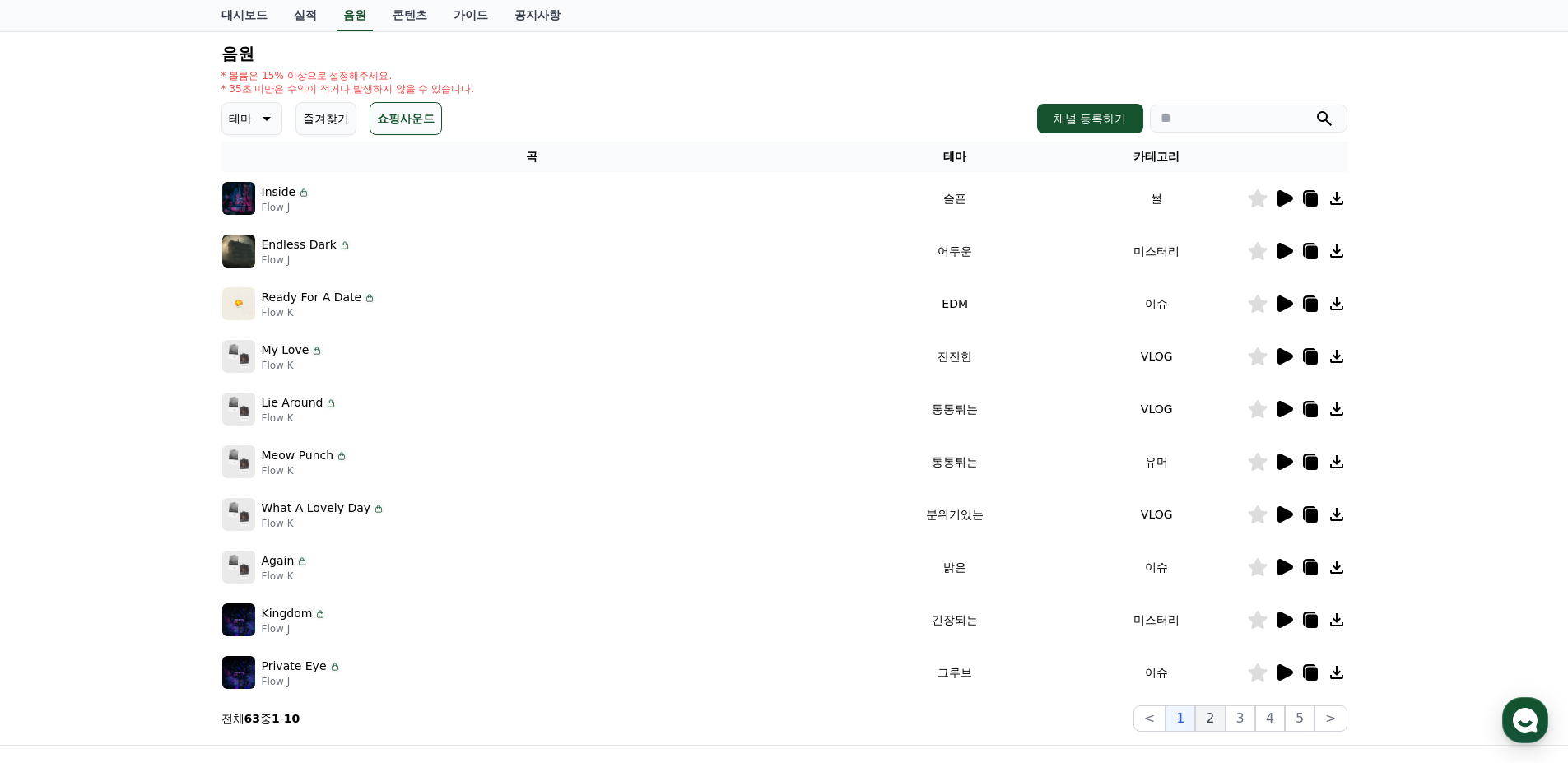
click at [1224, 728] on button "2" at bounding box center [1210, 718] width 30 height 26
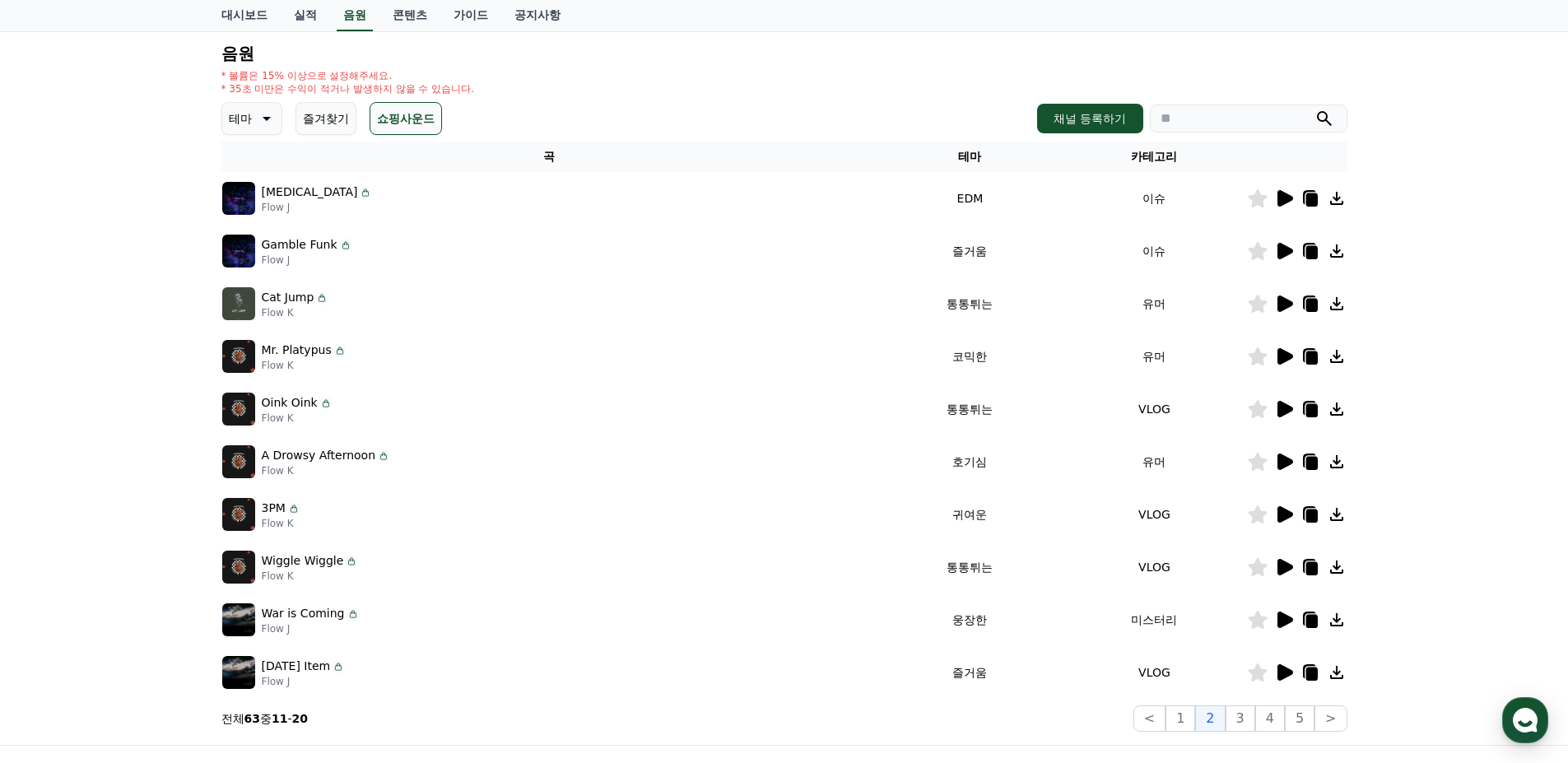
click at [1285, 203] on icon at bounding box center [1285, 198] width 15 height 16
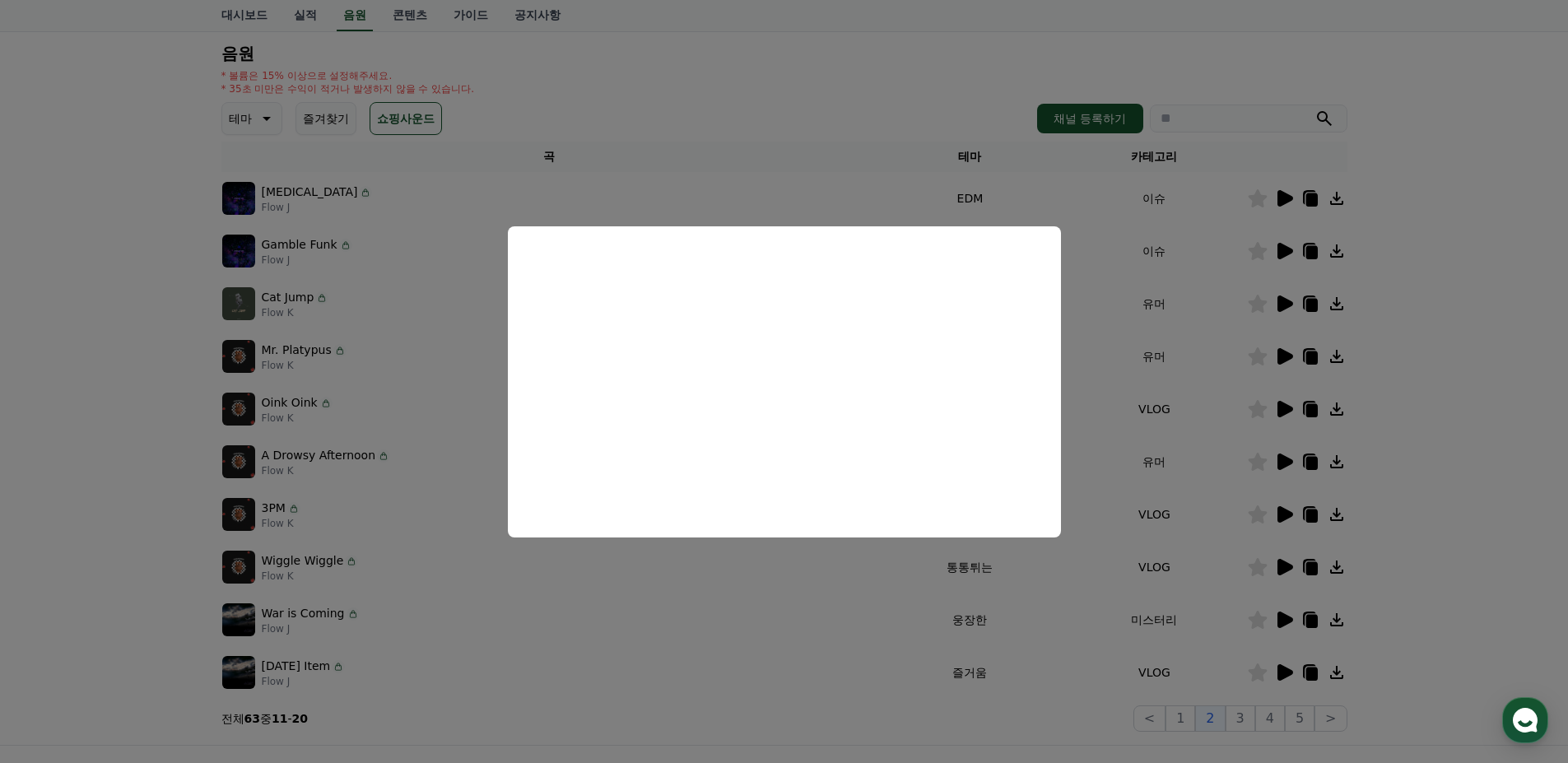
click at [792, 611] on button "close modal" at bounding box center [784, 381] width 1568 height 763
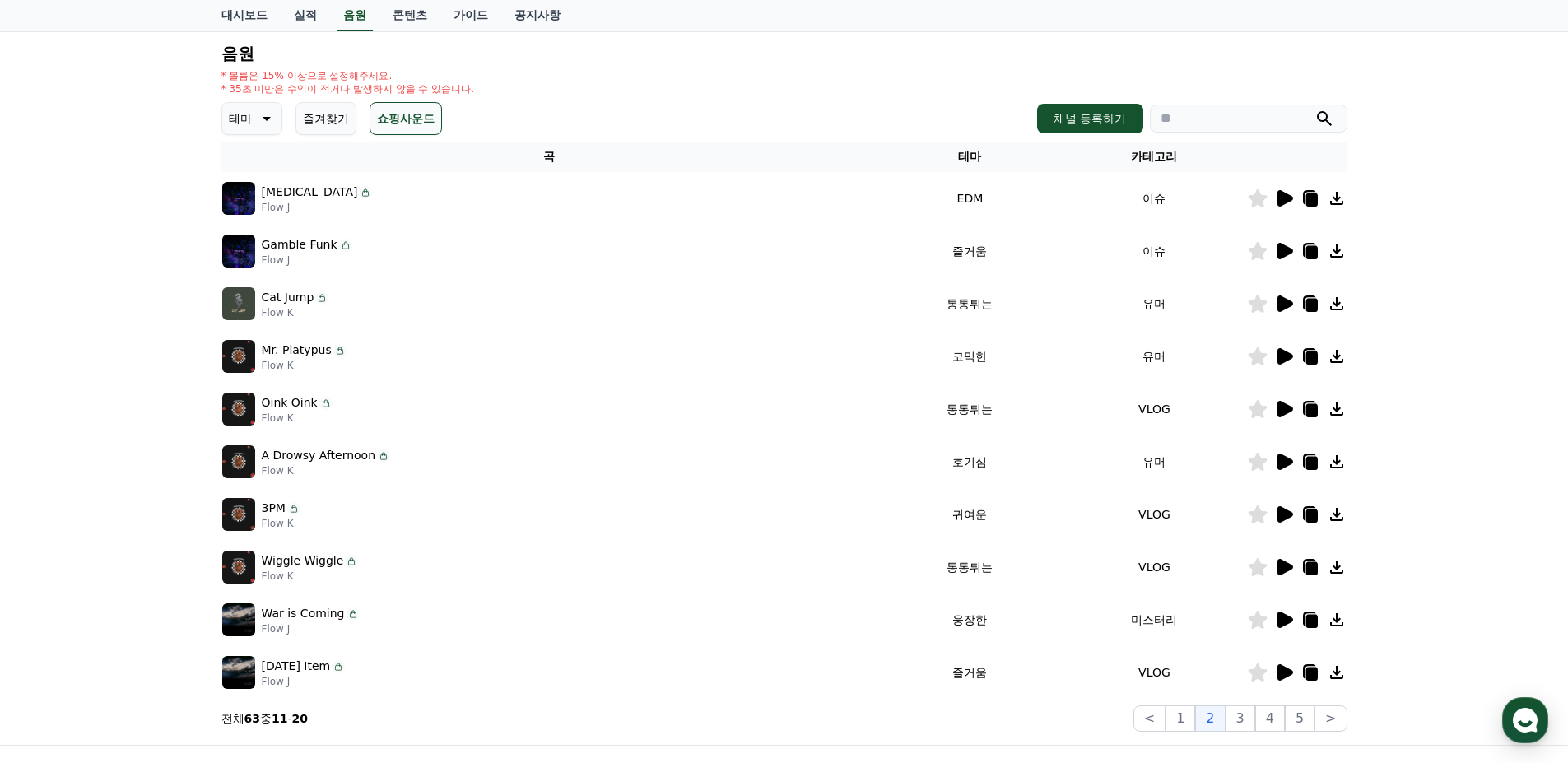
click at [1284, 620] on icon at bounding box center [1285, 619] width 15 height 16
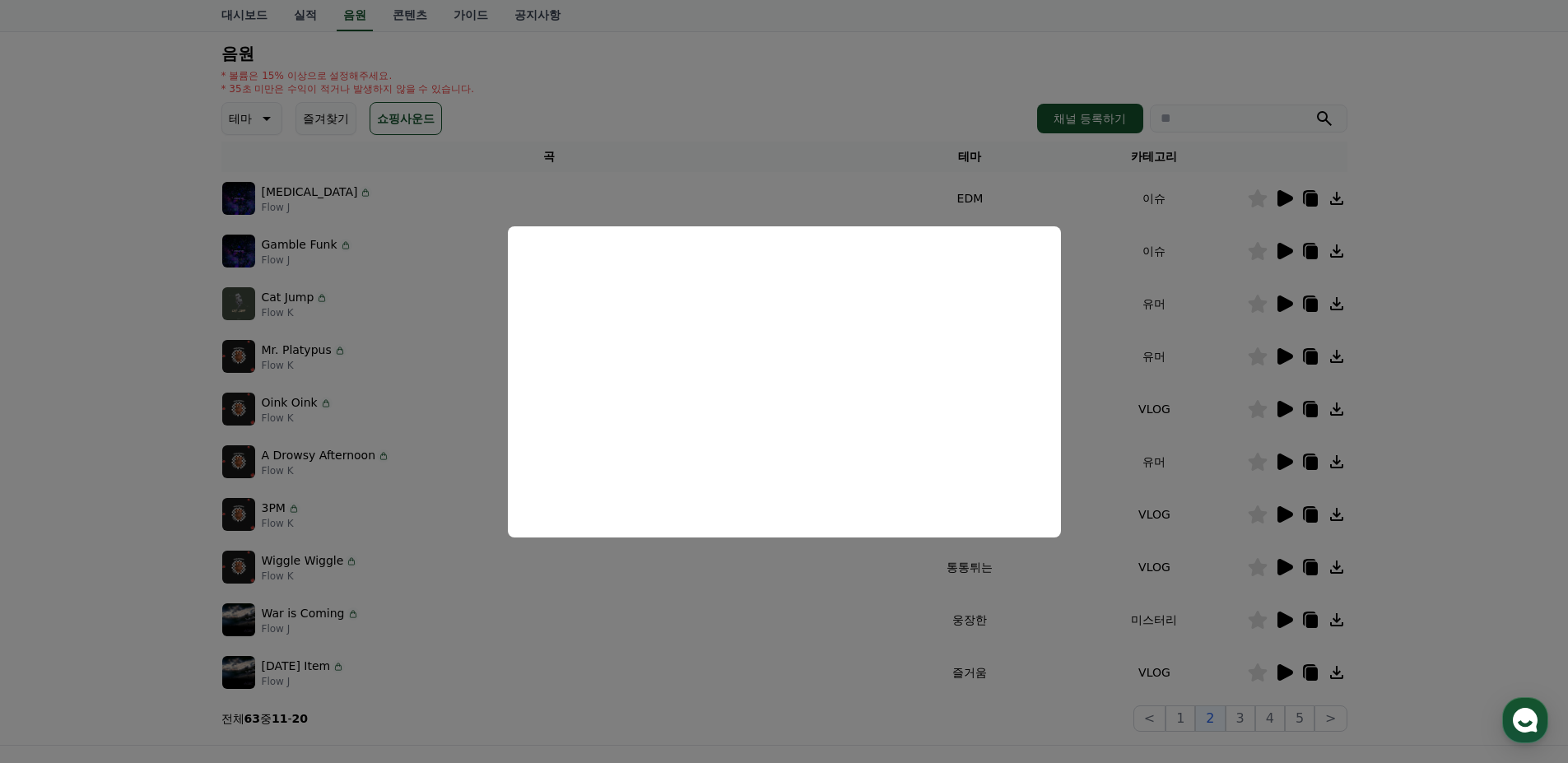
drag, startPoint x: 768, startPoint y: 613, endPoint x: 943, endPoint y: 616, distance: 175.0
click at [777, 614] on button "close modal" at bounding box center [784, 381] width 1568 height 763
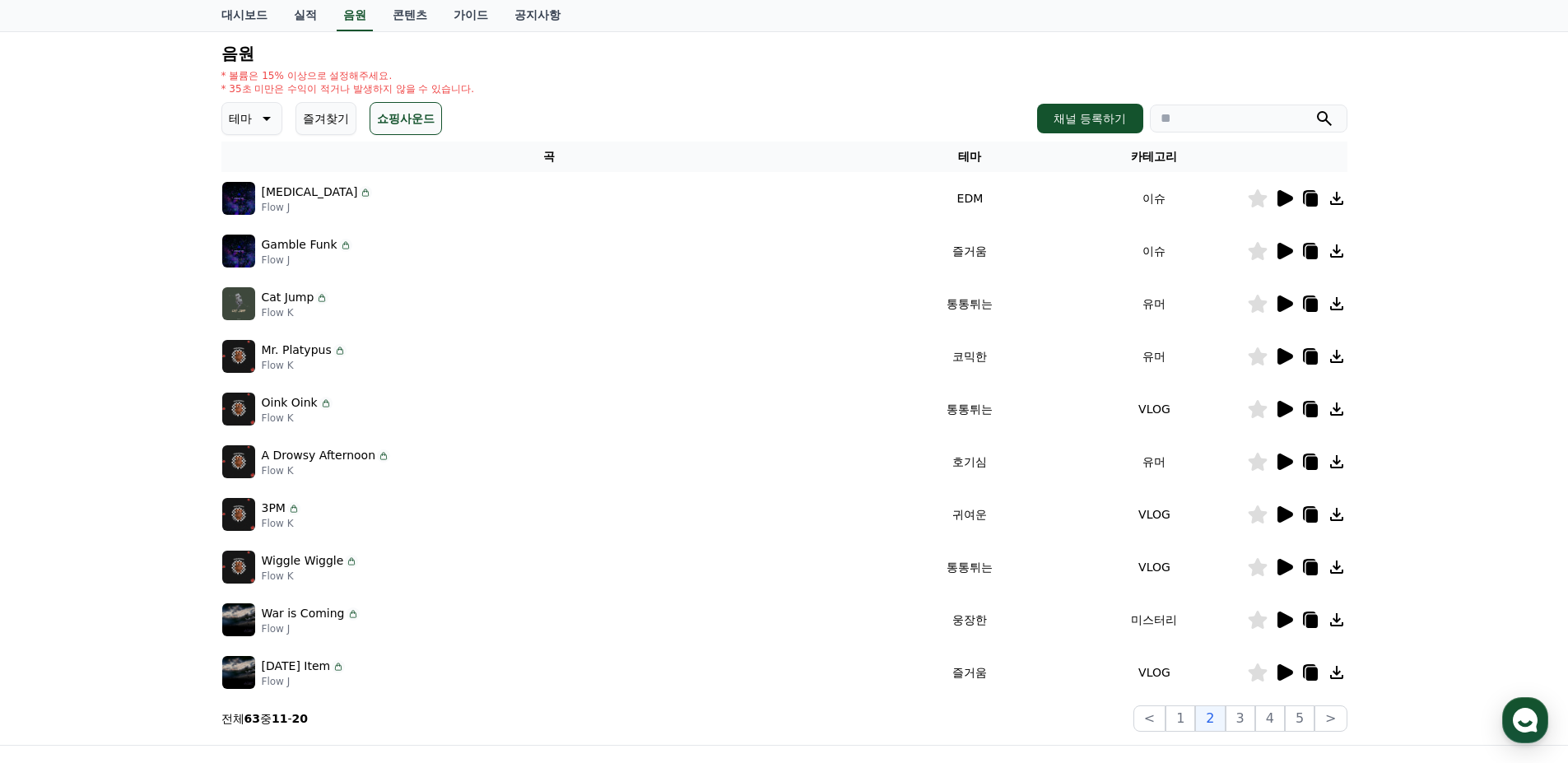
click at [1311, 627] on icon at bounding box center [1311, 622] width 12 height 14
